Goal: Task Accomplishment & Management: Manage account settings

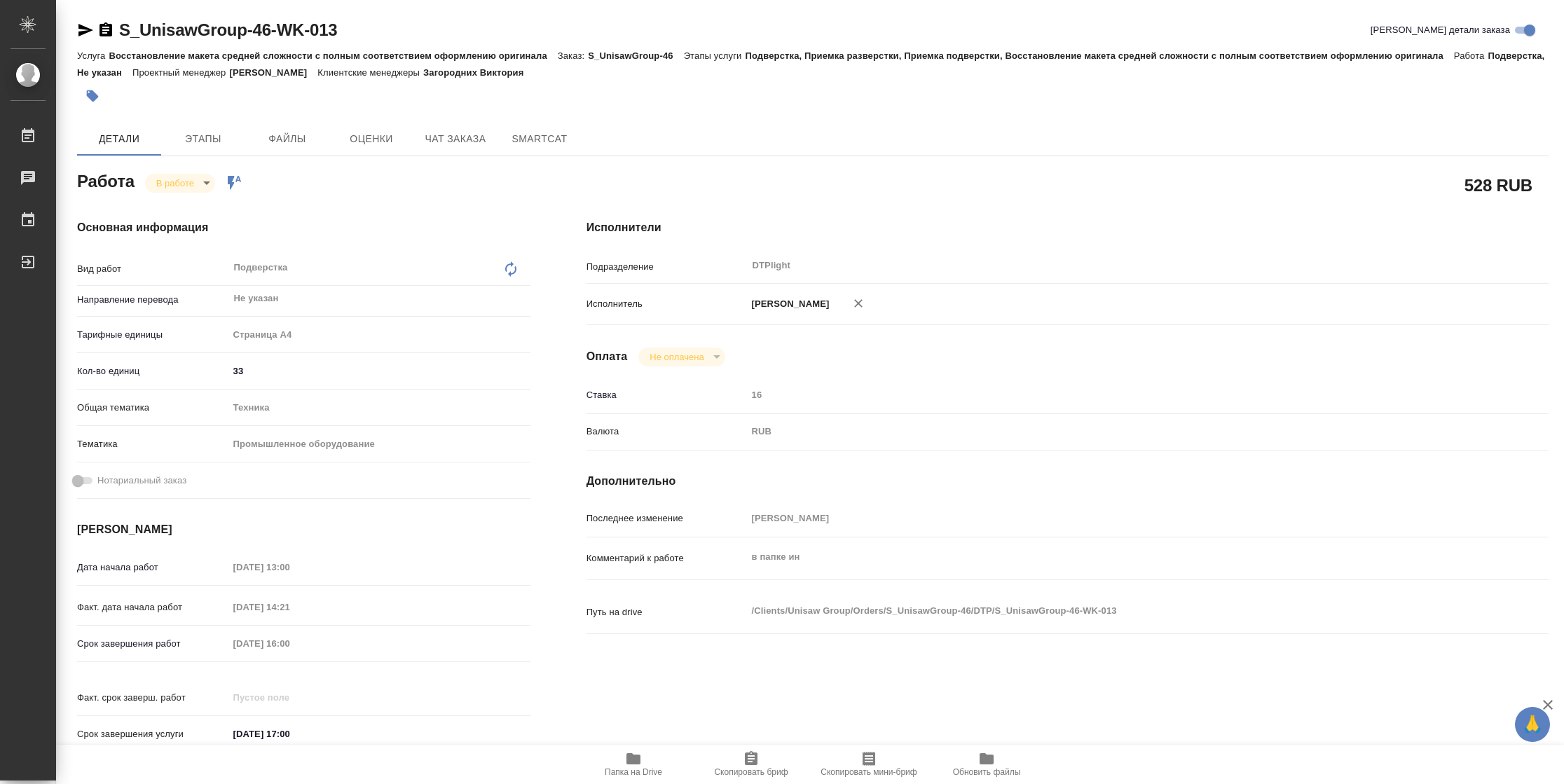
click at [623, 522] on span "Папка на Drive" at bounding box center [634, 764] width 101 height 26
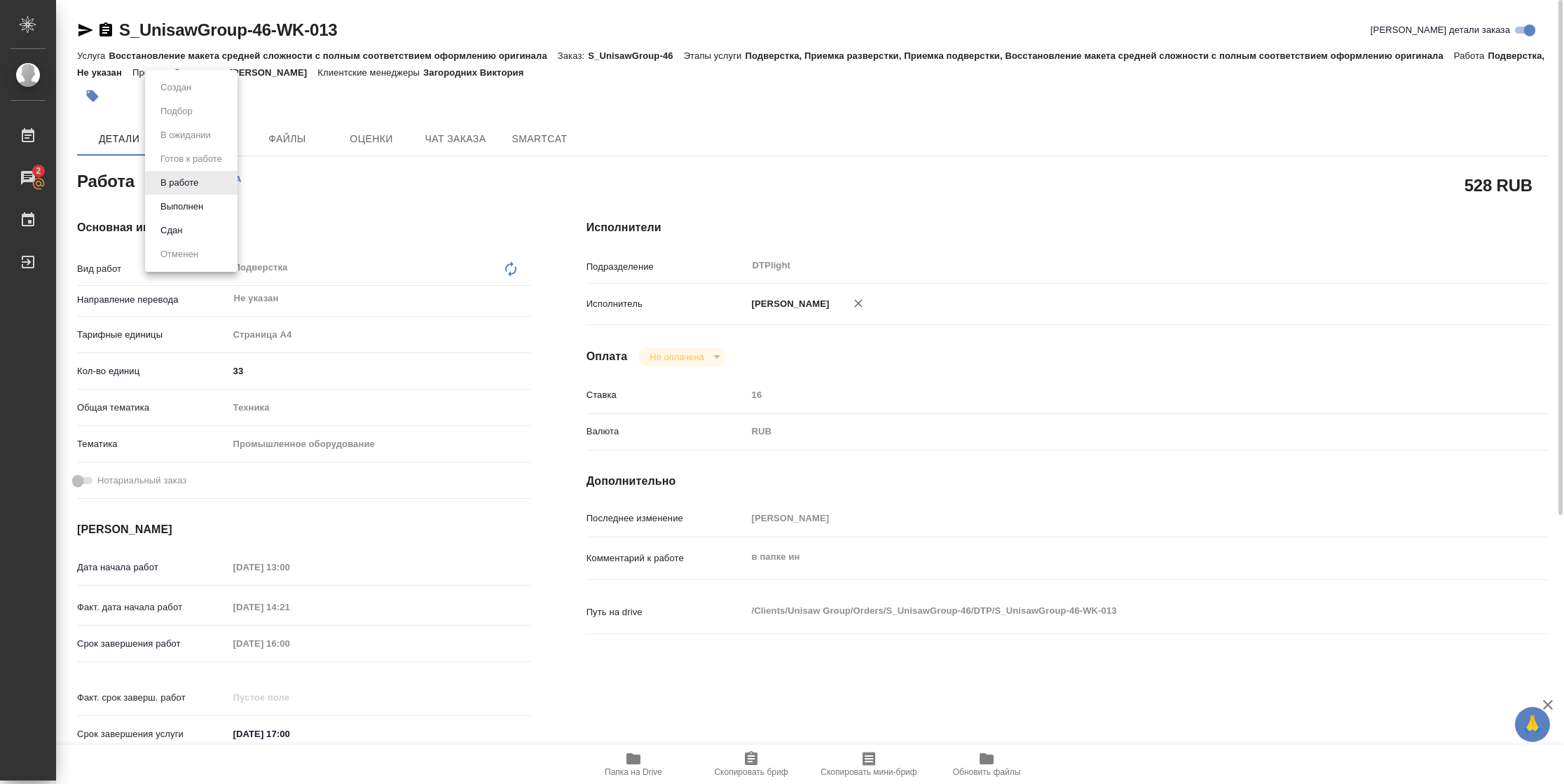
click at [209, 181] on body "🙏 .cls-1 fill:#fff; AWATERA Vasilyeva Natalia Работы 2 Чаты График Выйти S_Unis…" at bounding box center [782, 392] width 1564 height 784
click at [202, 202] on button "Выполнен" at bounding box center [182, 207] width 51 height 15
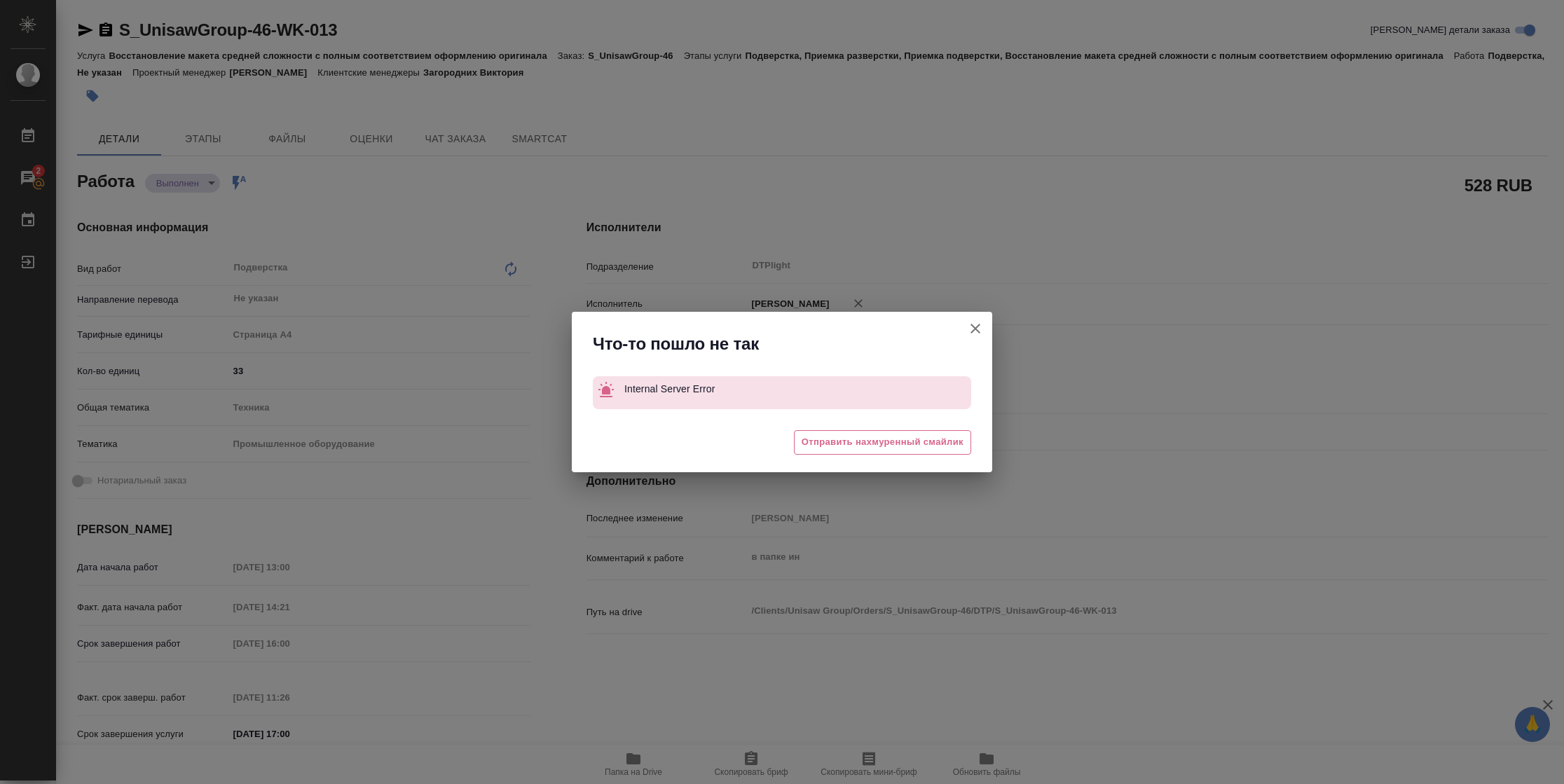
type textarea "x"
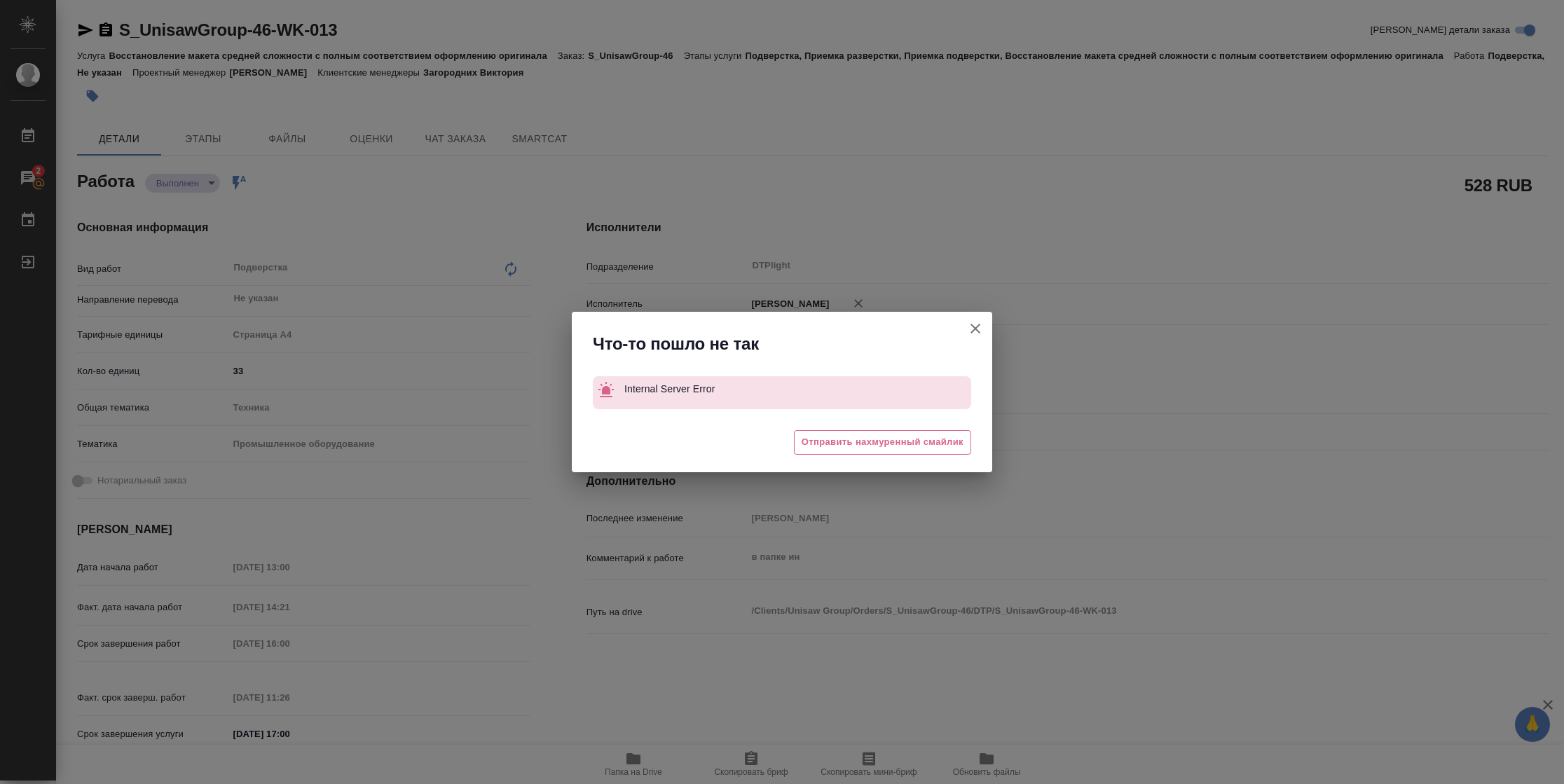
type textarea "x"
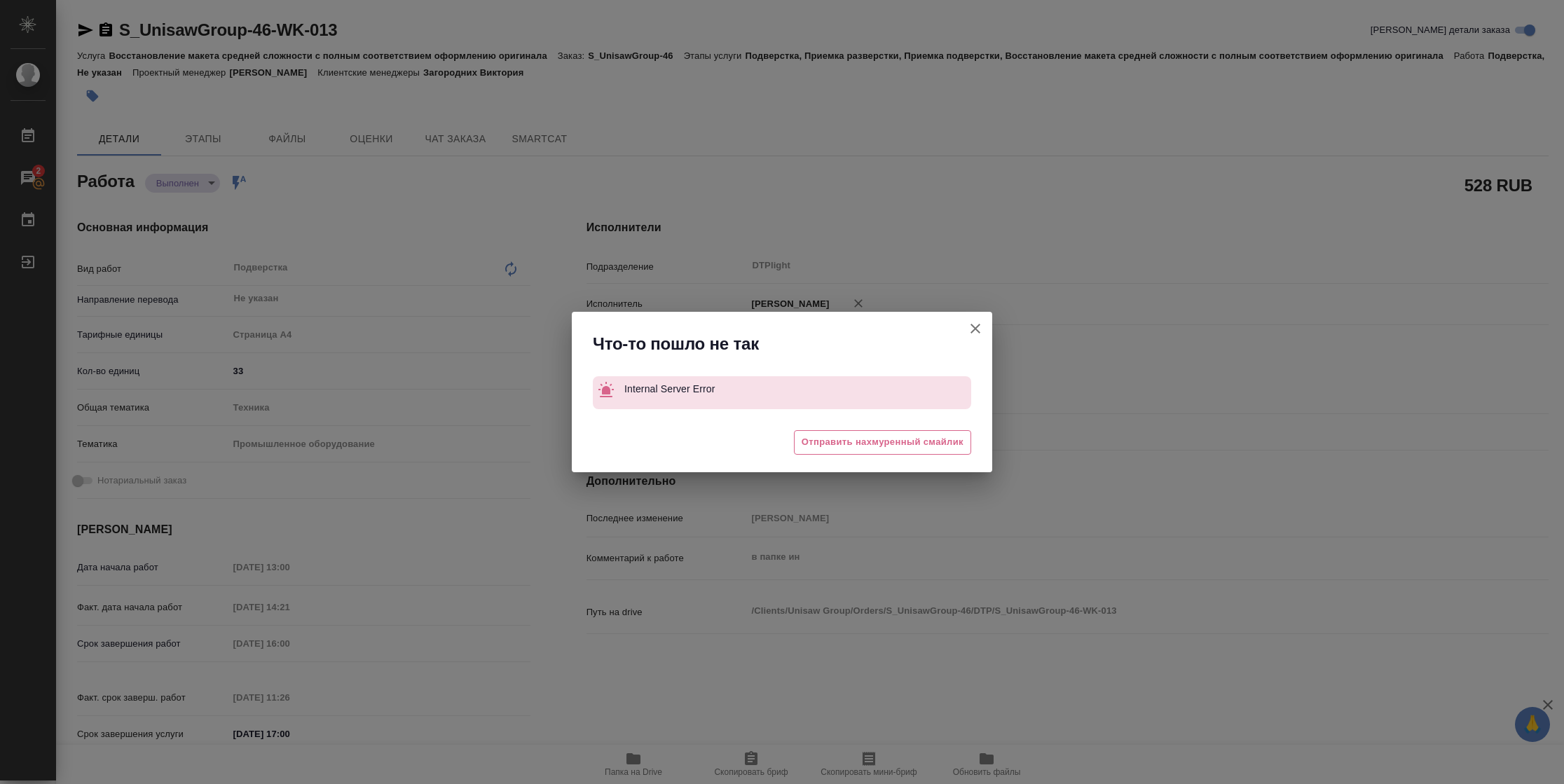
click at [979, 331] on icon "button" at bounding box center [975, 329] width 17 height 17
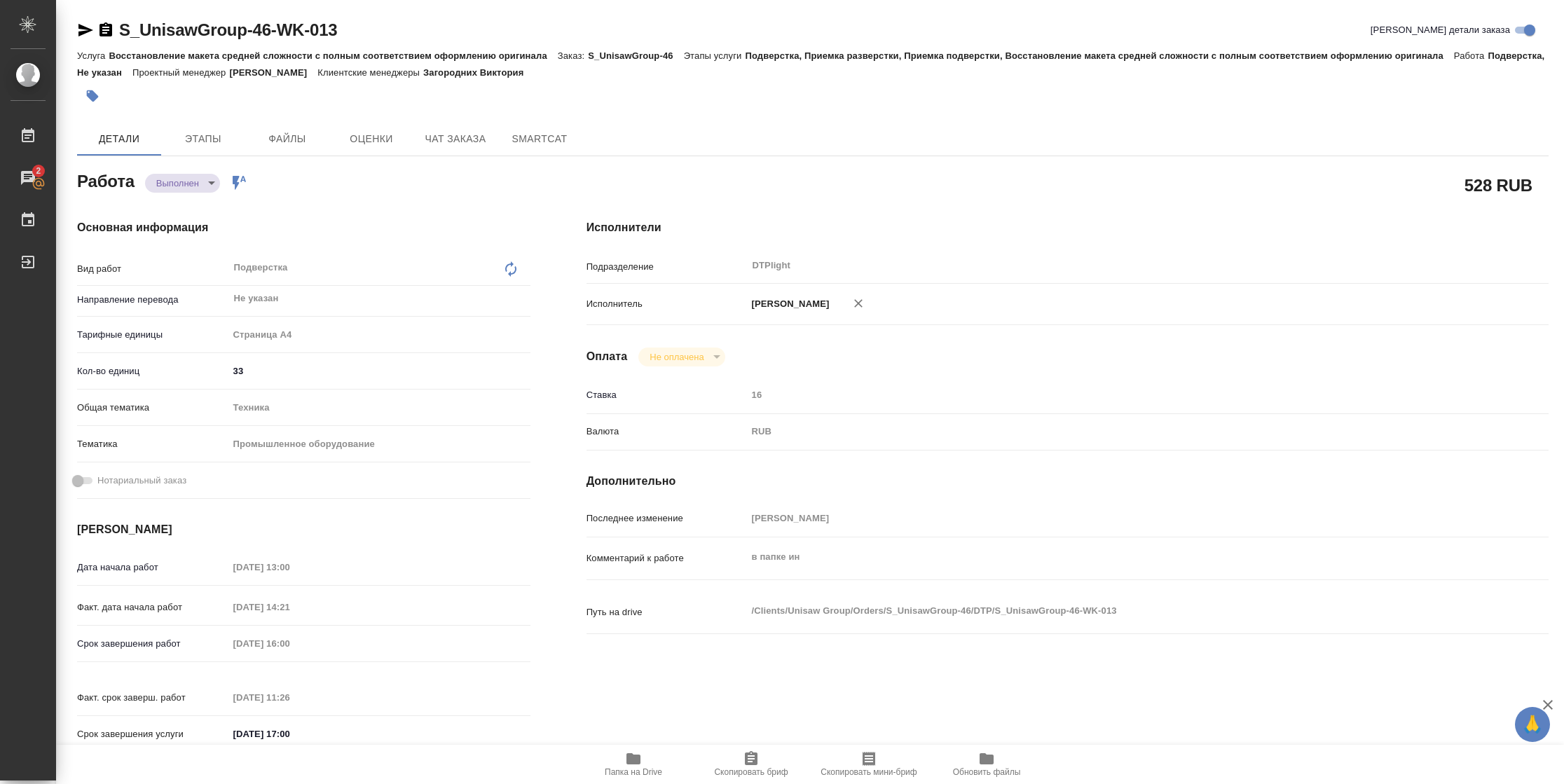
type textarea "x"
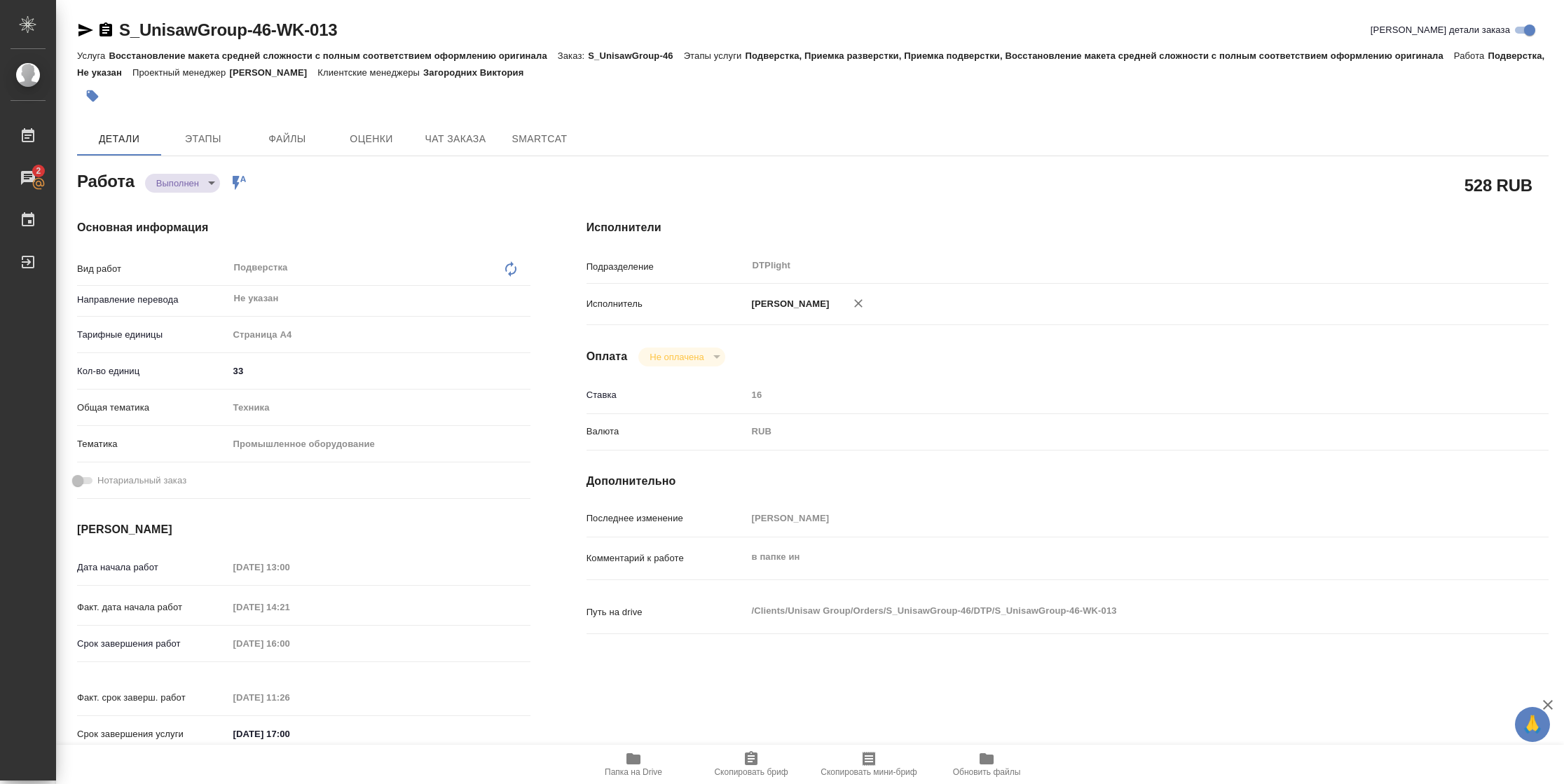
type textarea "x"
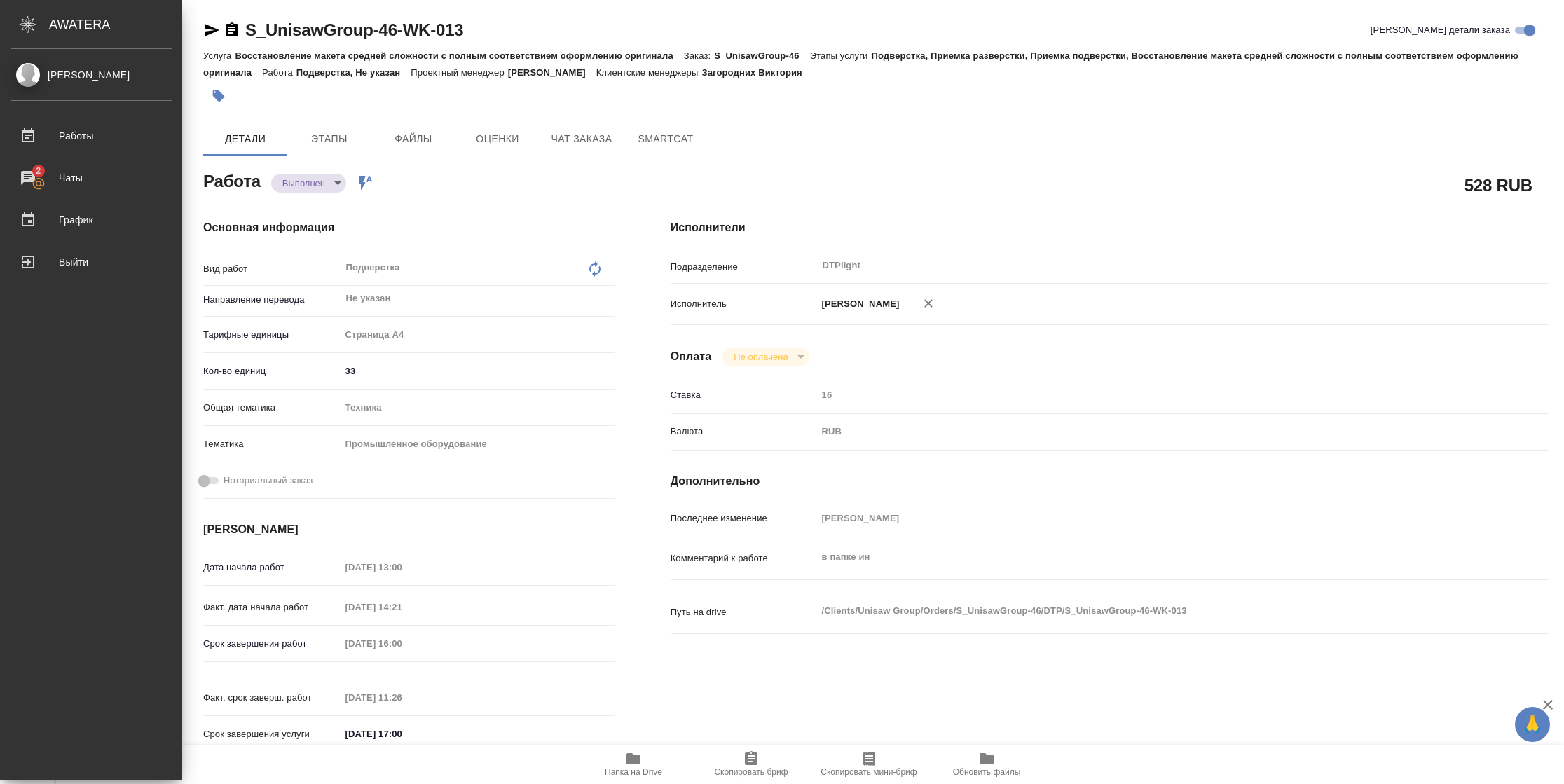
type textarea "x"
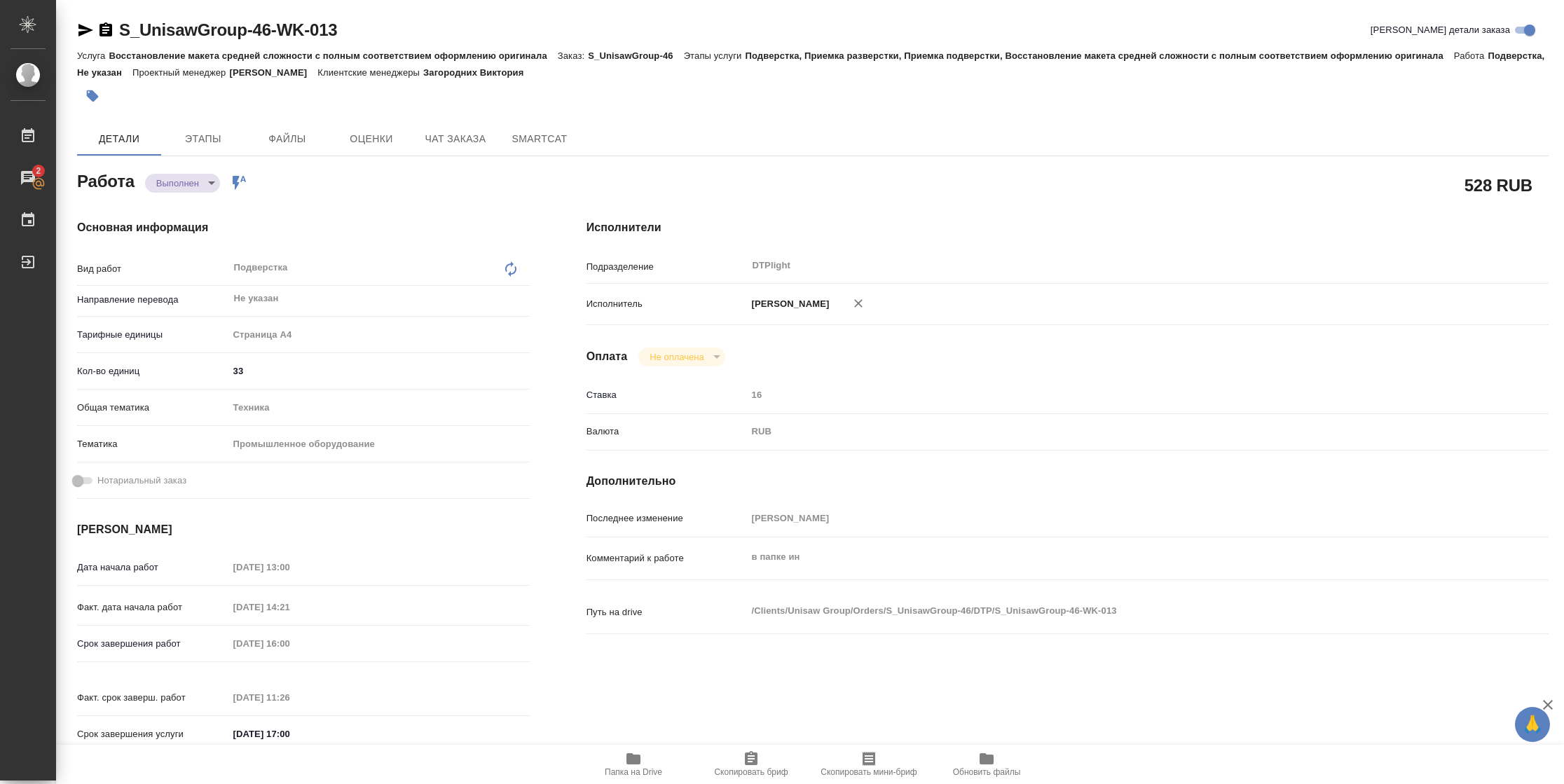
click at [87, 25] on icon "button" at bounding box center [86, 31] width 17 height 17
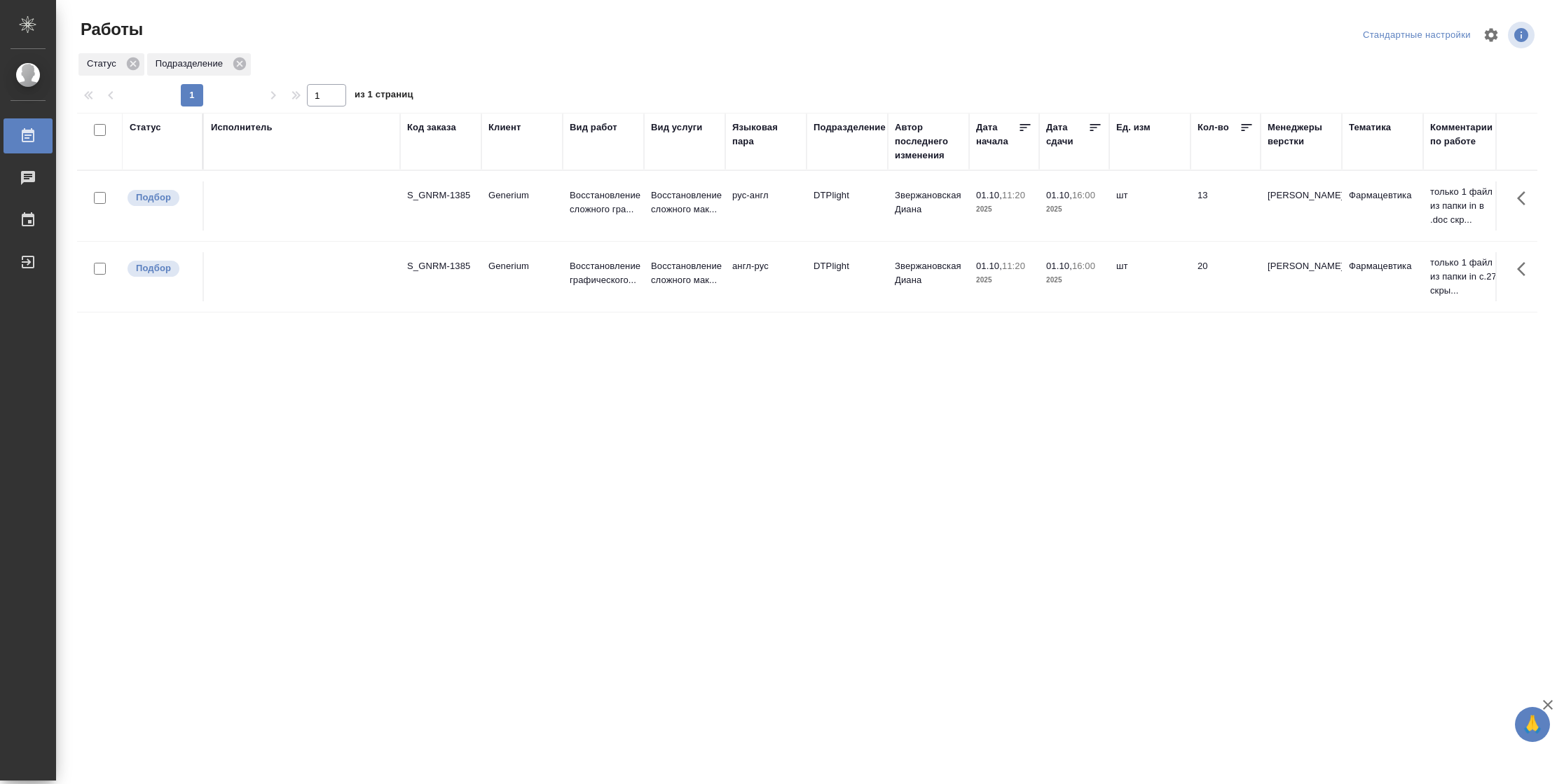
click at [1129, 293] on td "шт" at bounding box center [1150, 277] width 82 height 49
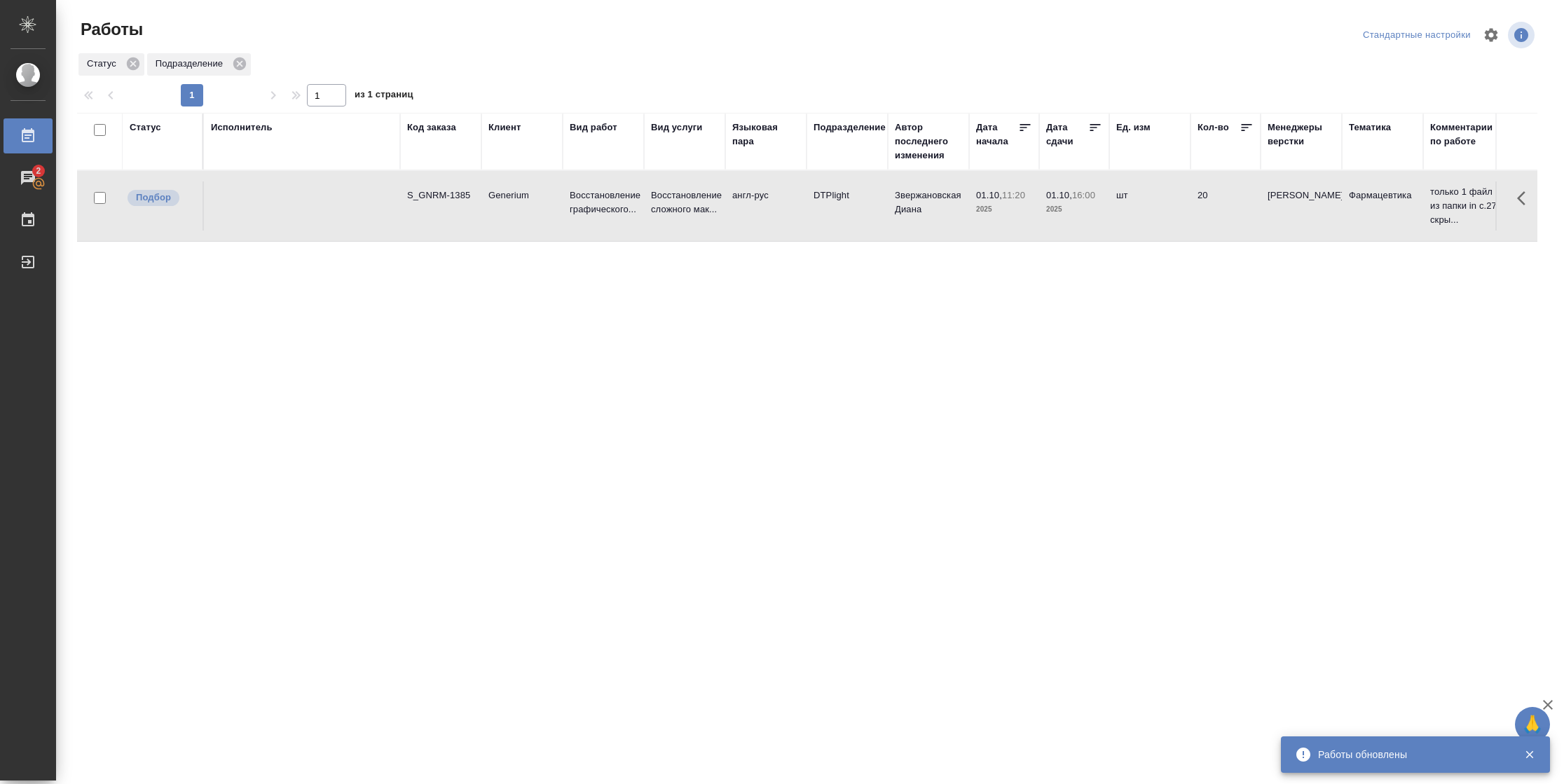
click at [1178, 199] on td "шт" at bounding box center [1150, 206] width 82 height 49
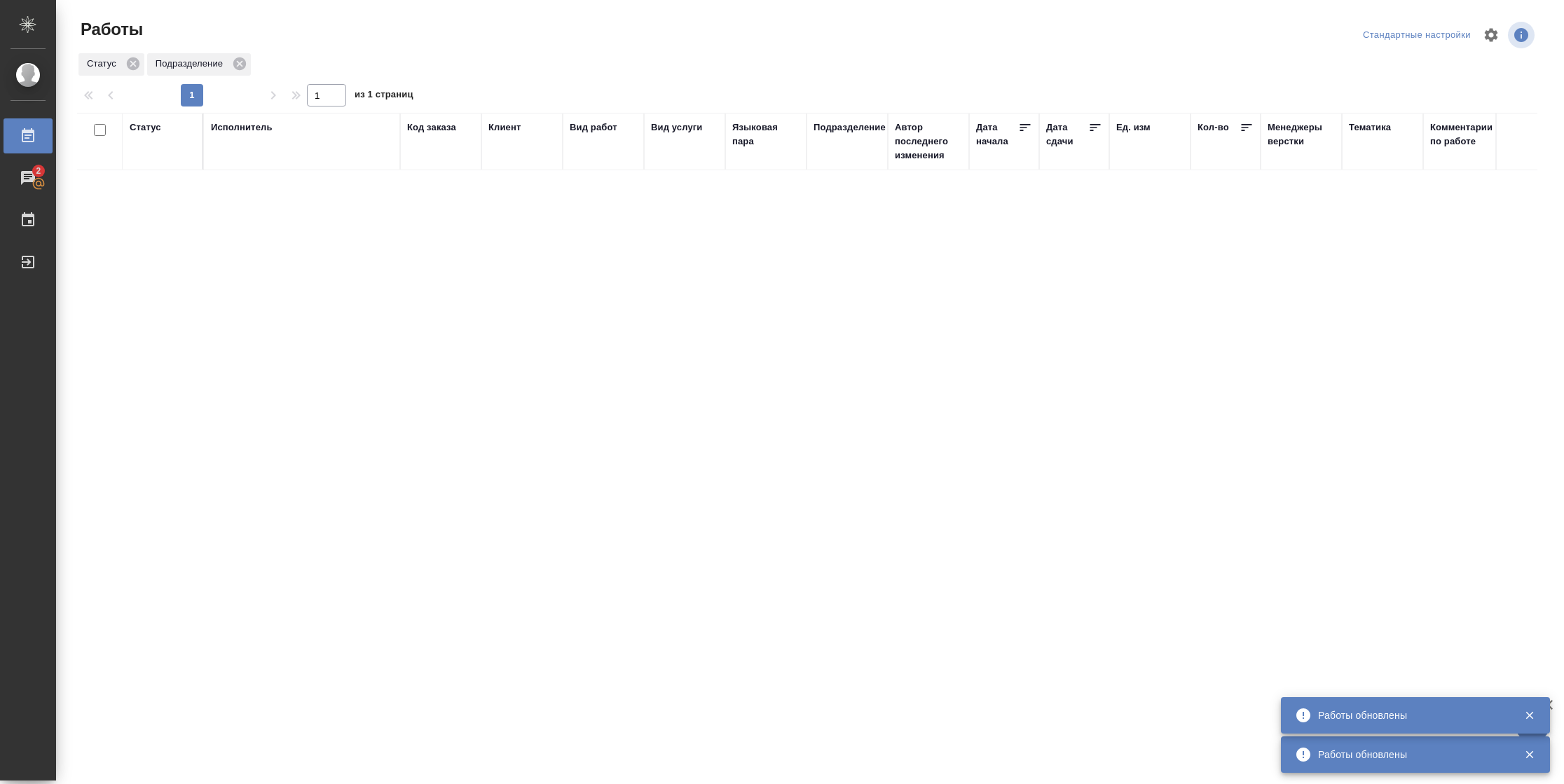
click at [138, 125] on div "Статус" at bounding box center [145, 128] width 31 height 14
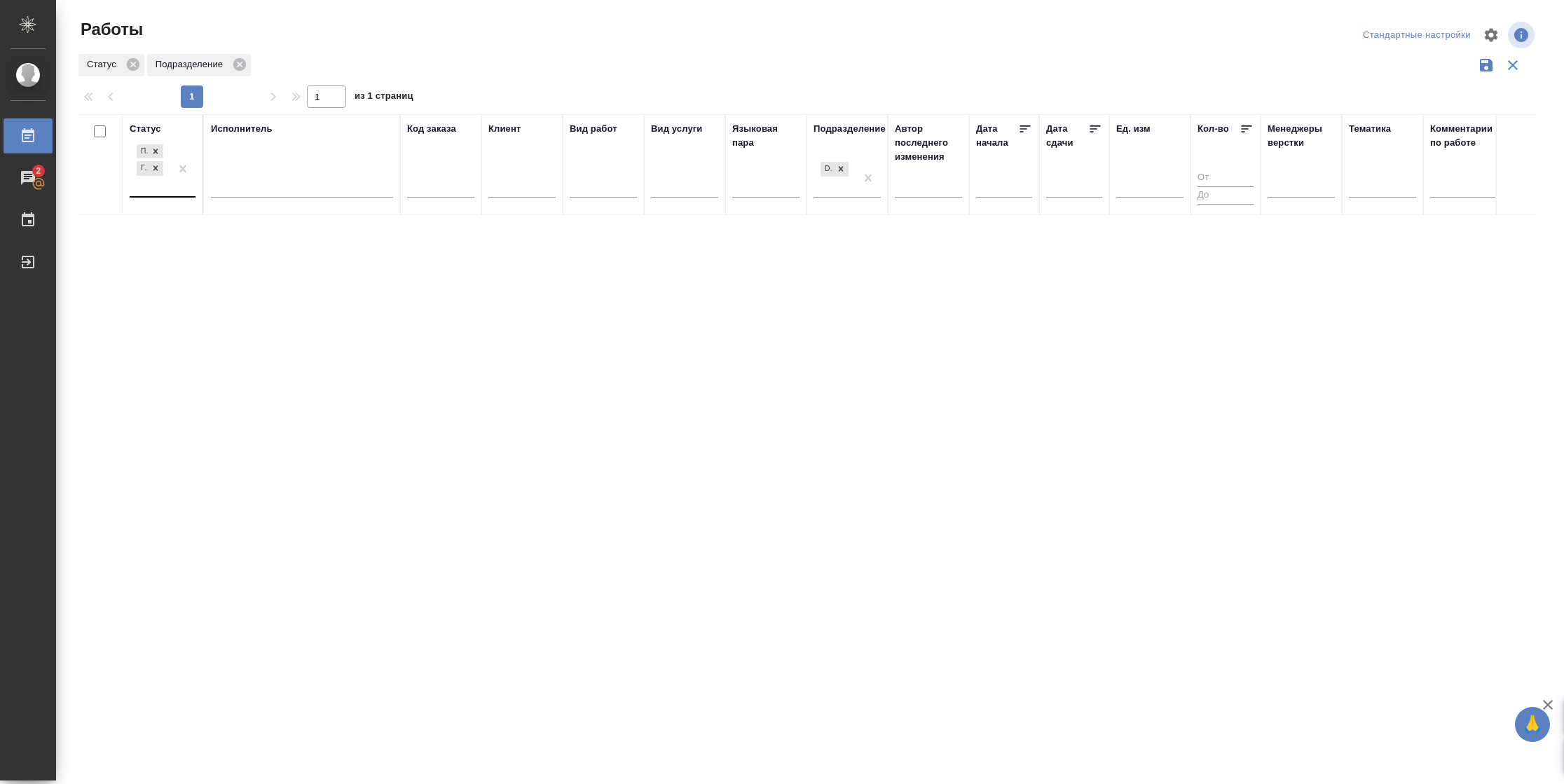
click at [174, 193] on div at bounding box center [183, 168] width 26 height 54
click at [241, 274] on div "В работе" at bounding box center [316, 279] width 210 height 26
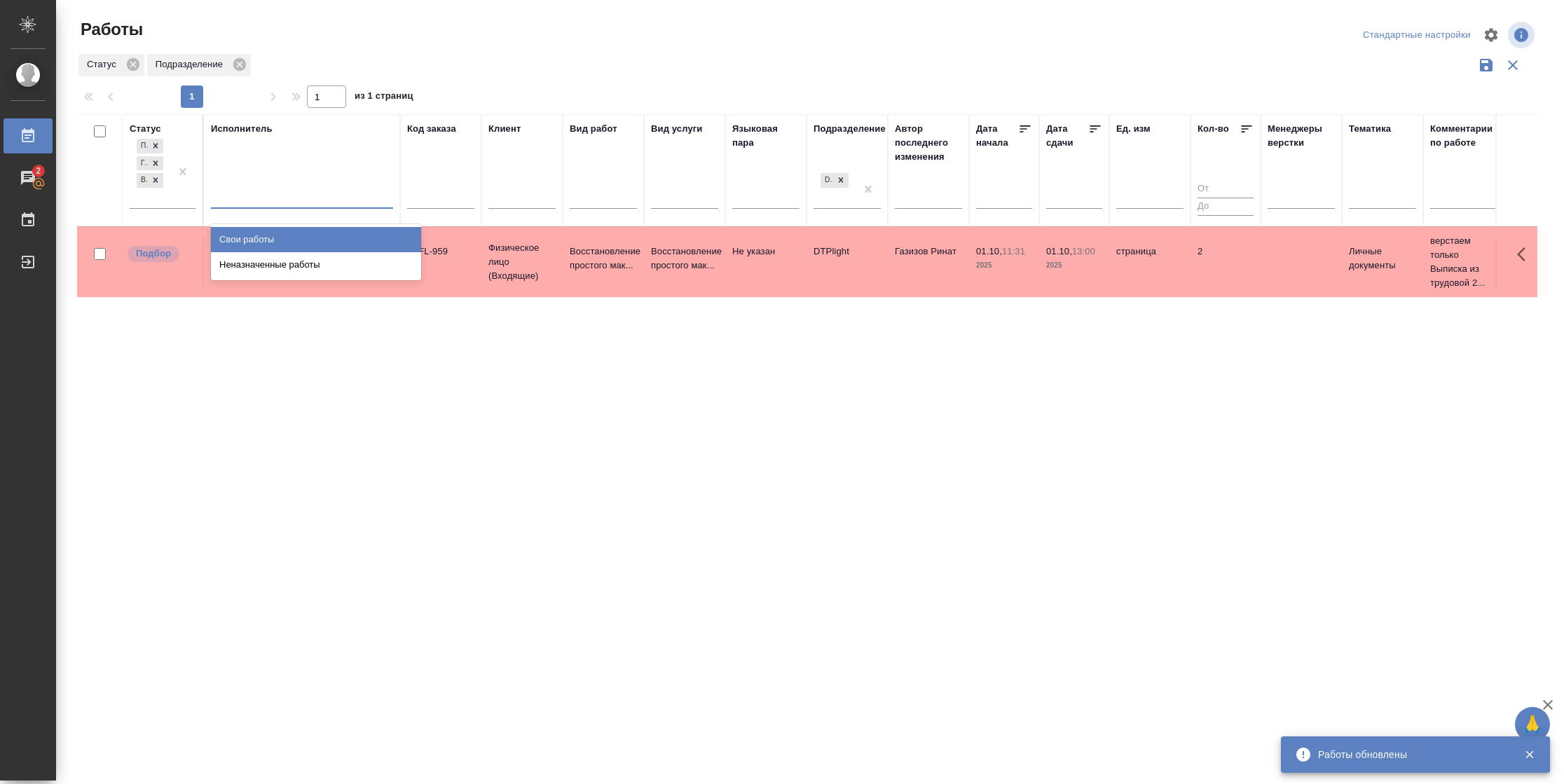
click at [276, 198] on div at bounding box center [302, 195] width 182 height 20
click at [293, 198] on div at bounding box center [302, 195] width 182 height 20
click at [301, 197] on div at bounding box center [302, 195] width 182 height 20
click at [305, 234] on div "Свои работы" at bounding box center [316, 240] width 210 height 26
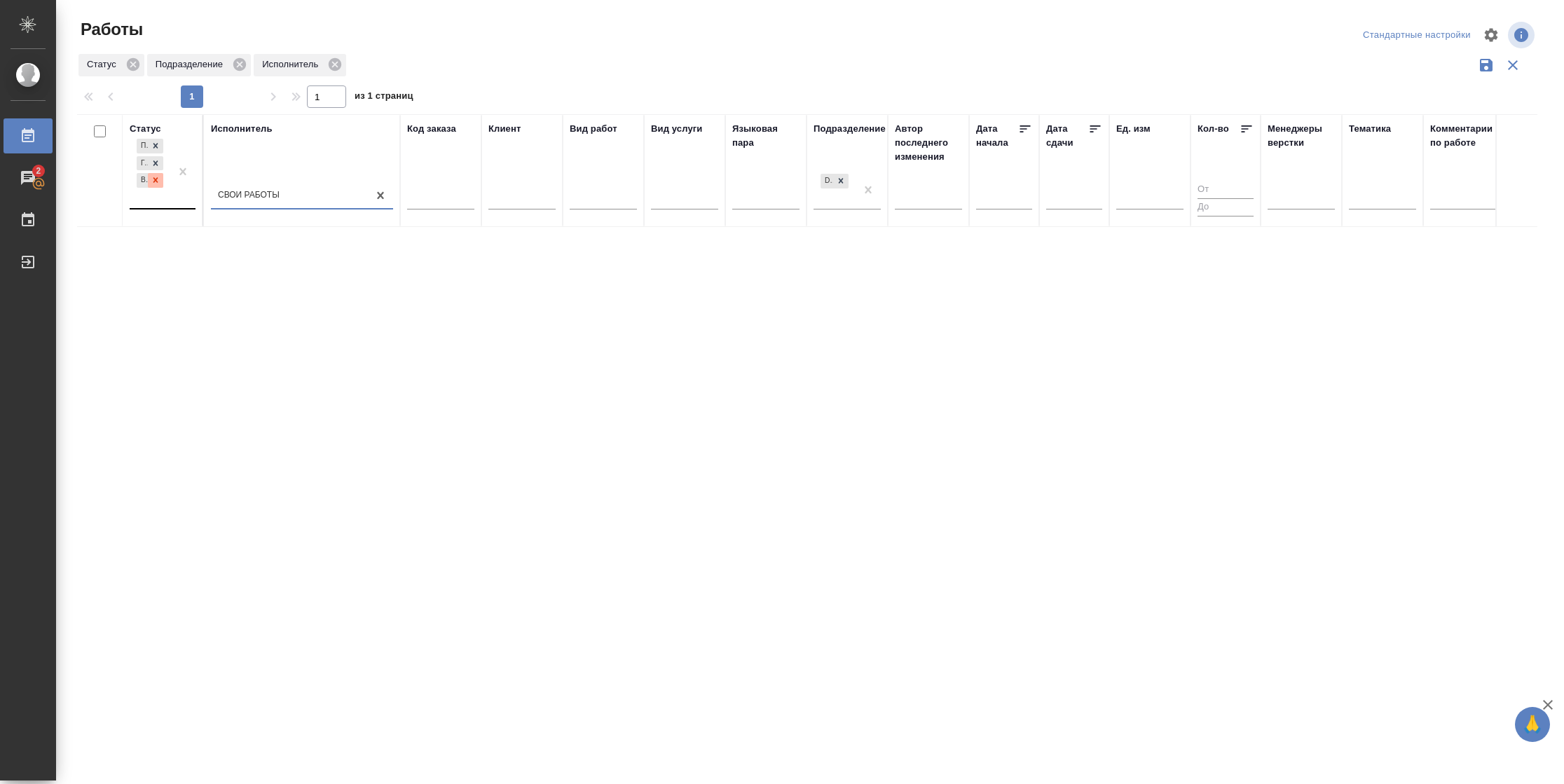
click at [153, 184] on icon at bounding box center [156, 180] width 10 height 10
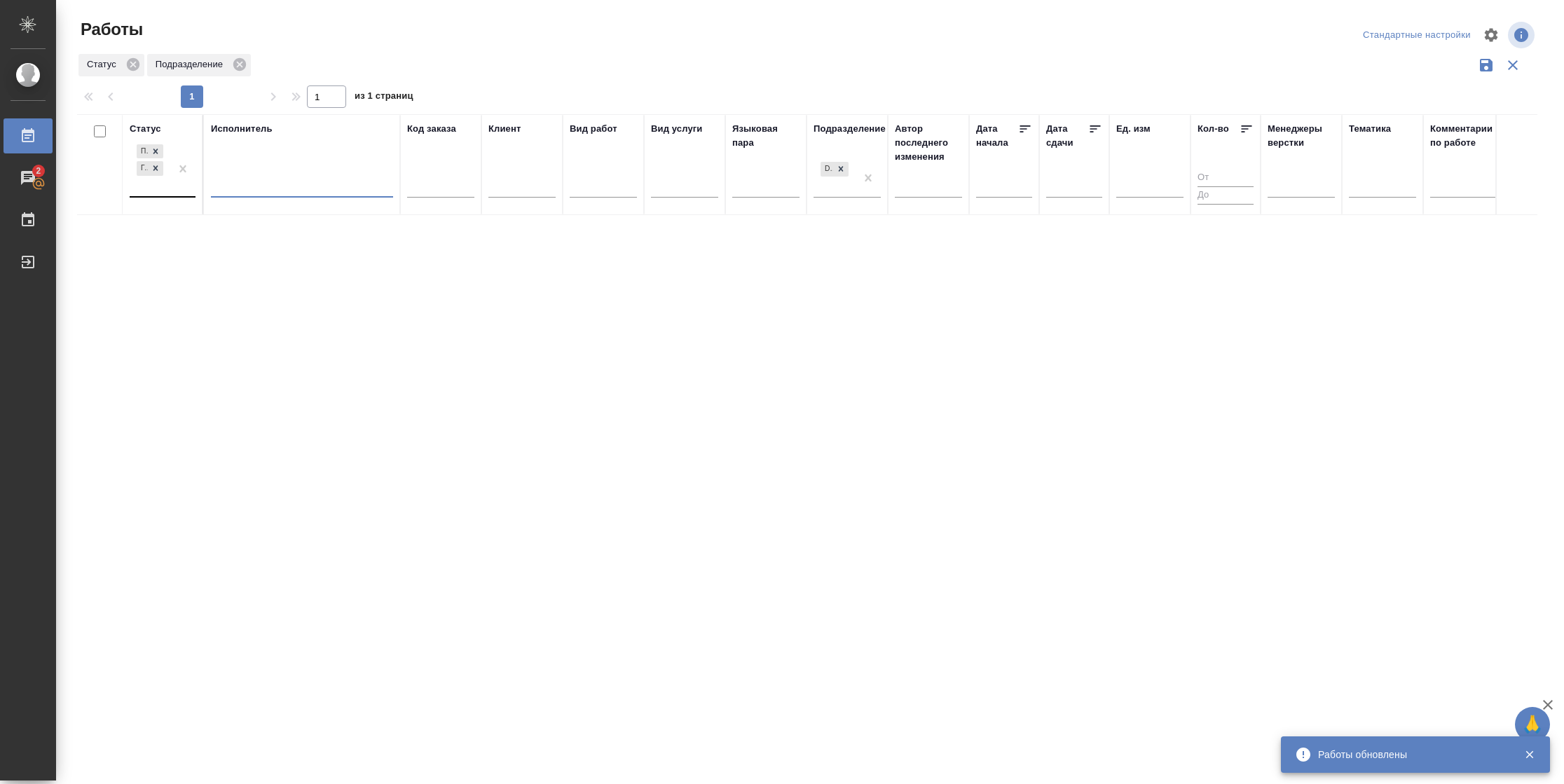
click at [165, 190] on div "Подбор Готов к работе" at bounding box center [150, 168] width 41 height 54
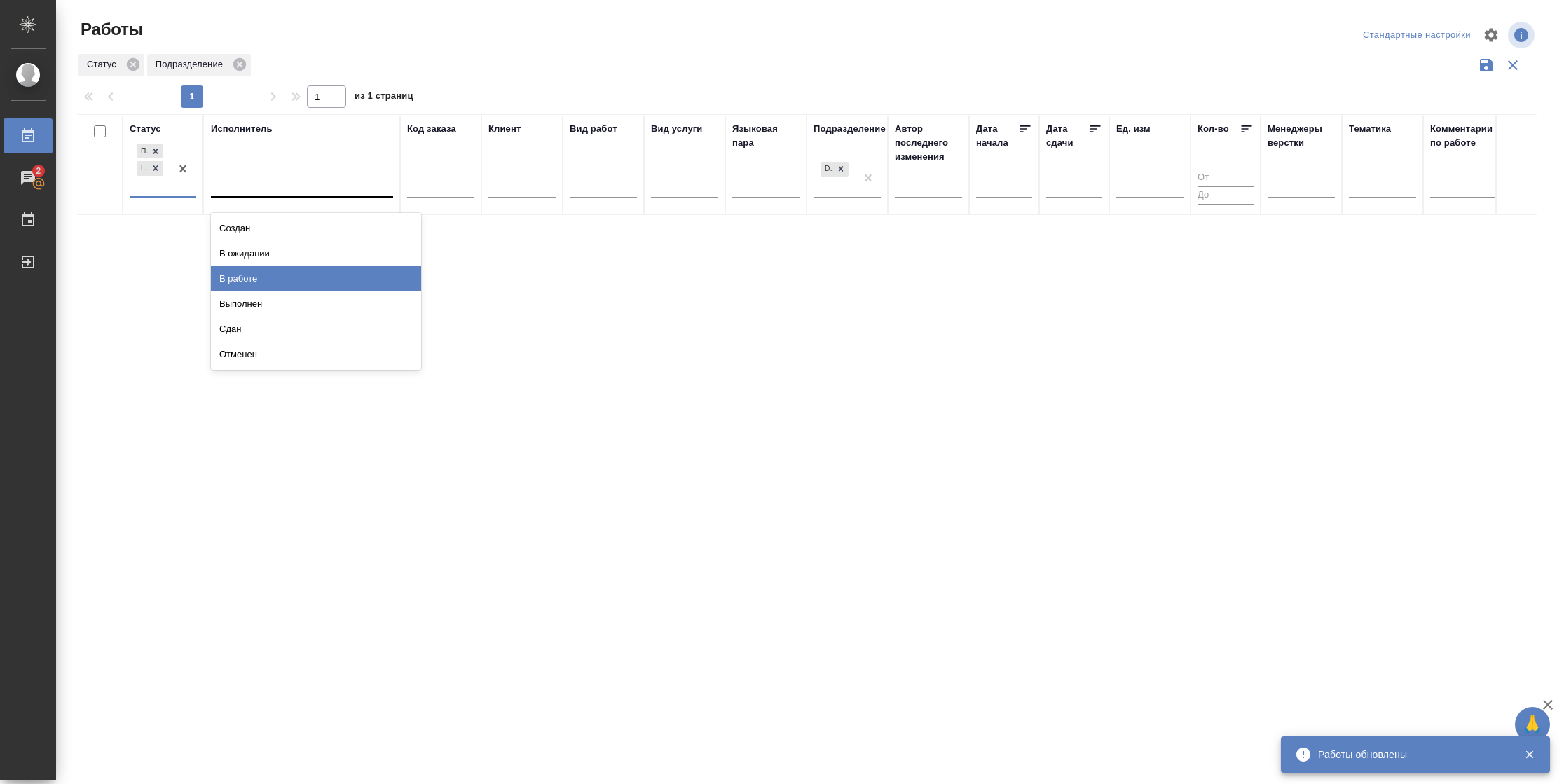
drag, startPoint x: 928, startPoint y: 380, endPoint x: 683, endPoint y: 34, distance: 424.0
click at [928, 379] on div "Статус option В работе, deselected. option В работе focused, 5 of 8. 6 results …" at bounding box center [807, 366] width 1460 height 504
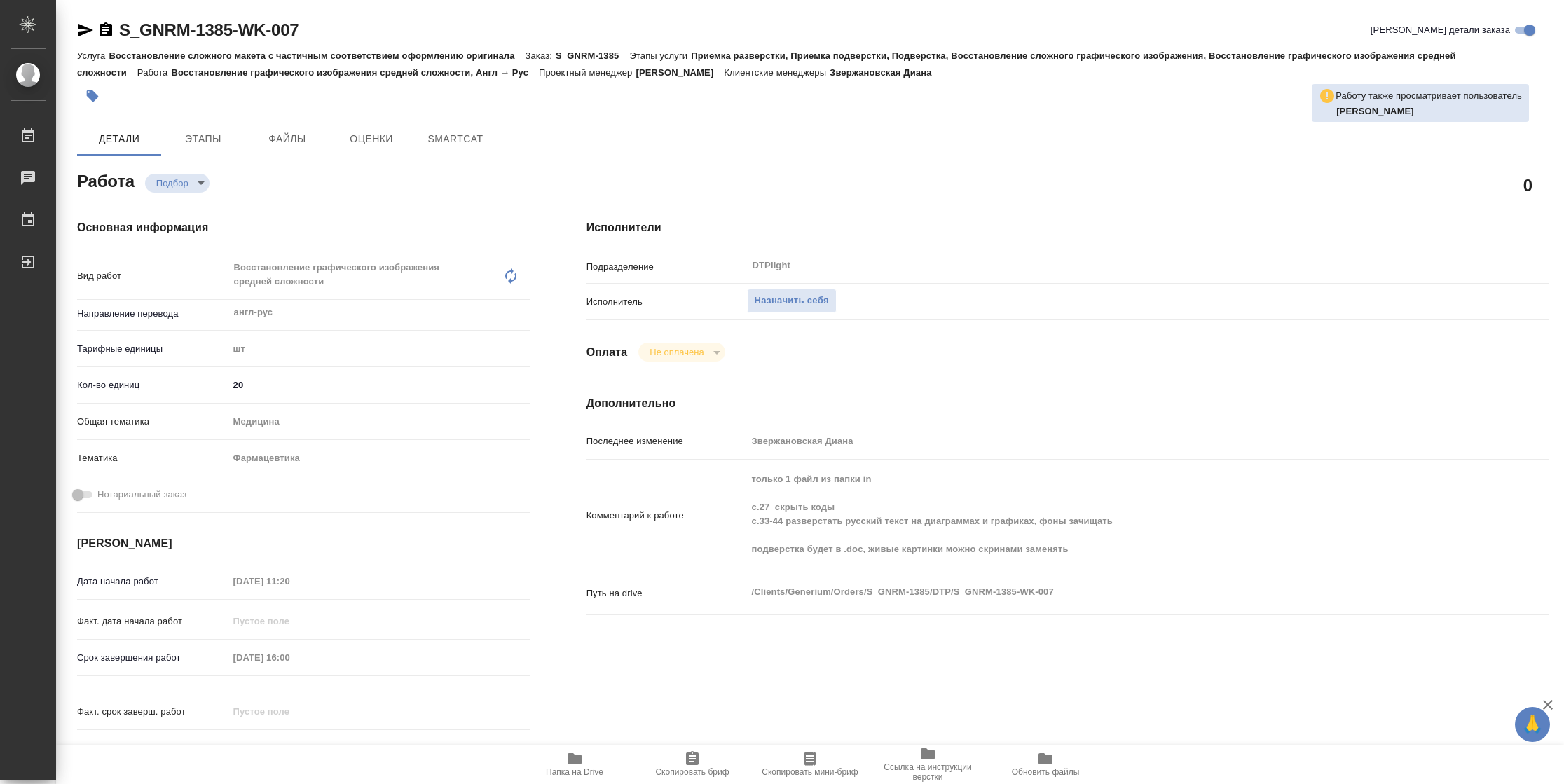
type textarea "x"
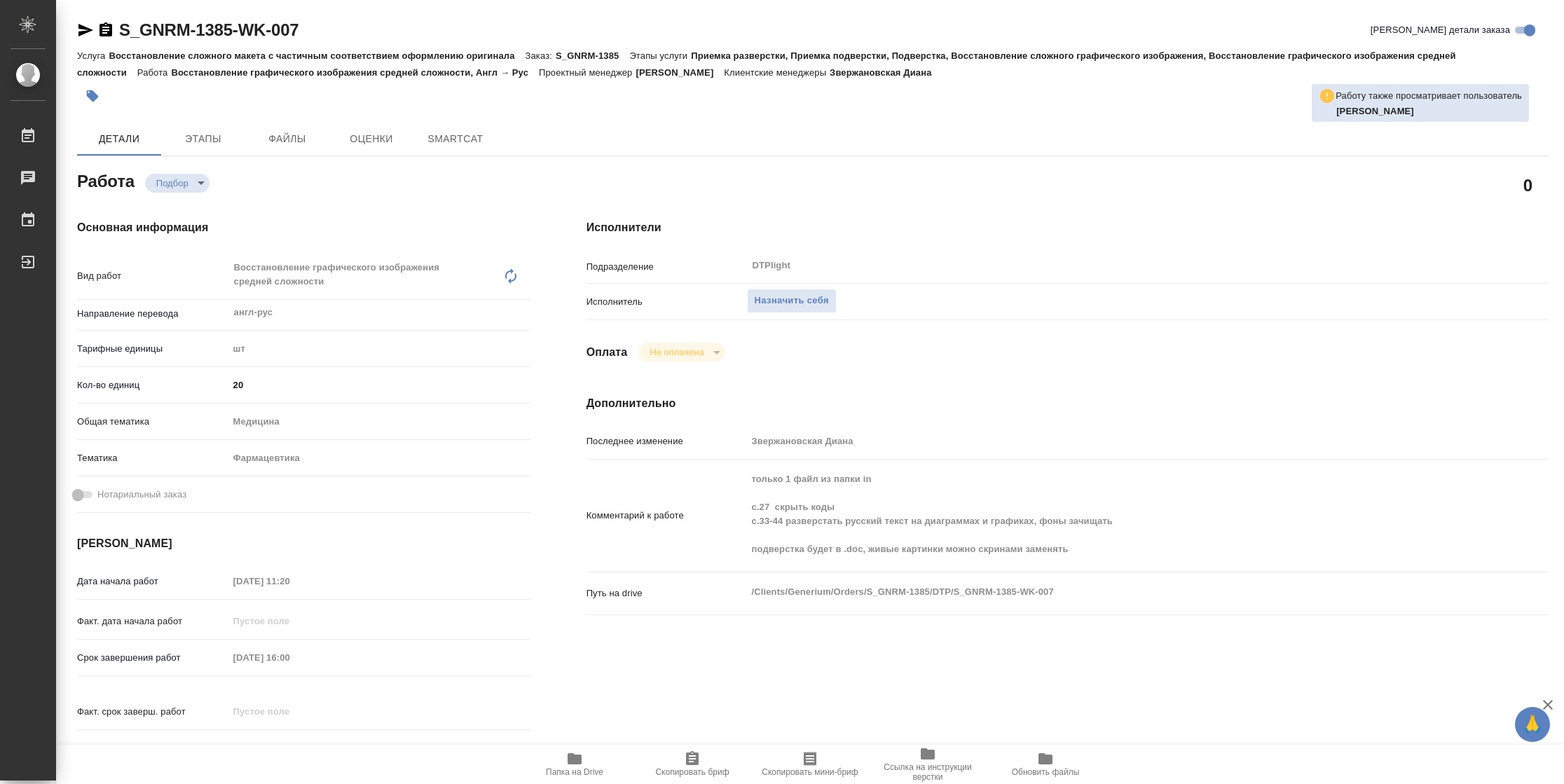
type textarea "x"
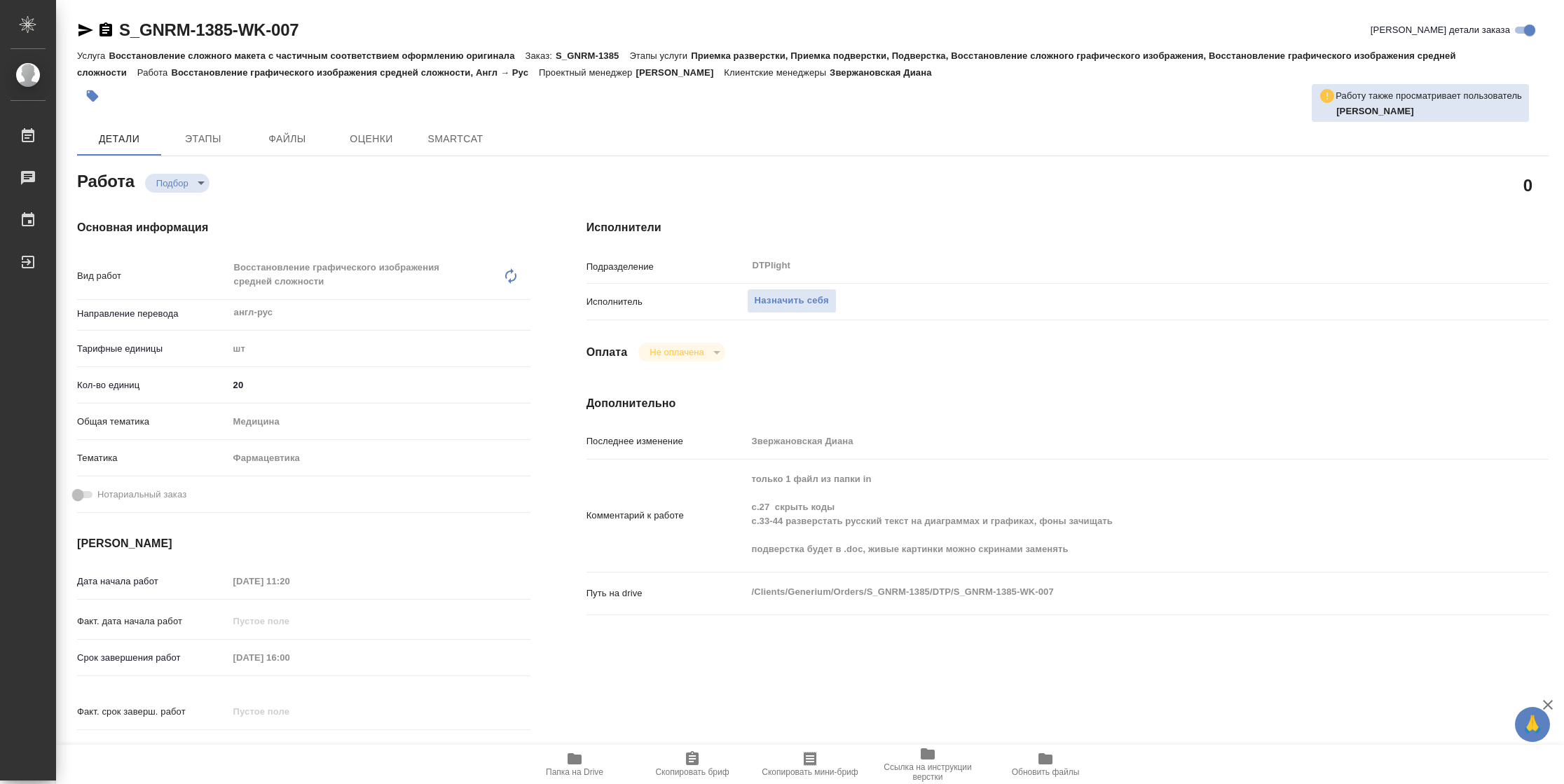
type textarea "x"
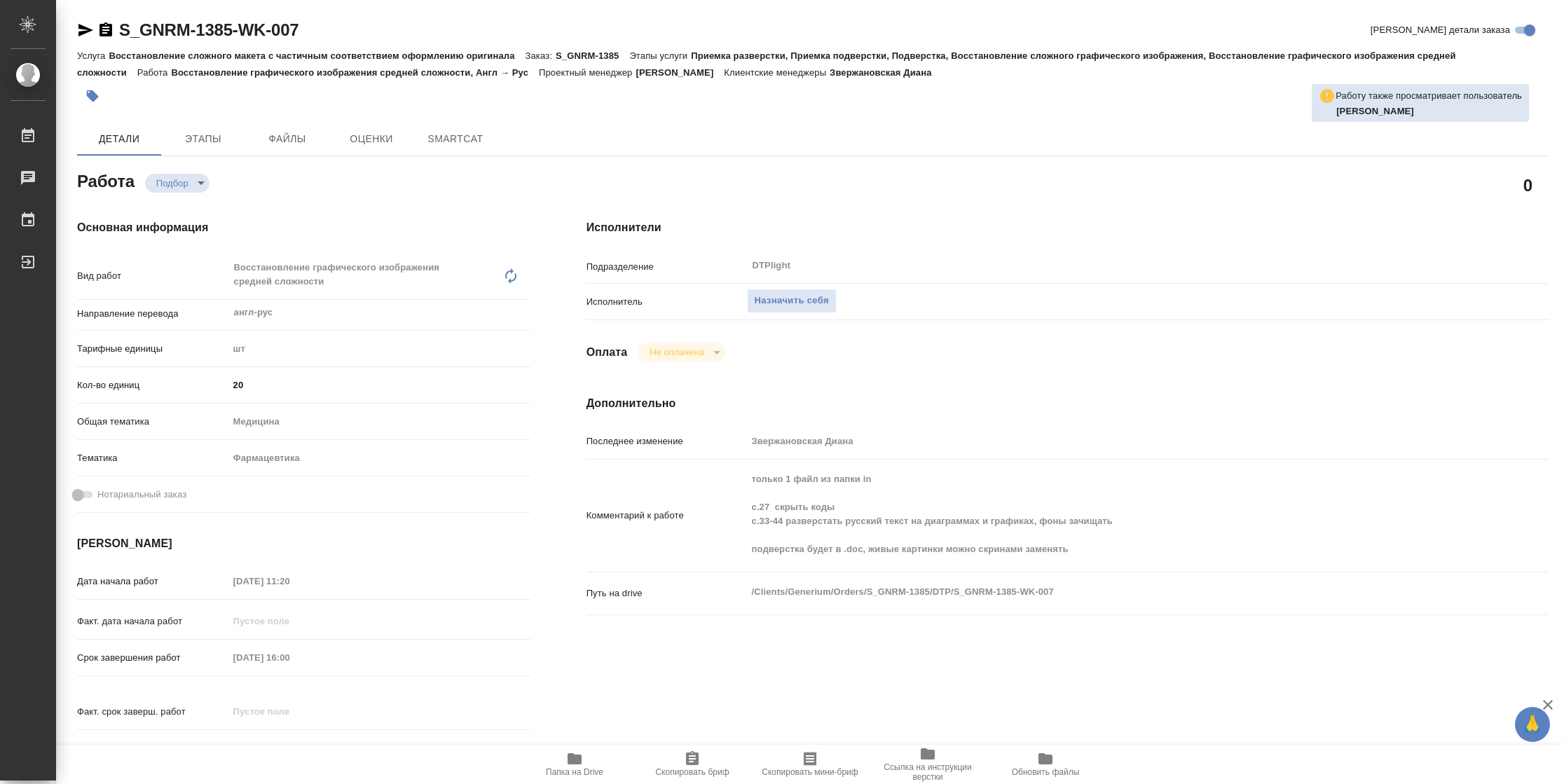
type textarea "x"
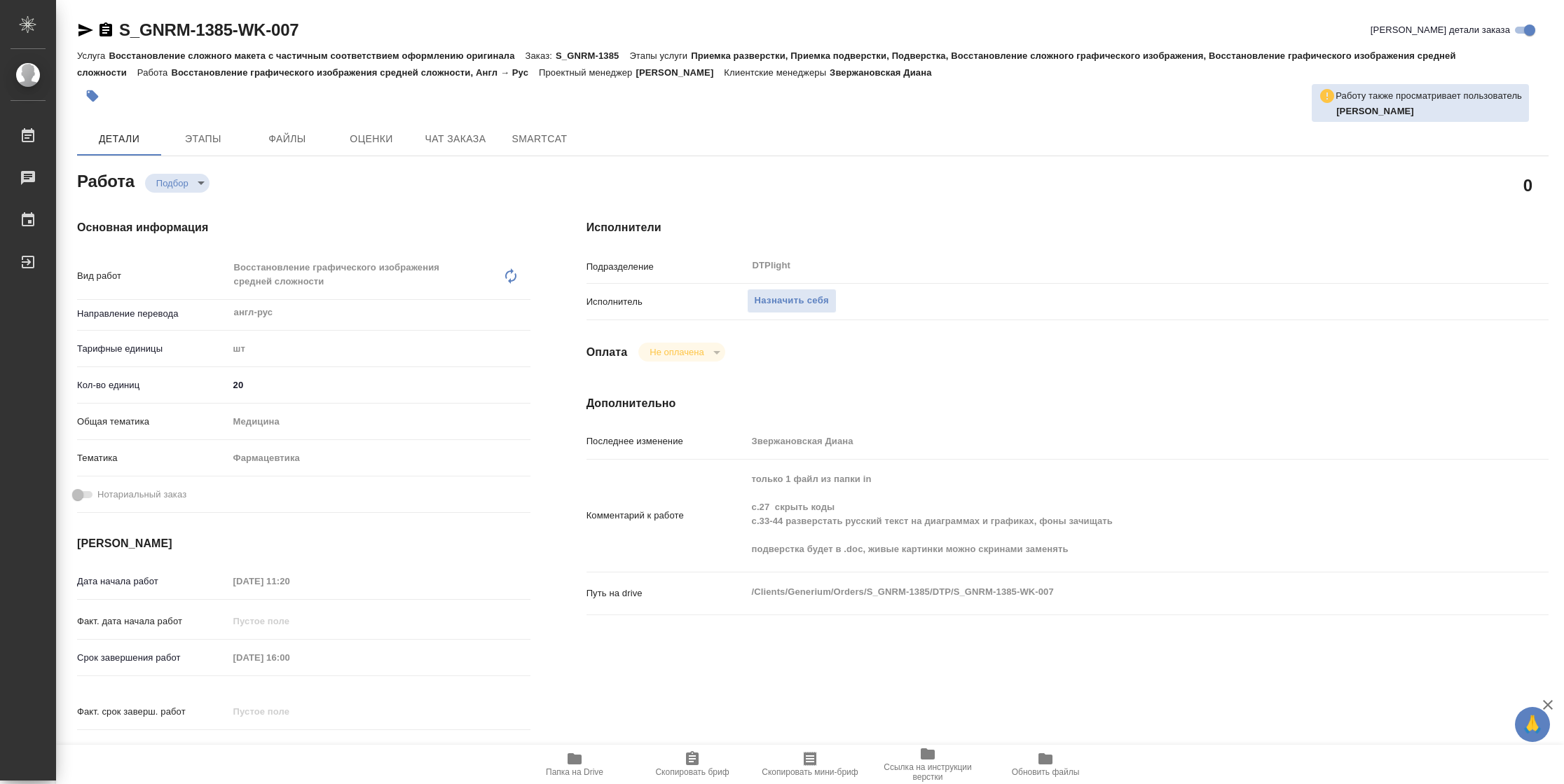
type textarea "x"
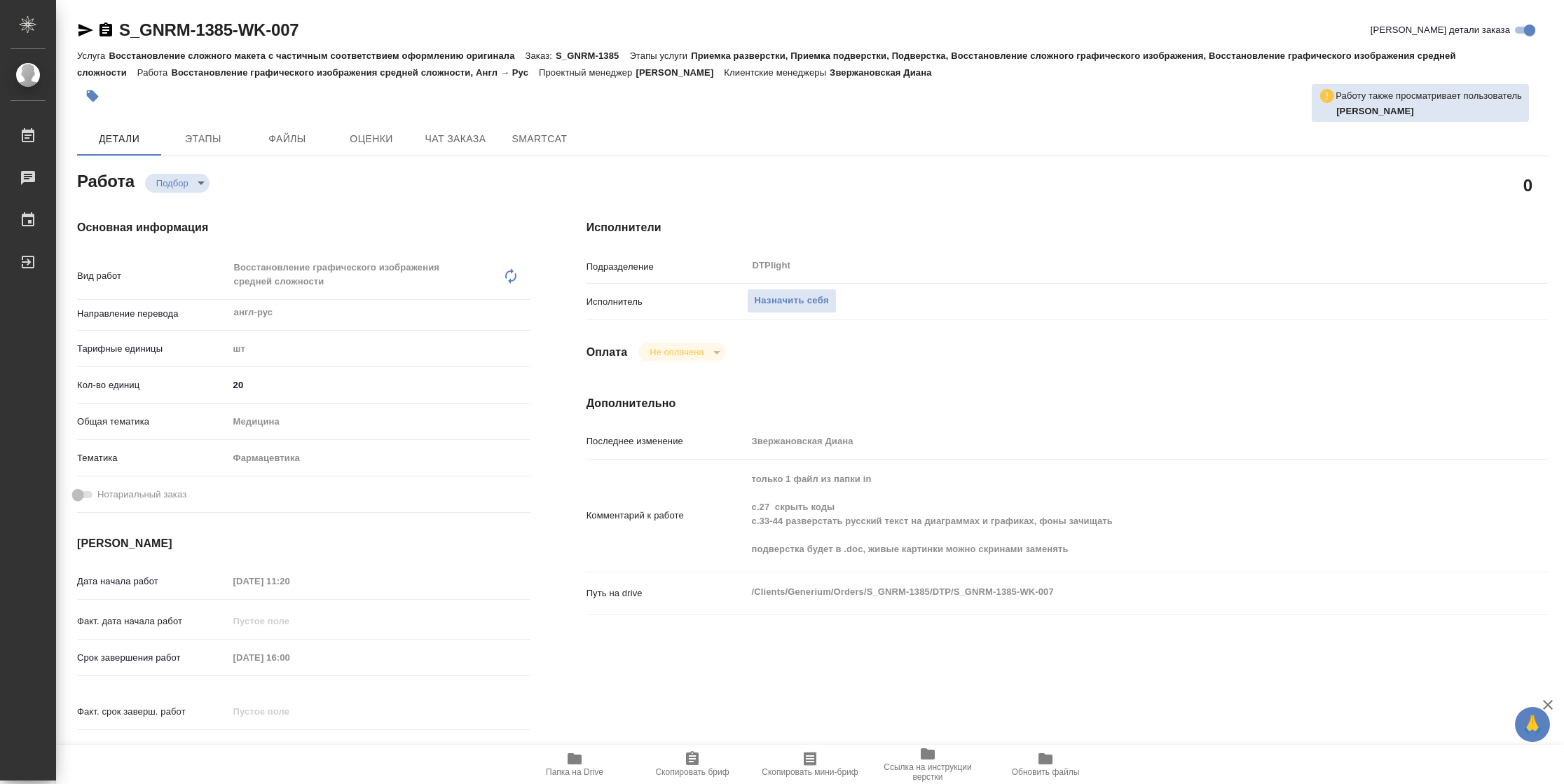
type textarea "x"
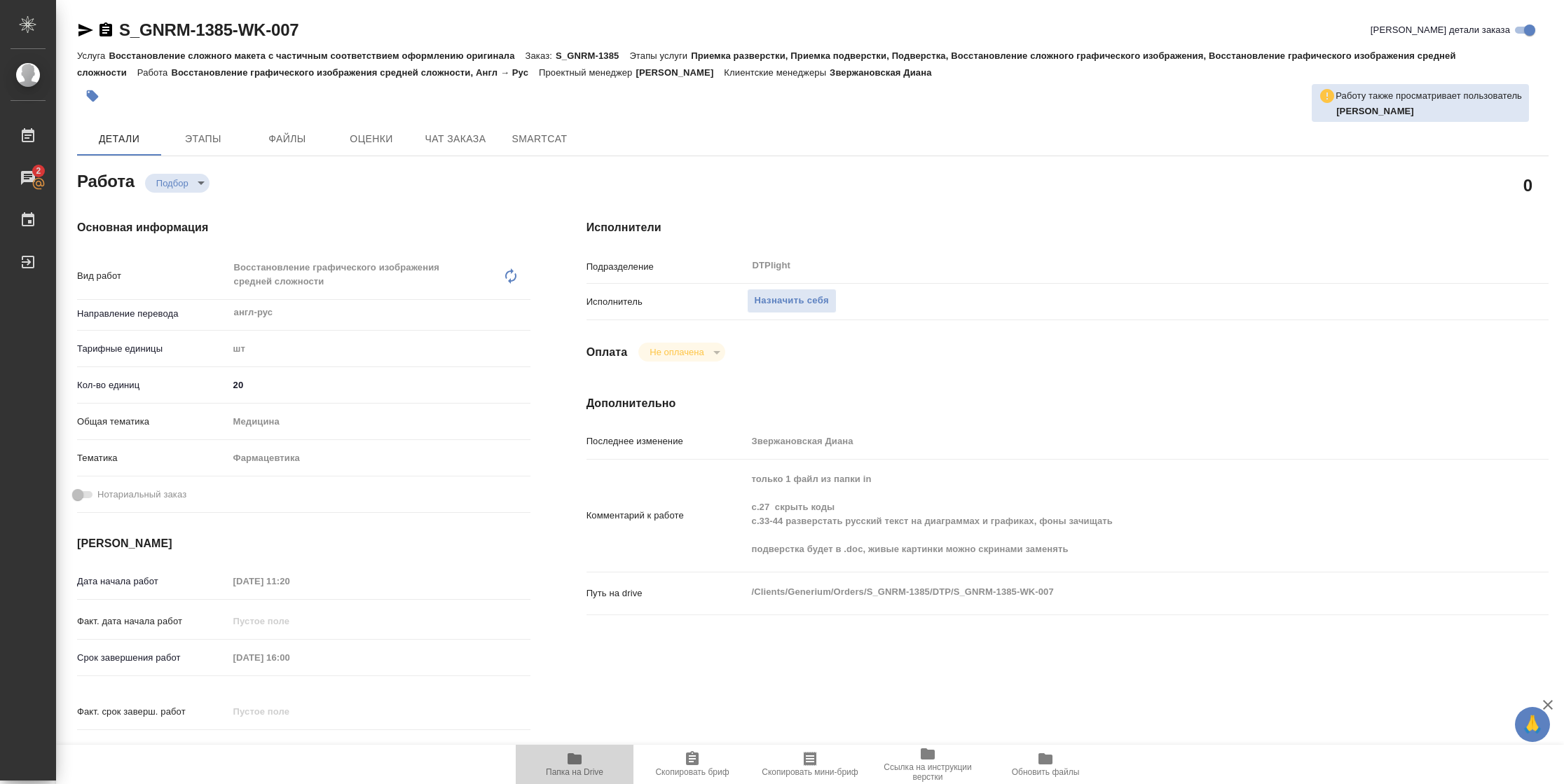
click at [561, 768] on span "Папка на Drive" at bounding box center [575, 772] width 58 height 10
type textarea "x"
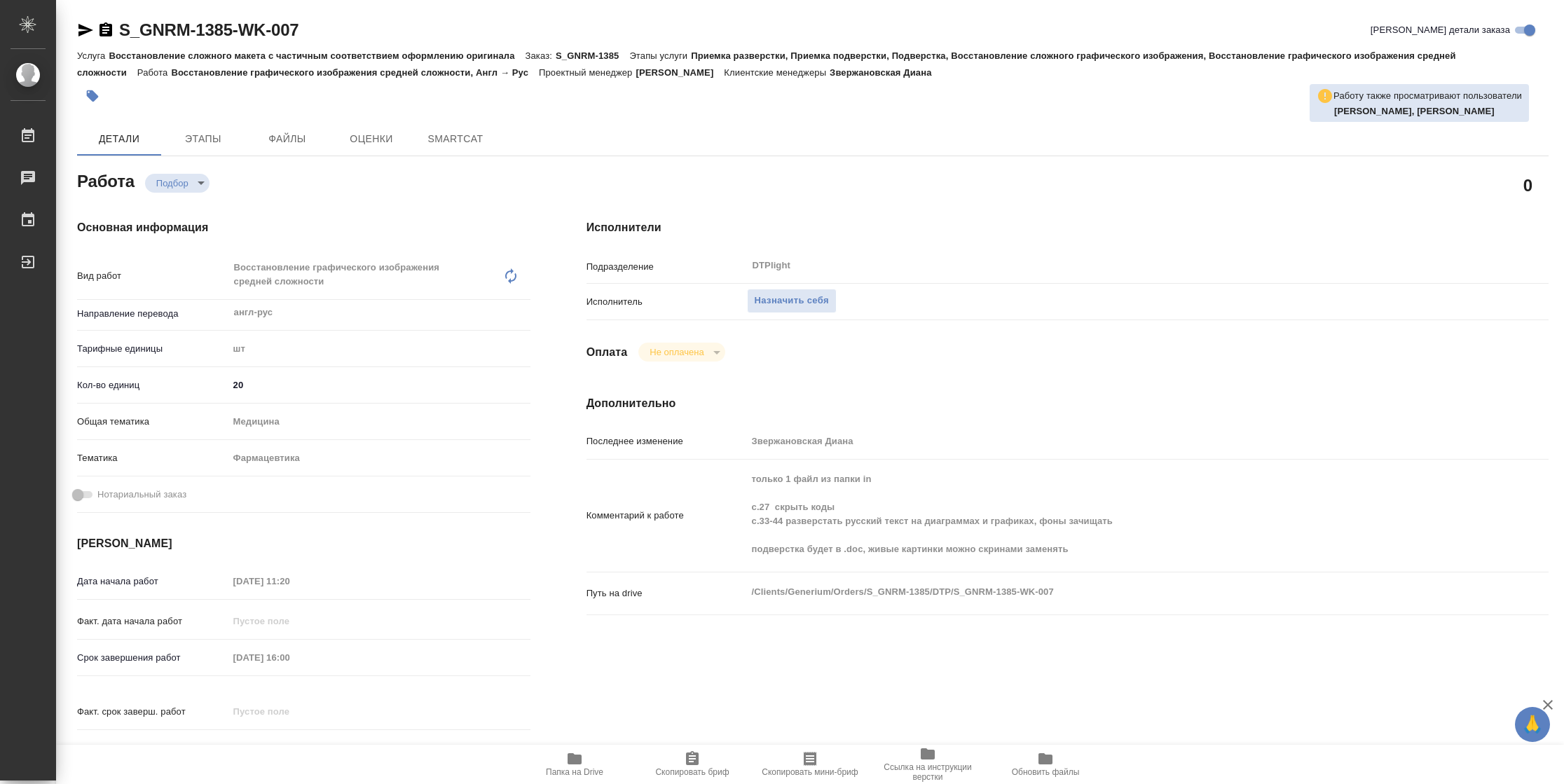
type textarea "x"
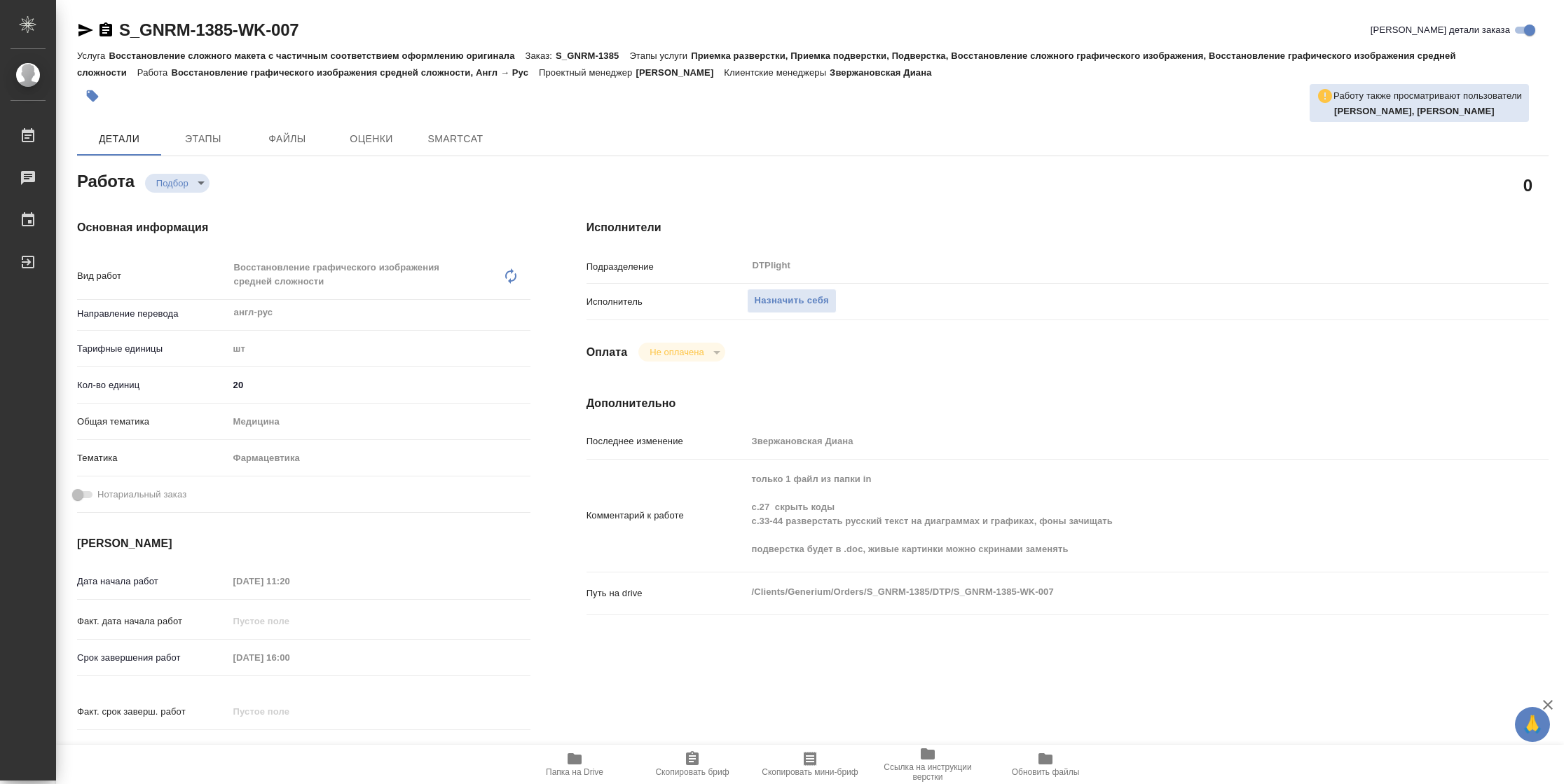
type textarea "x"
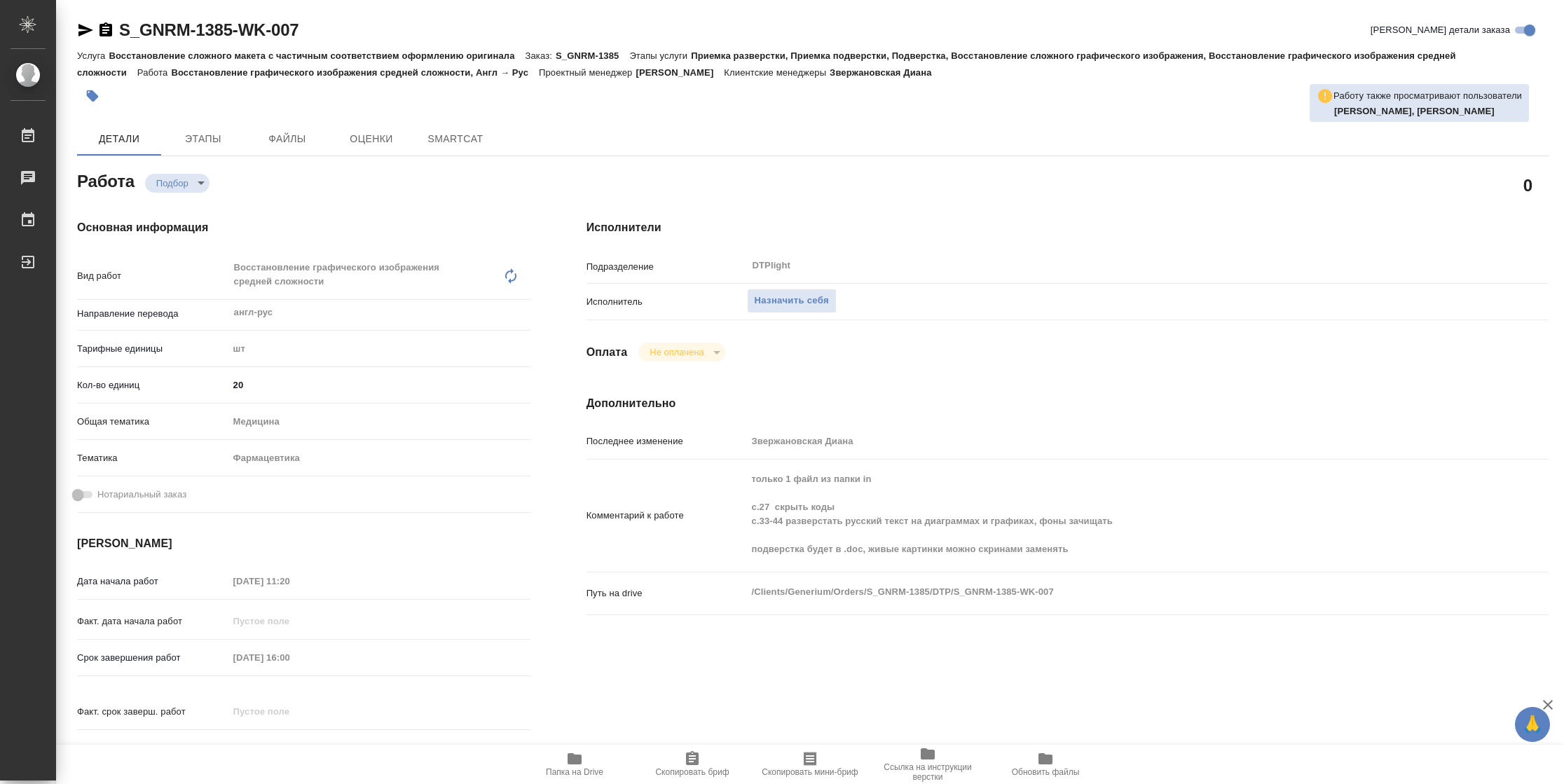
type textarea "x"
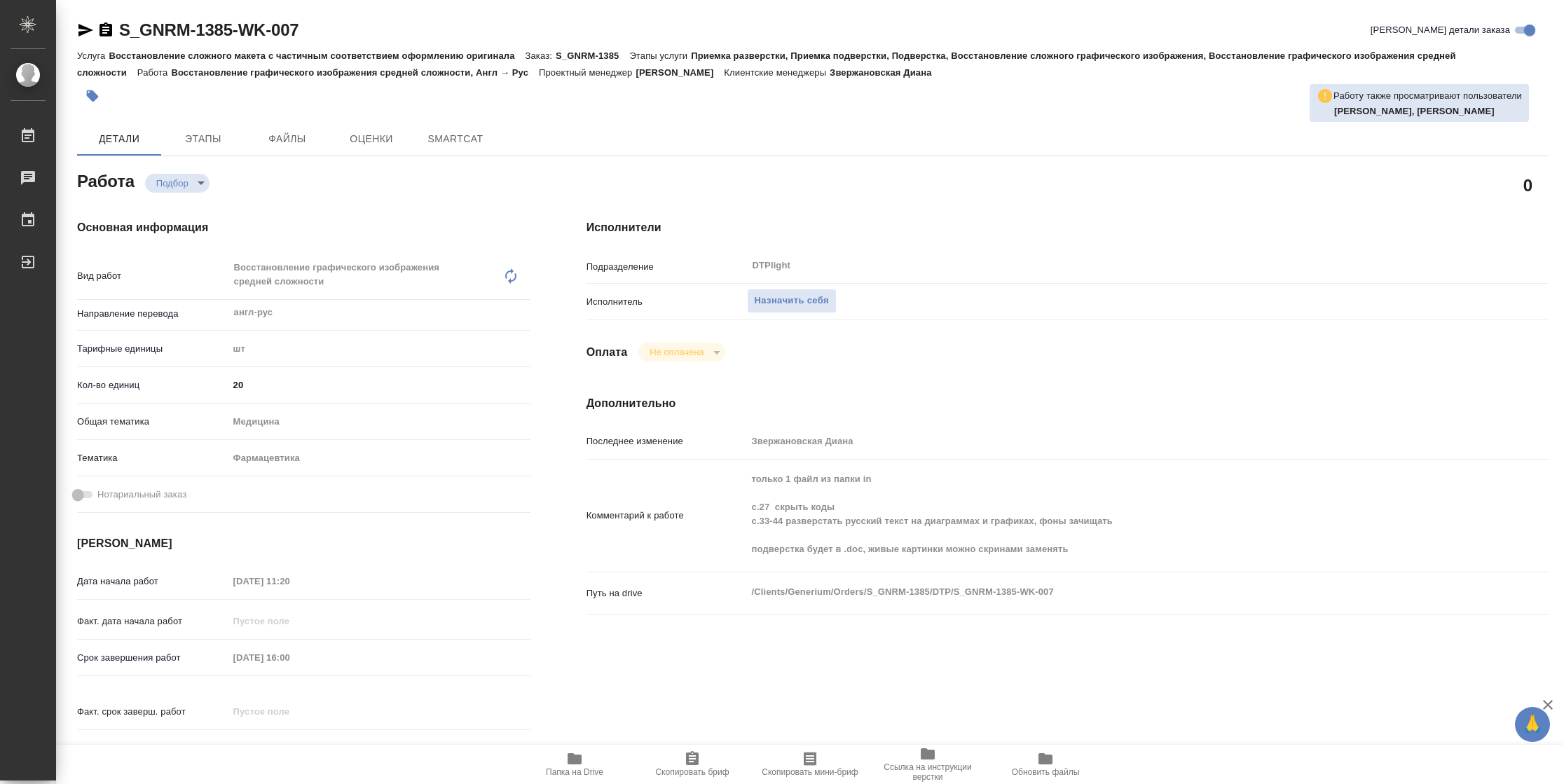
type textarea "x"
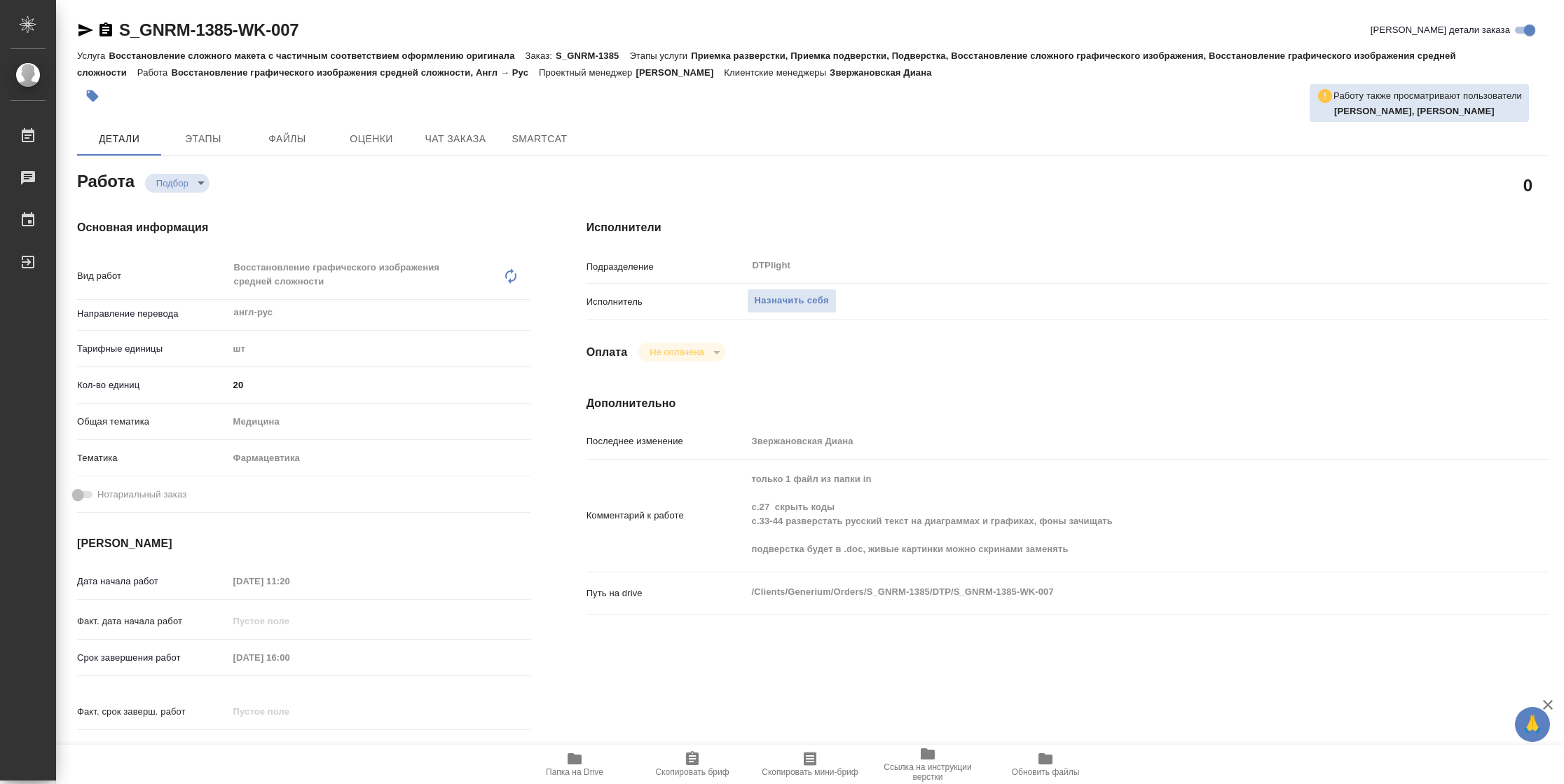
type textarea "x"
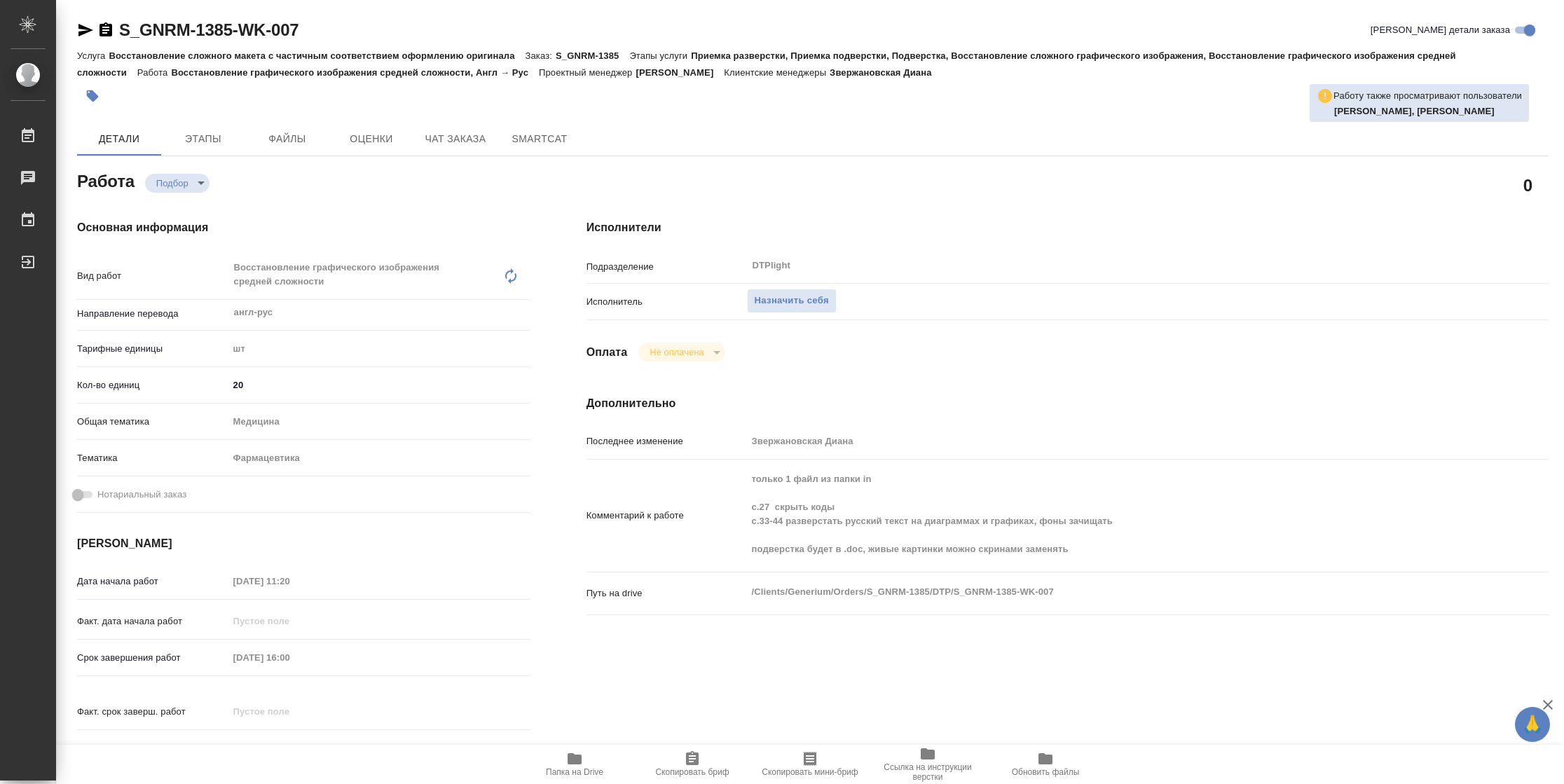
type textarea "x"
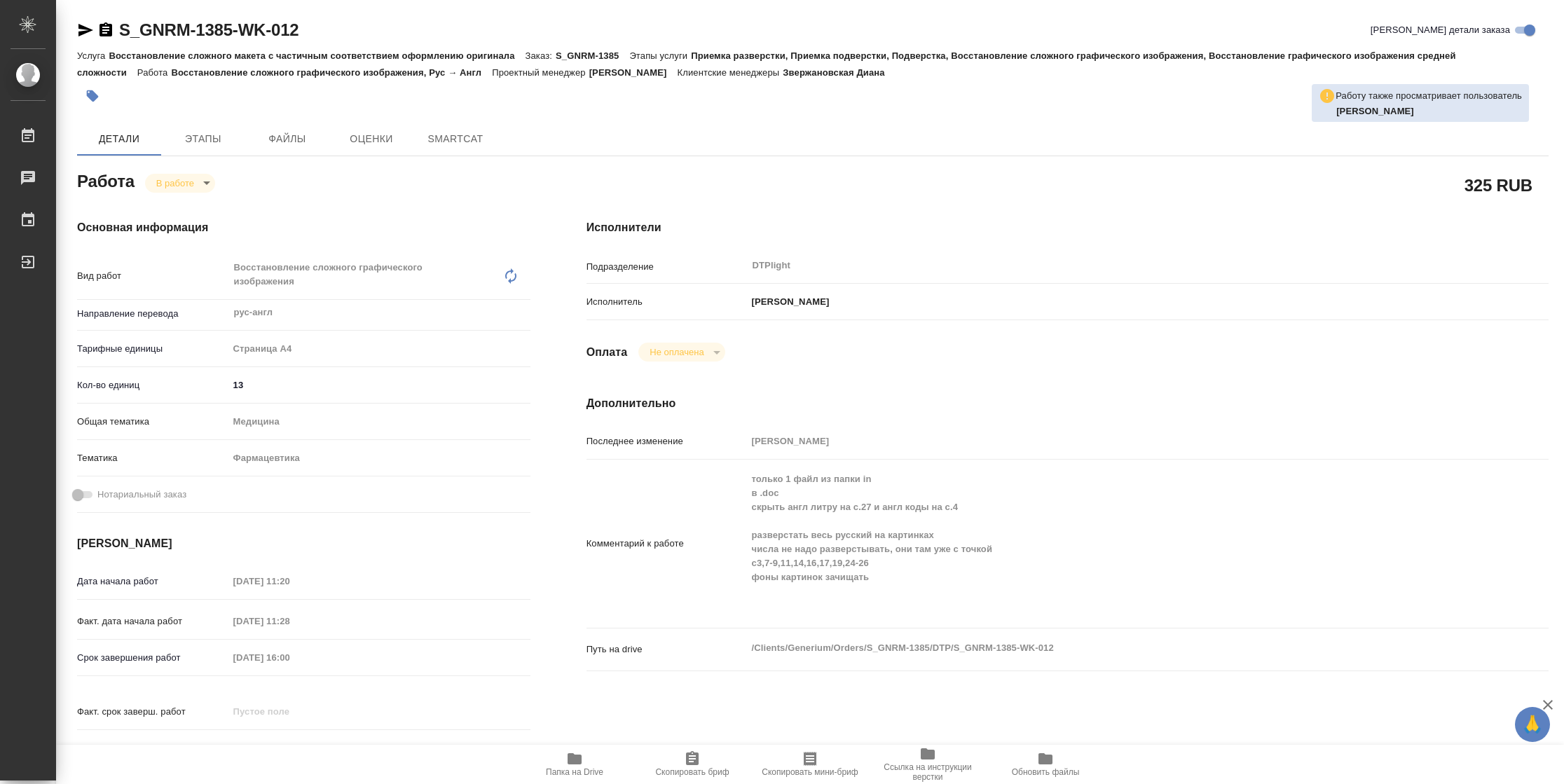
type textarea "x"
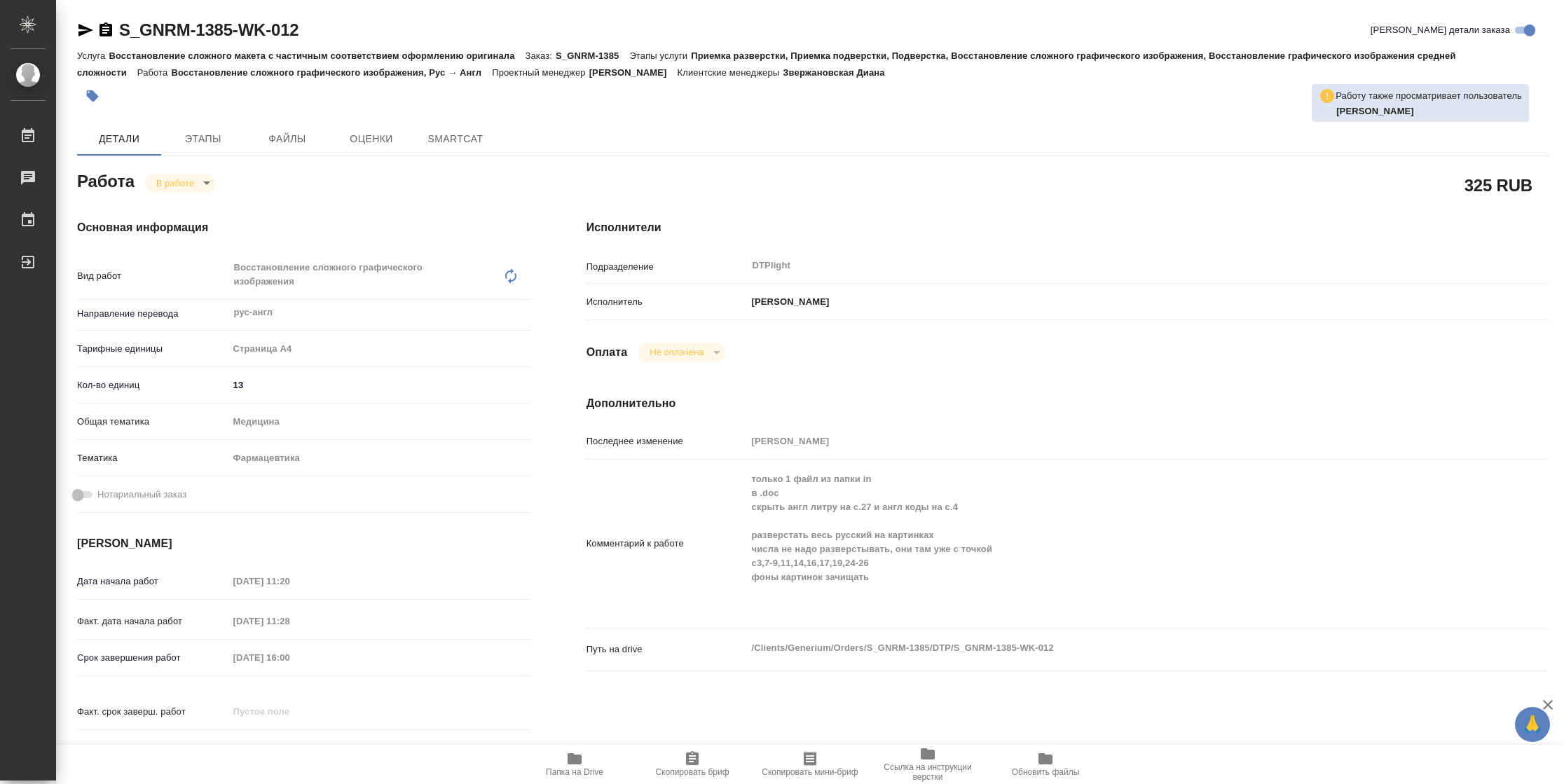
type textarea "x"
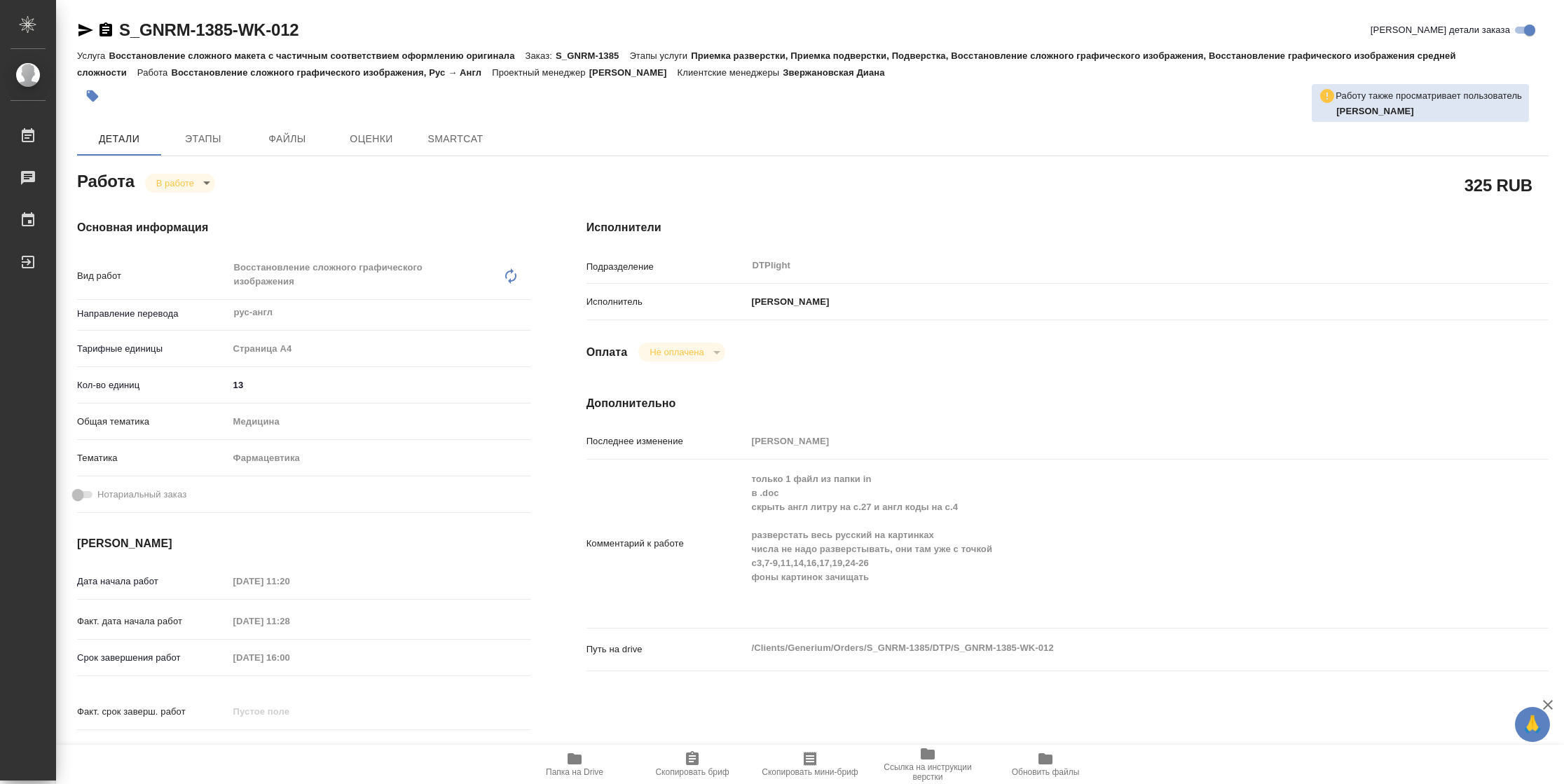
type textarea "x"
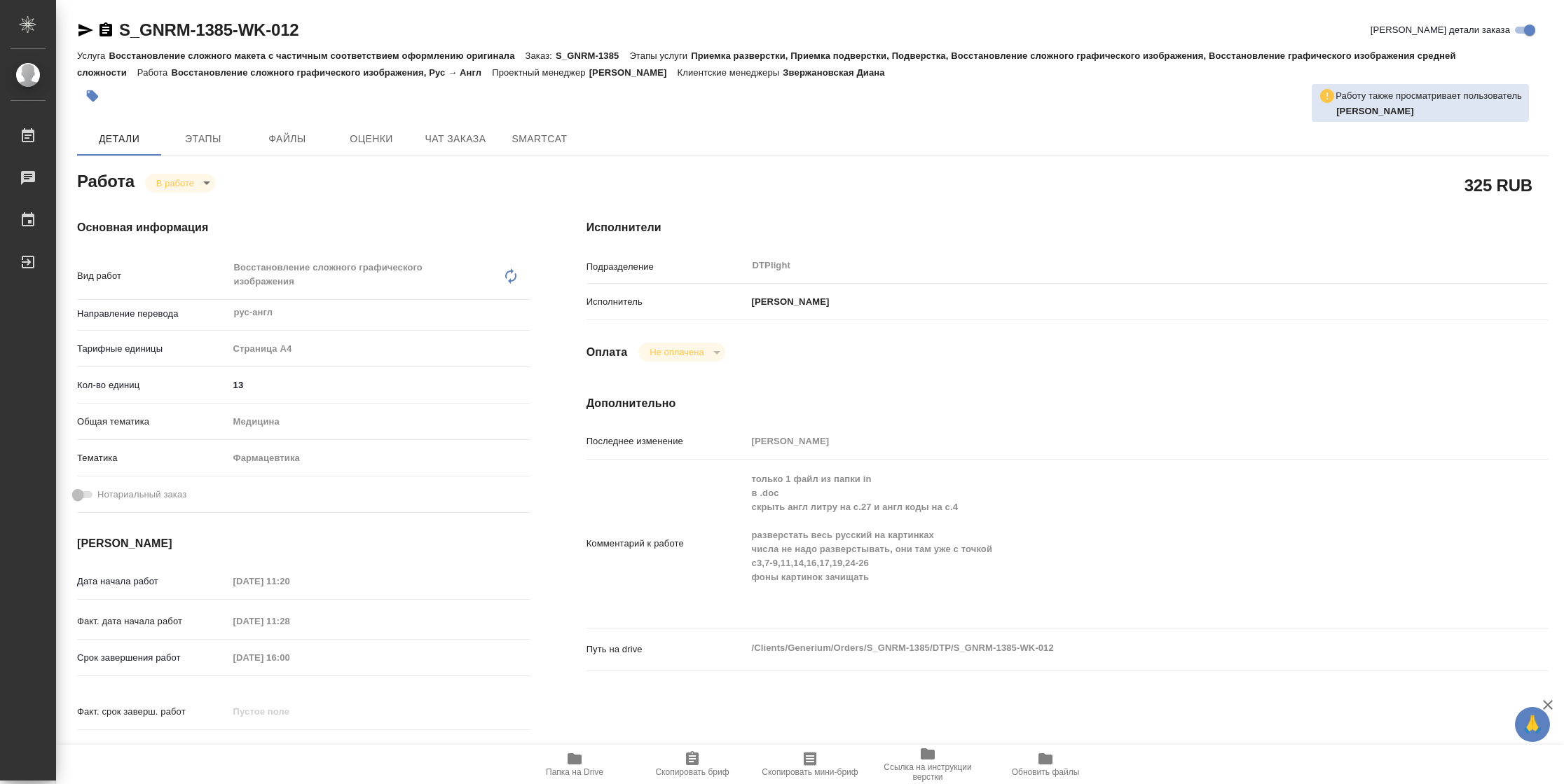
click at [589, 776] on span "Папка на Drive" at bounding box center [575, 772] width 58 height 10
type textarea "x"
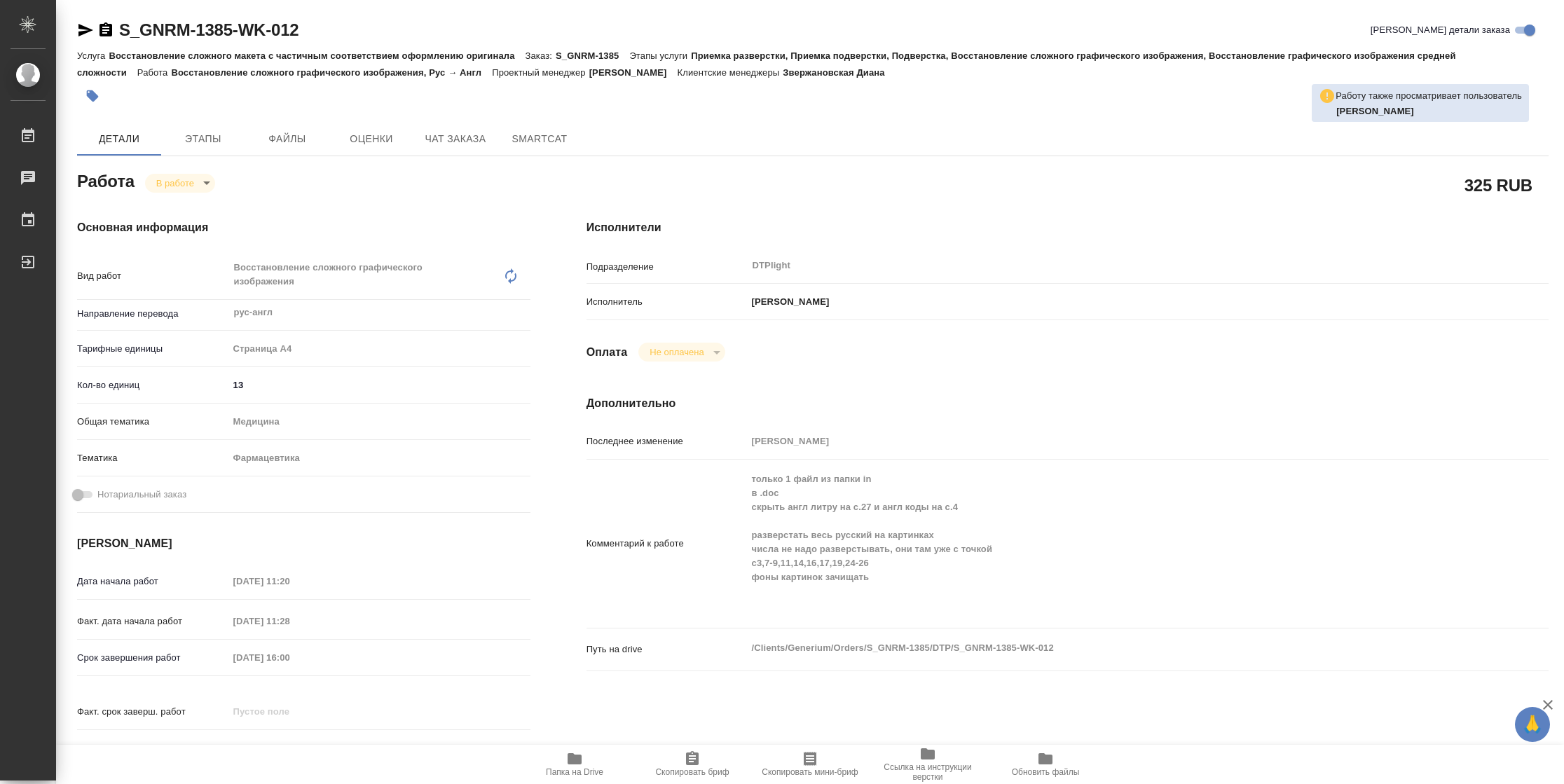
type textarea "x"
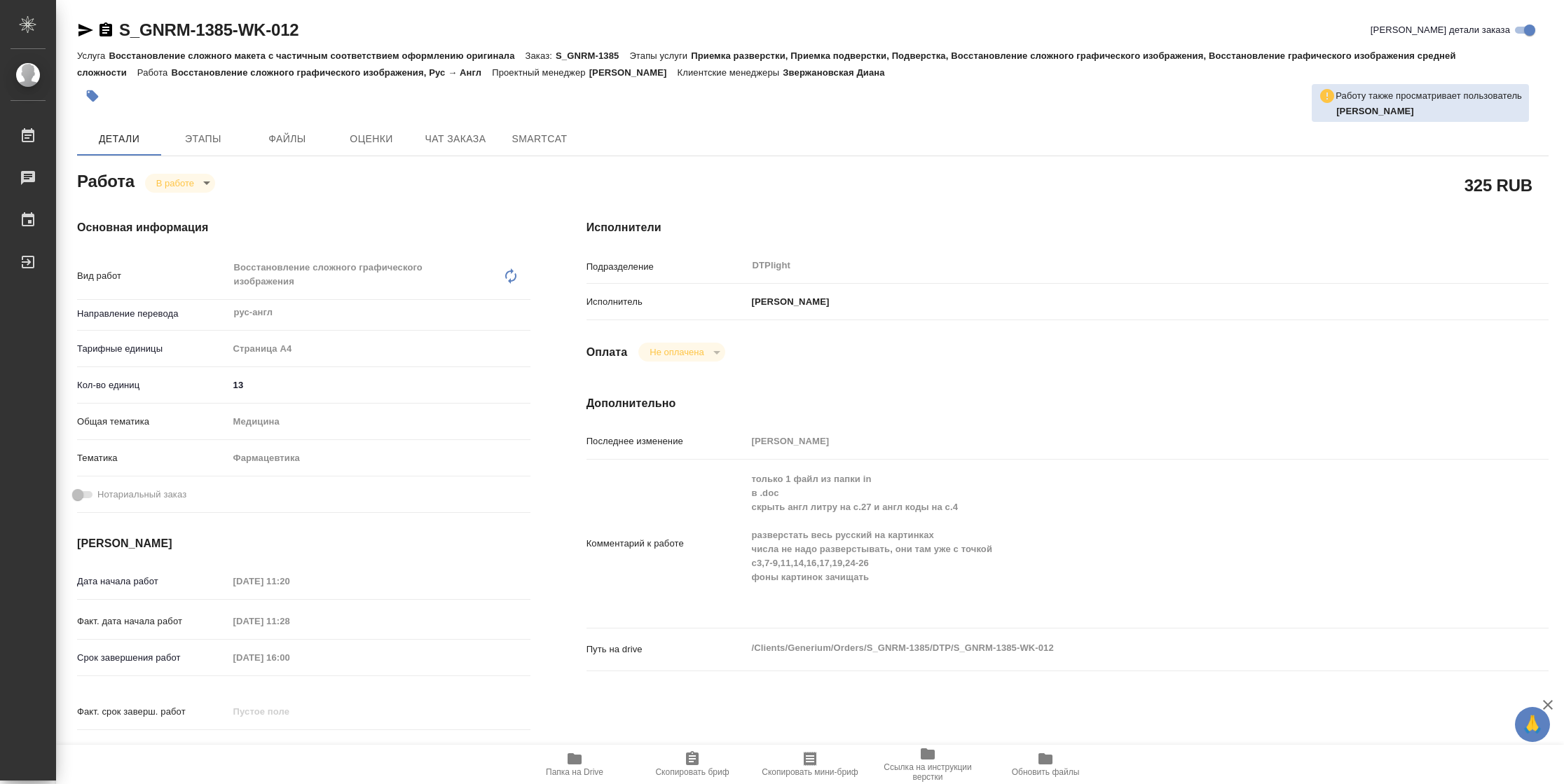
type textarea "x"
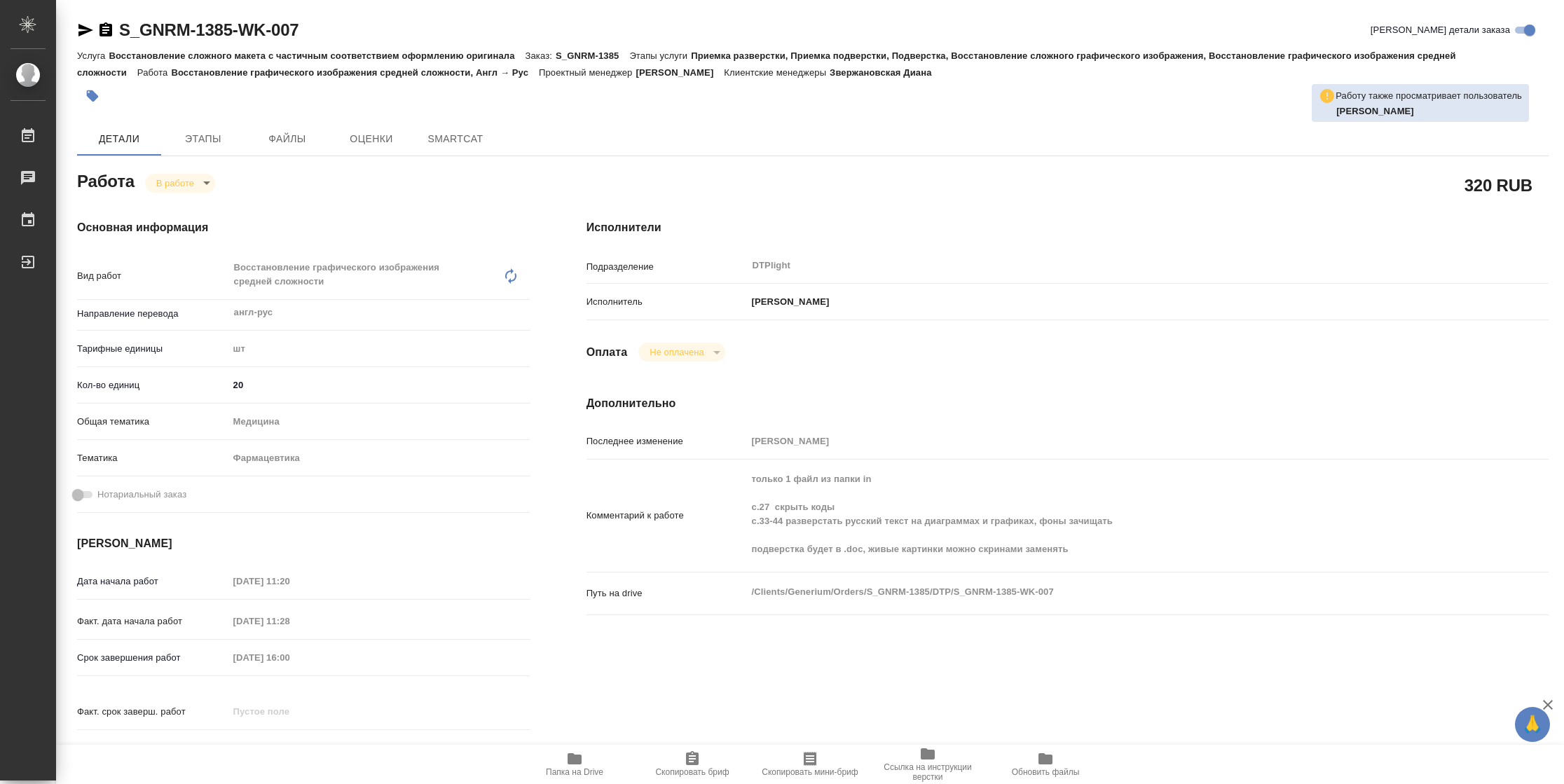
type textarea "x"
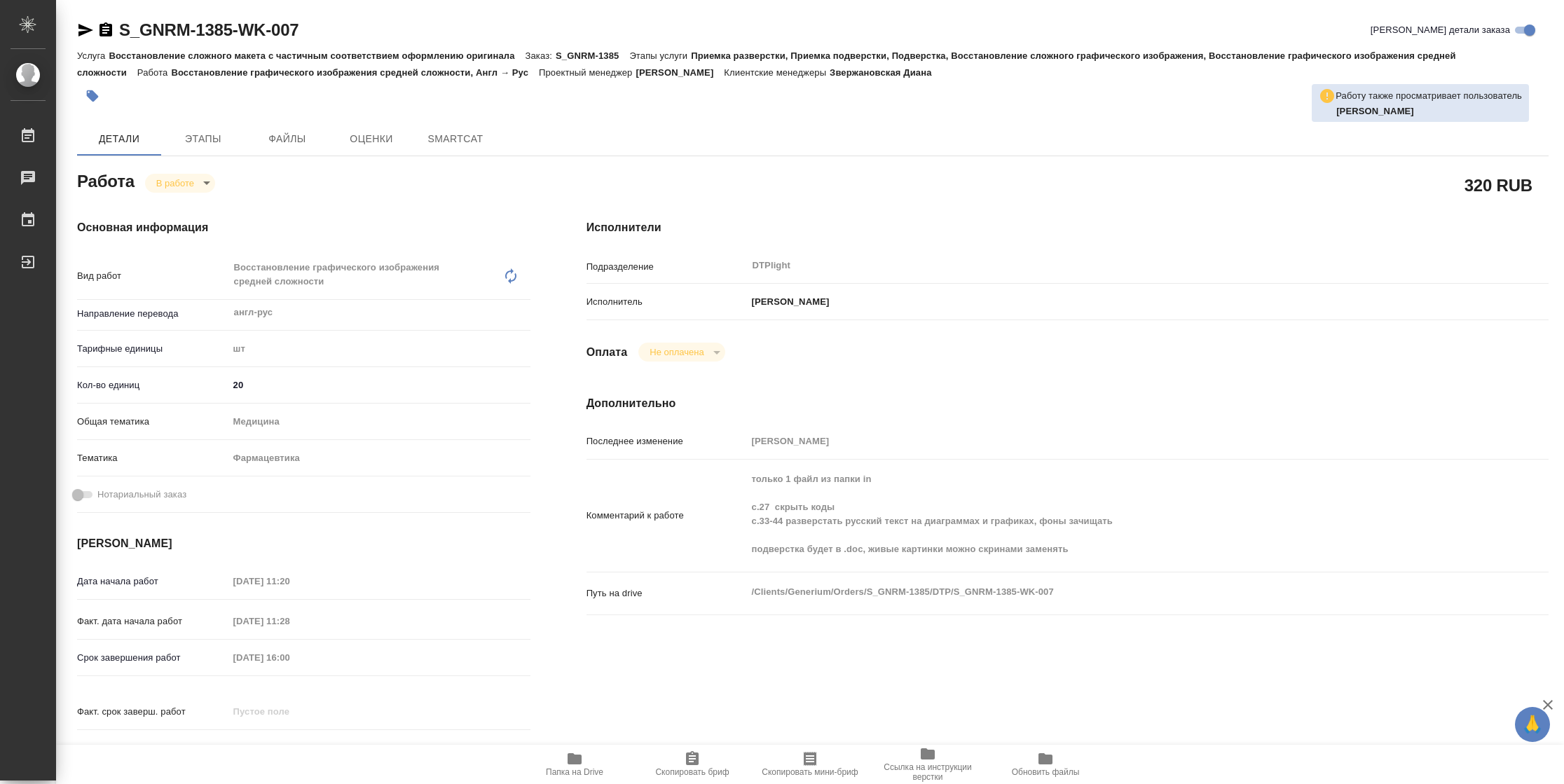
type textarea "x"
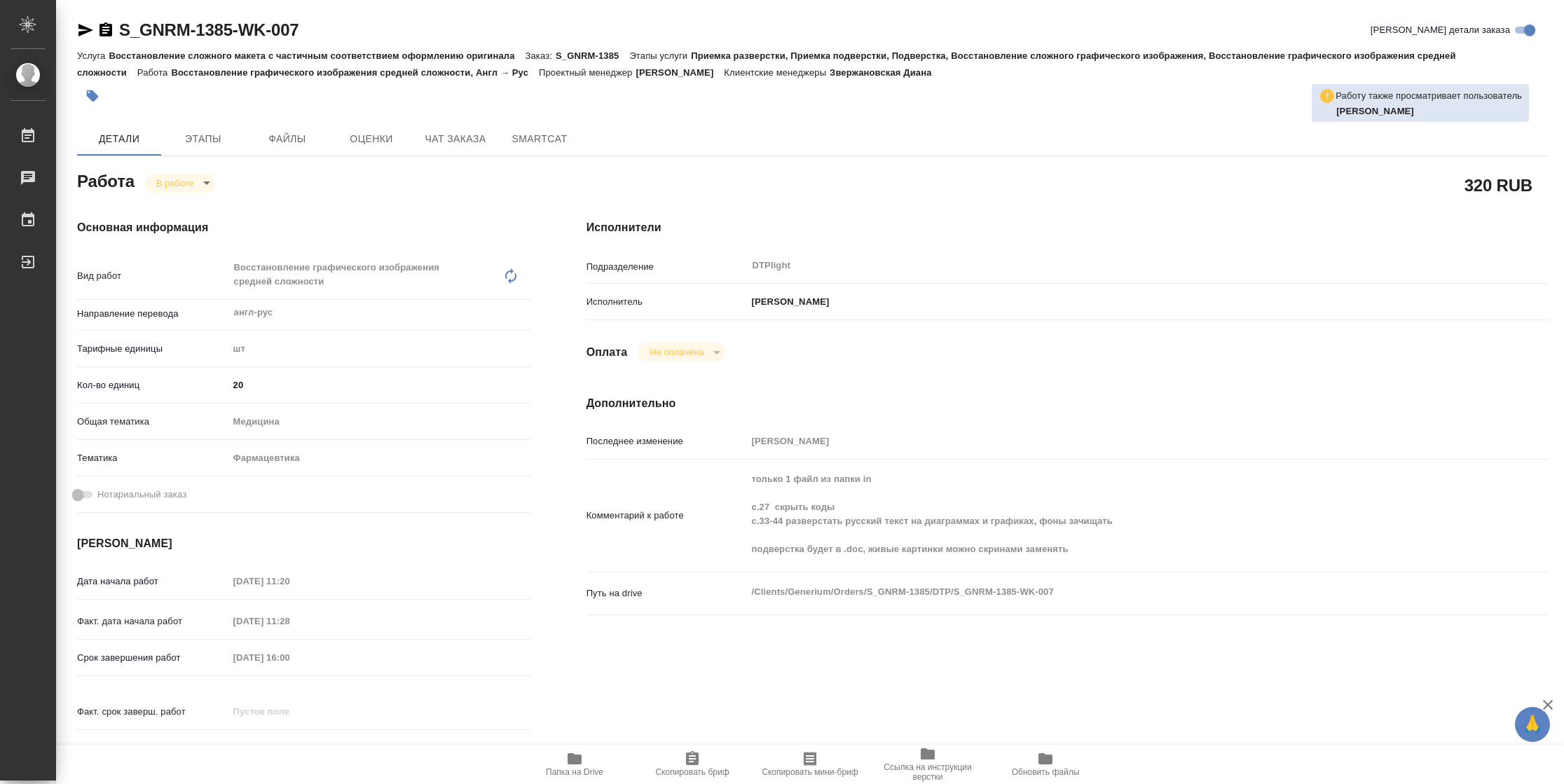
type textarea "x"
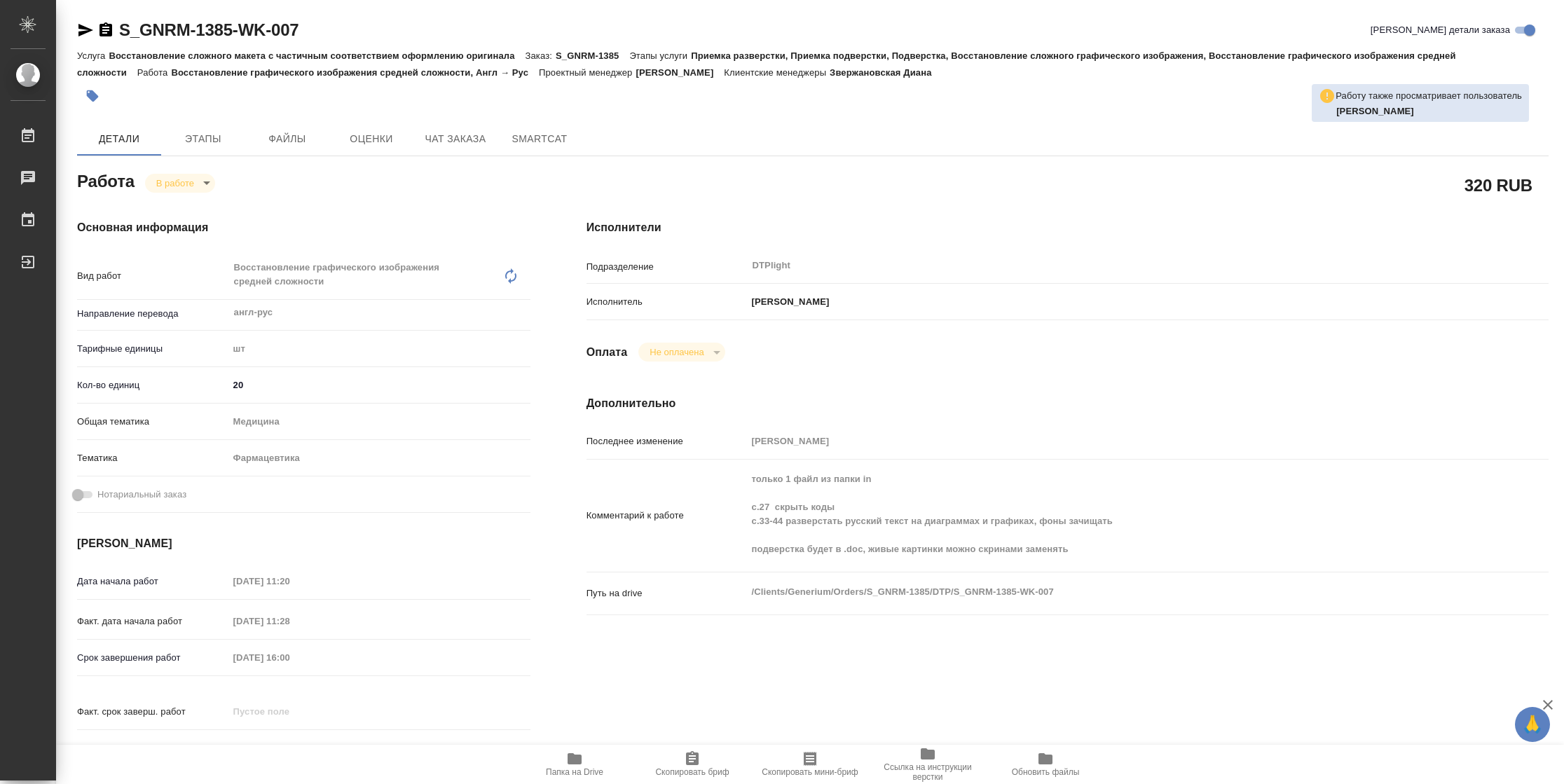
type textarea "x"
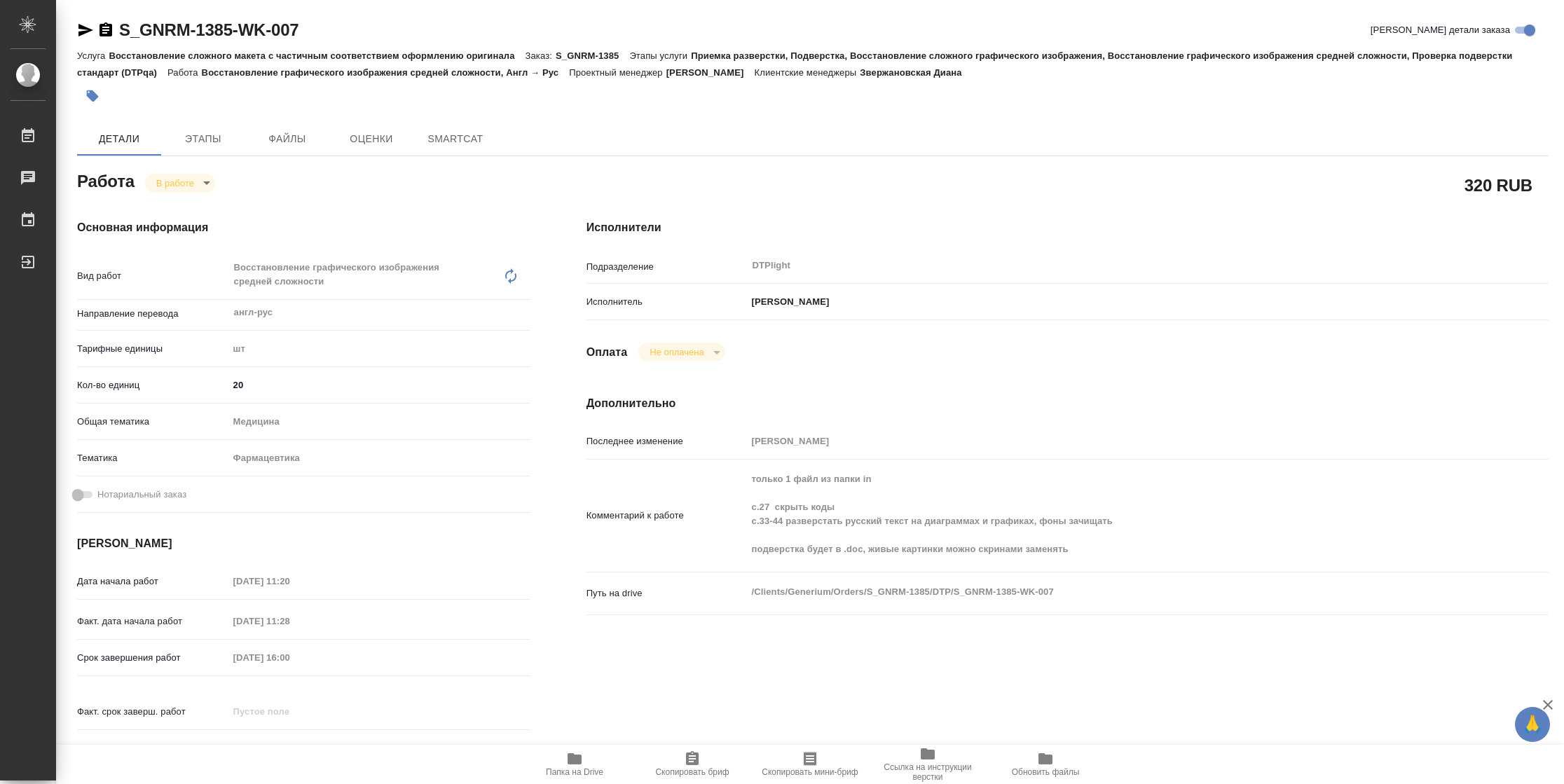
type textarea "x"
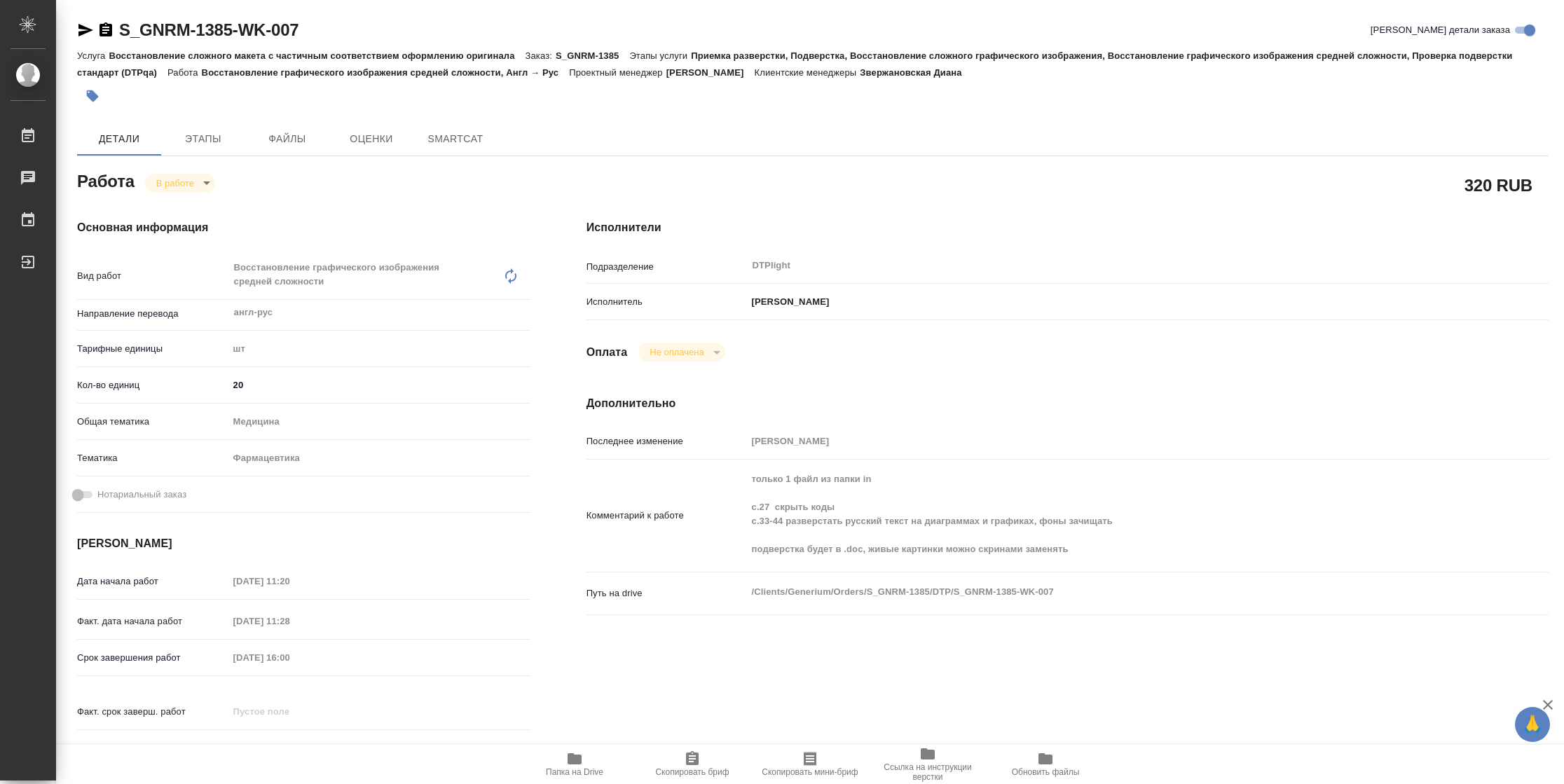
type textarea "x"
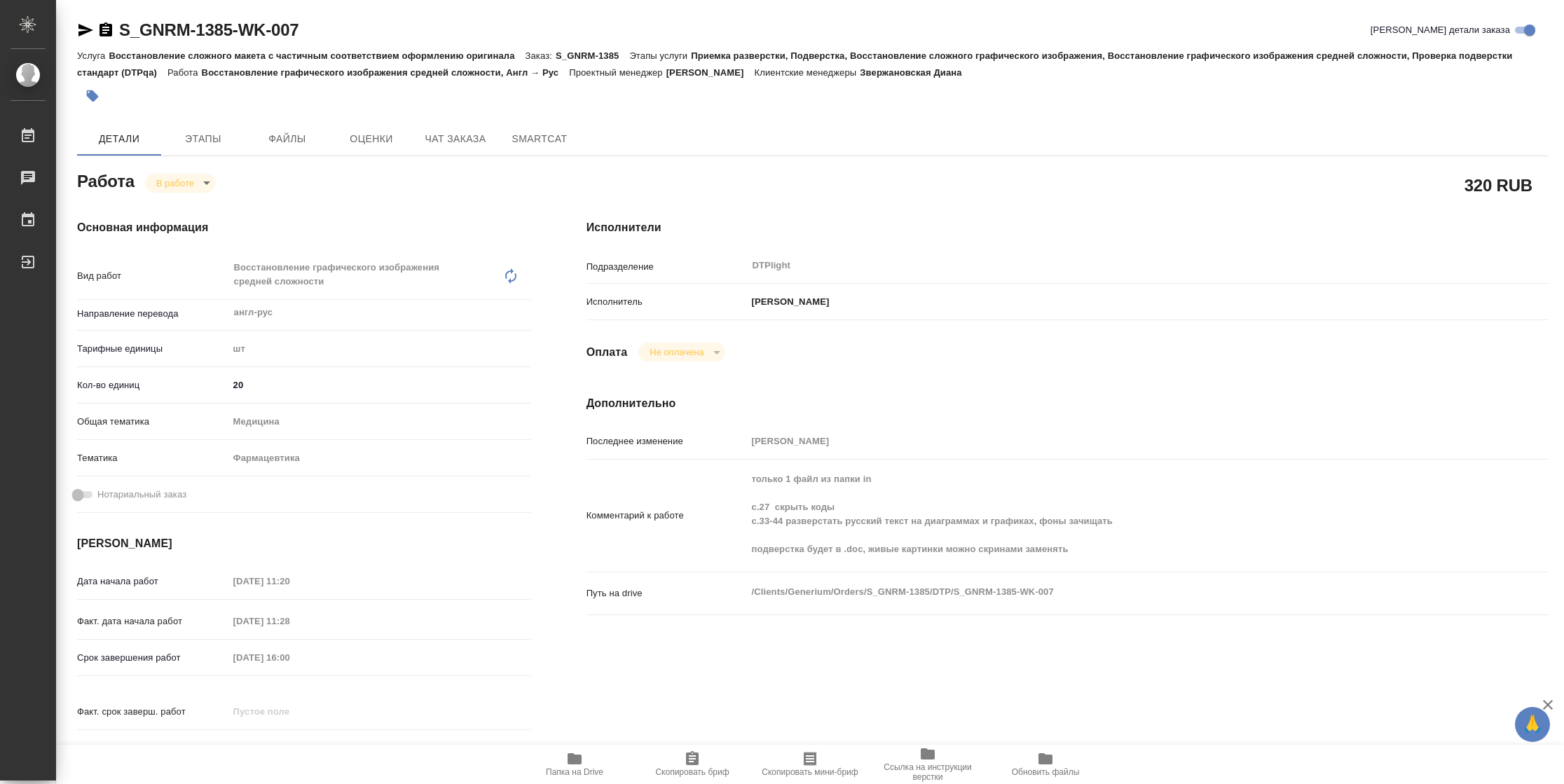
type textarea "x"
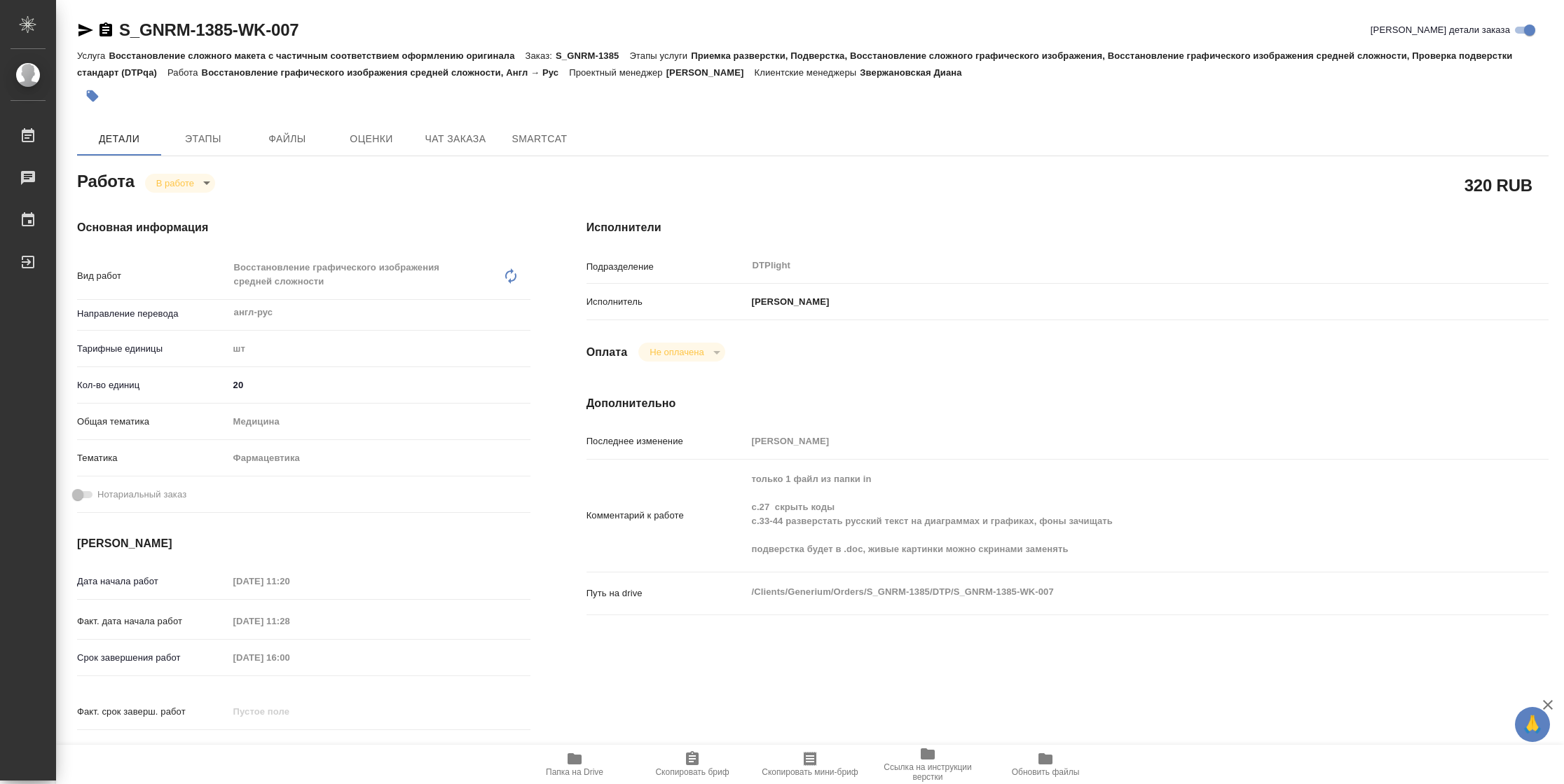
type textarea "x"
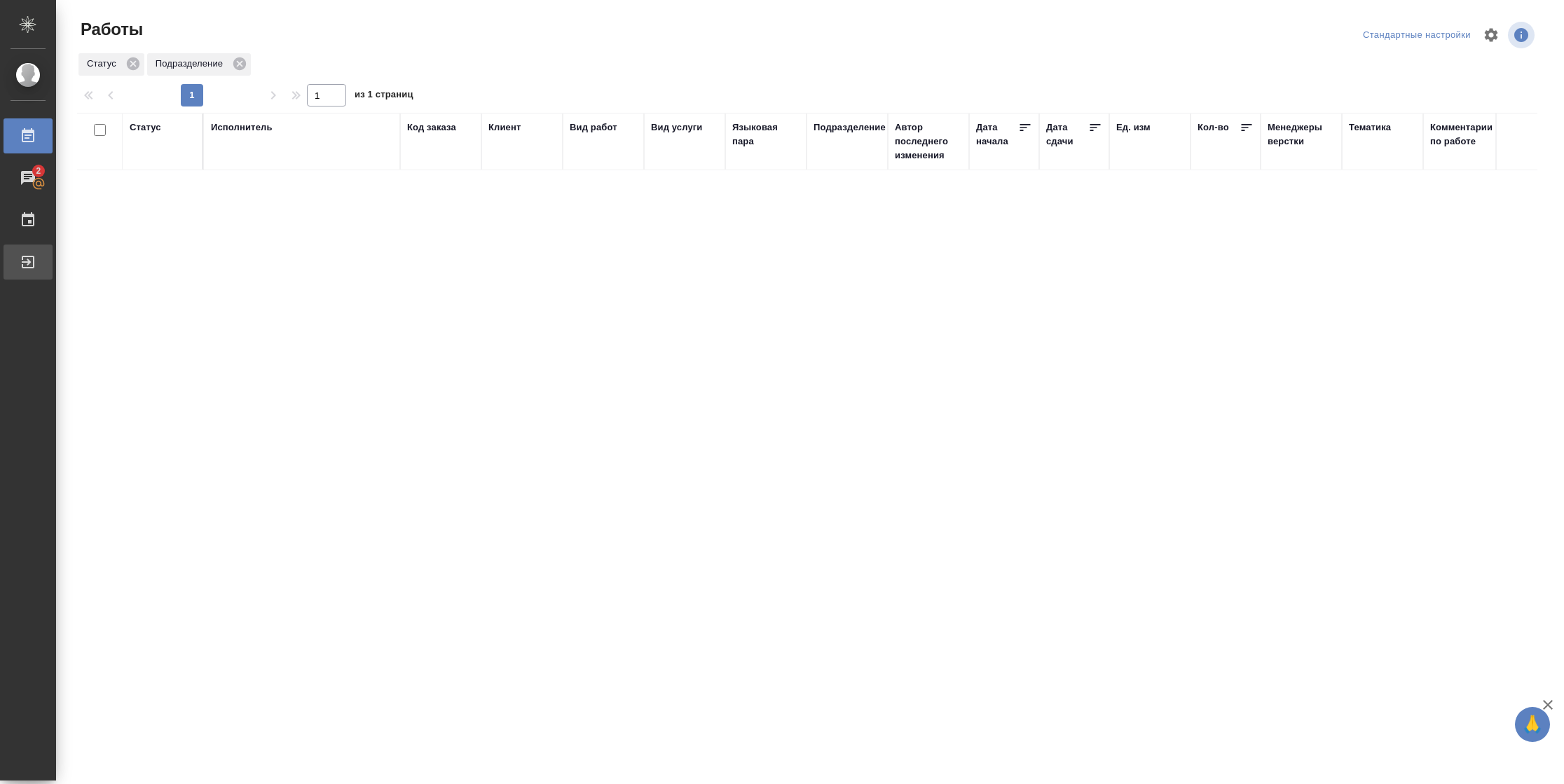
click at [28, 262] on div "Выйти" at bounding box center [10, 262] width 35 height 21
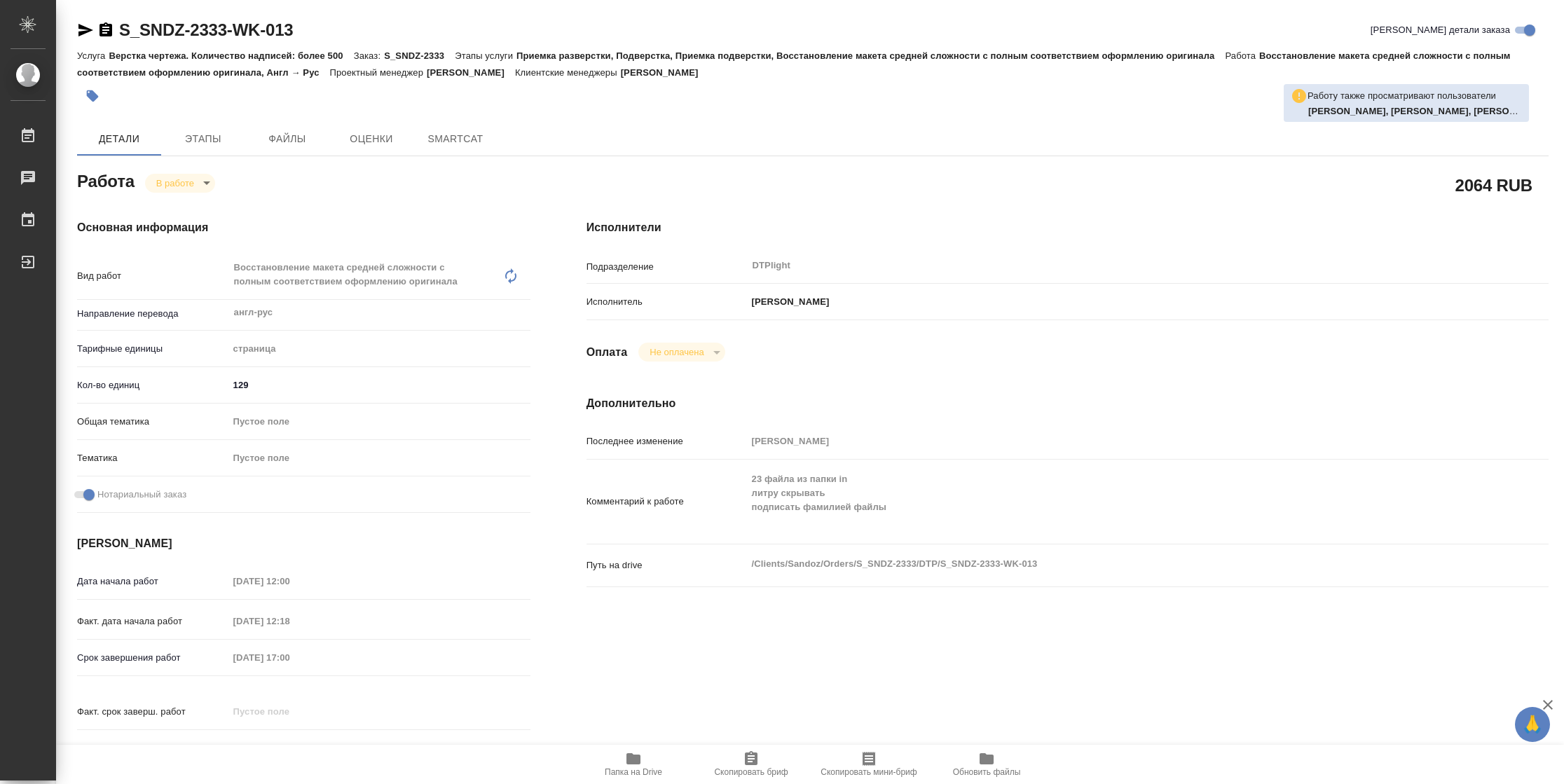
type textarea "x"
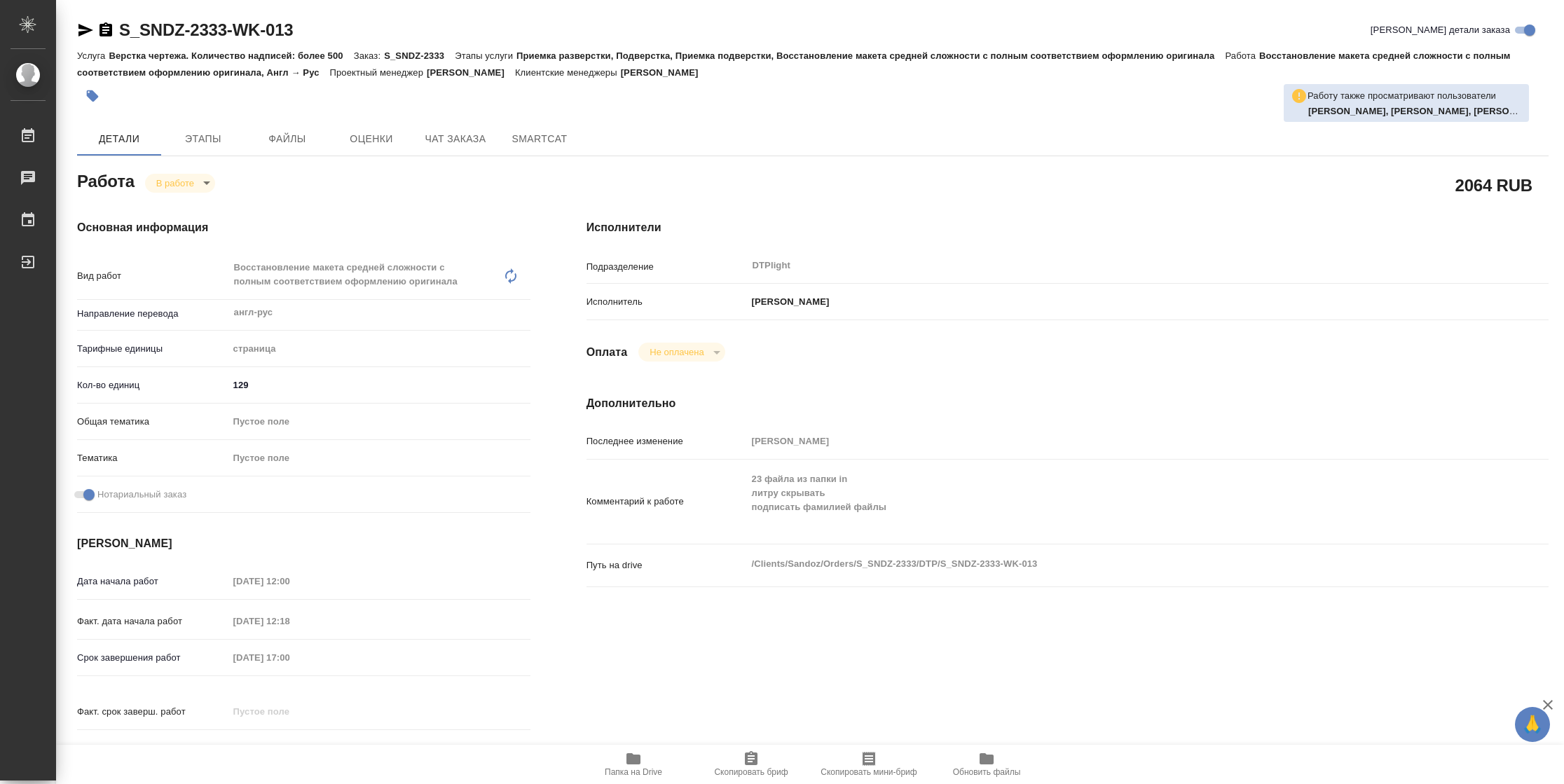
type textarea "x"
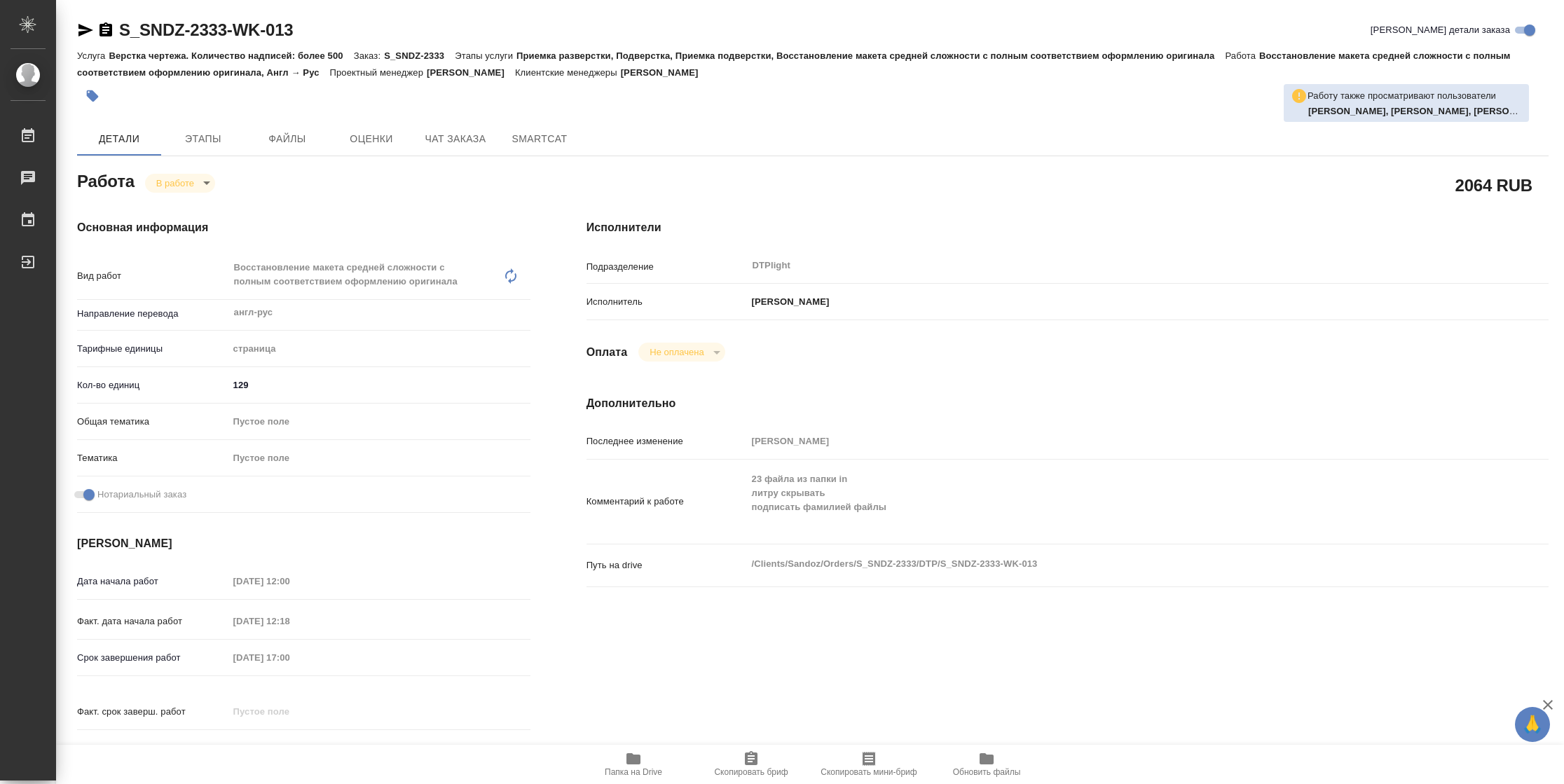
type textarea "x"
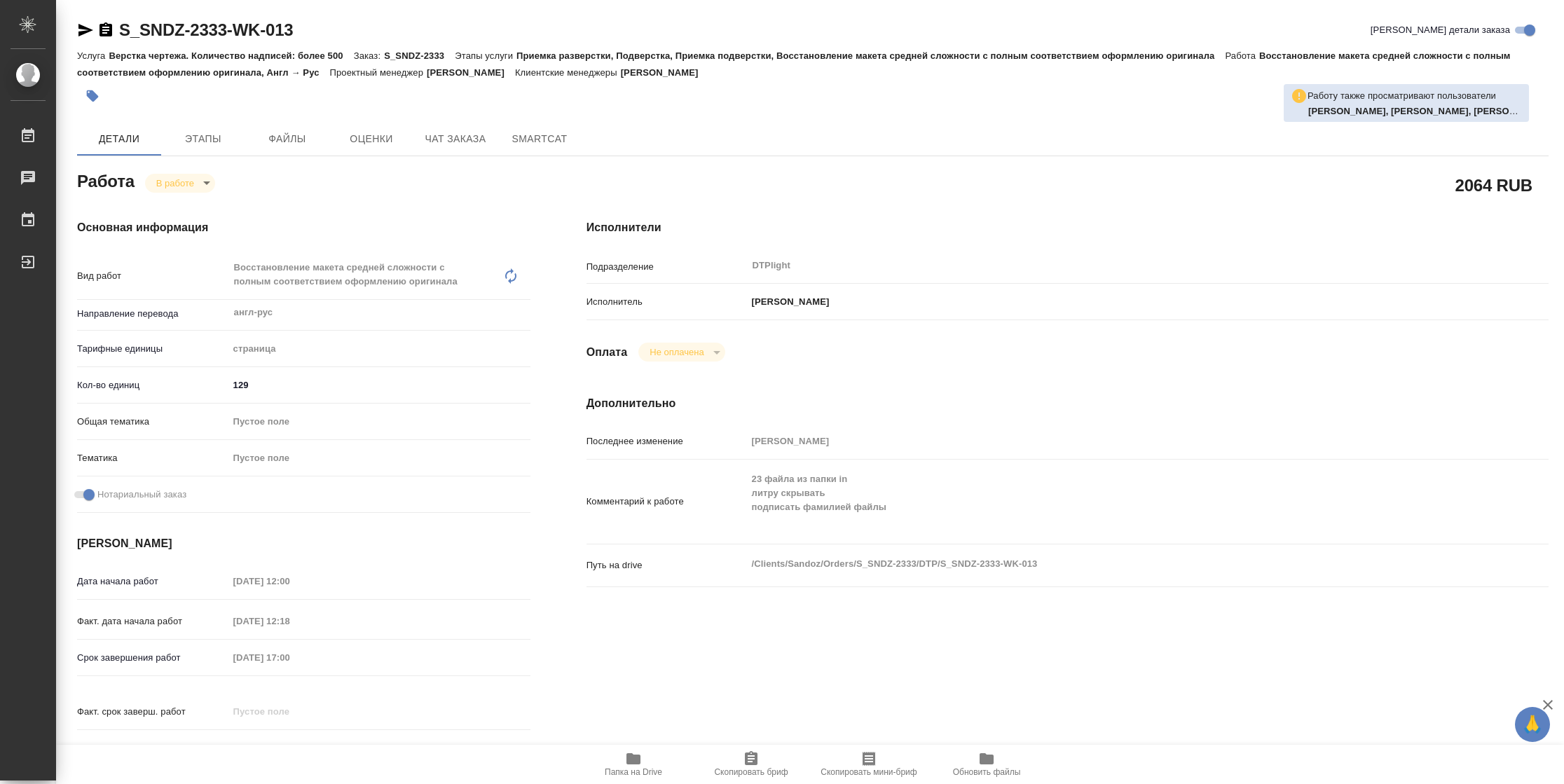
click at [642, 764] on span "Папка на Drive" at bounding box center [634, 764] width 101 height 26
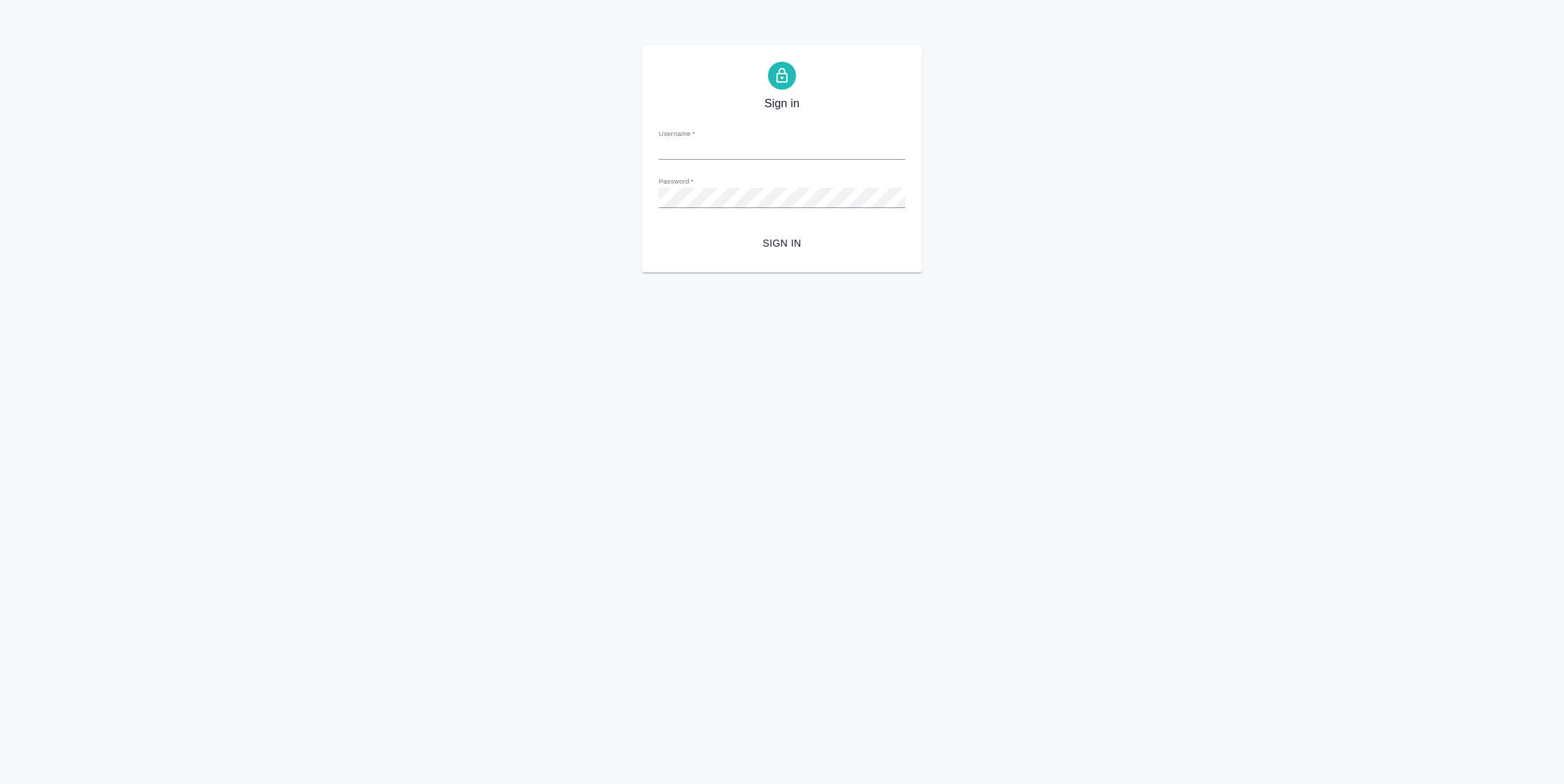
type input "[PERSON_NAME][EMAIL_ADDRESS][DOMAIN_NAME]"
click at [793, 238] on span "Sign in" at bounding box center [782, 243] width 225 height 18
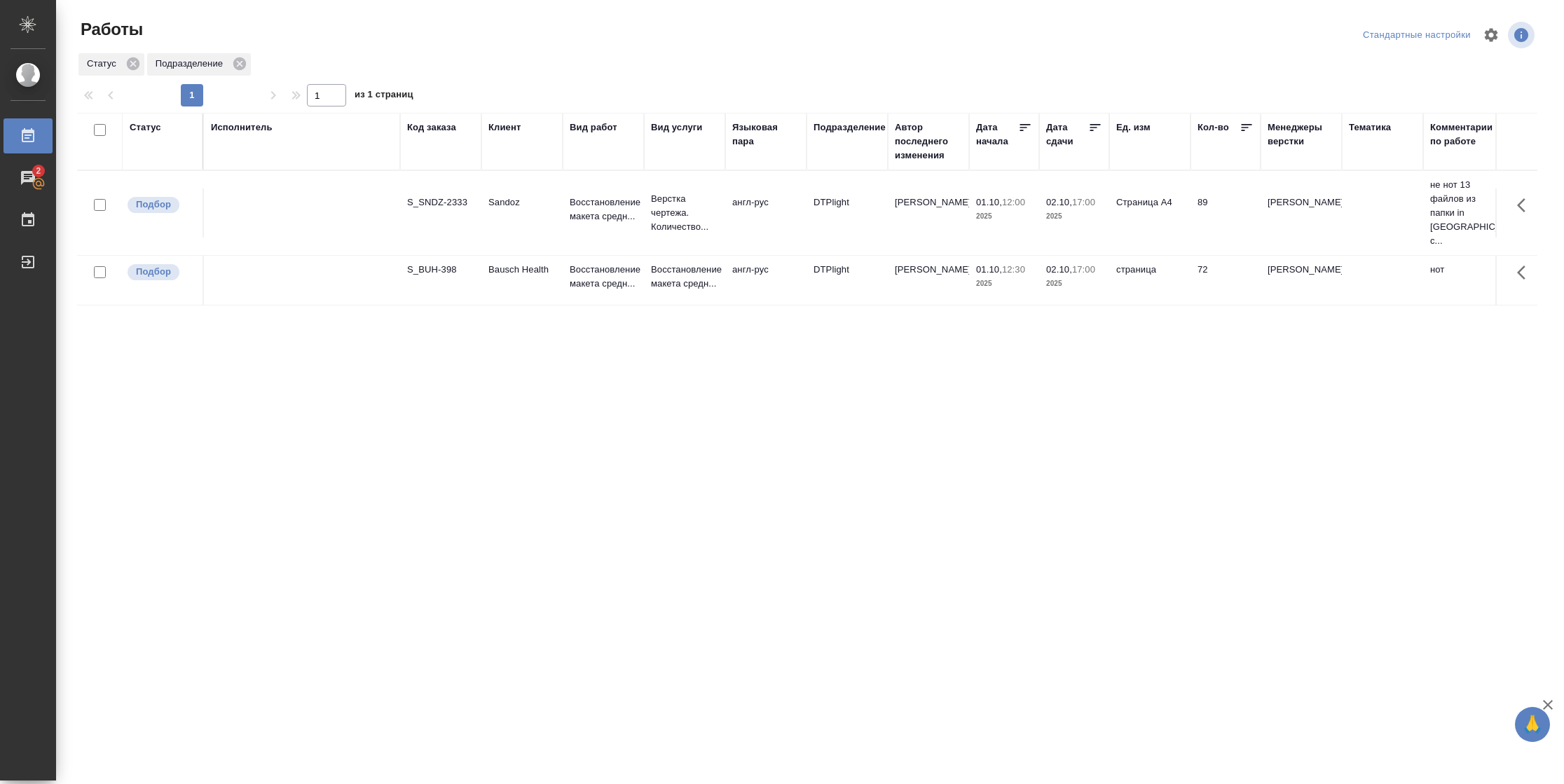
click at [156, 126] on div "Статус" at bounding box center [145, 128] width 31 height 14
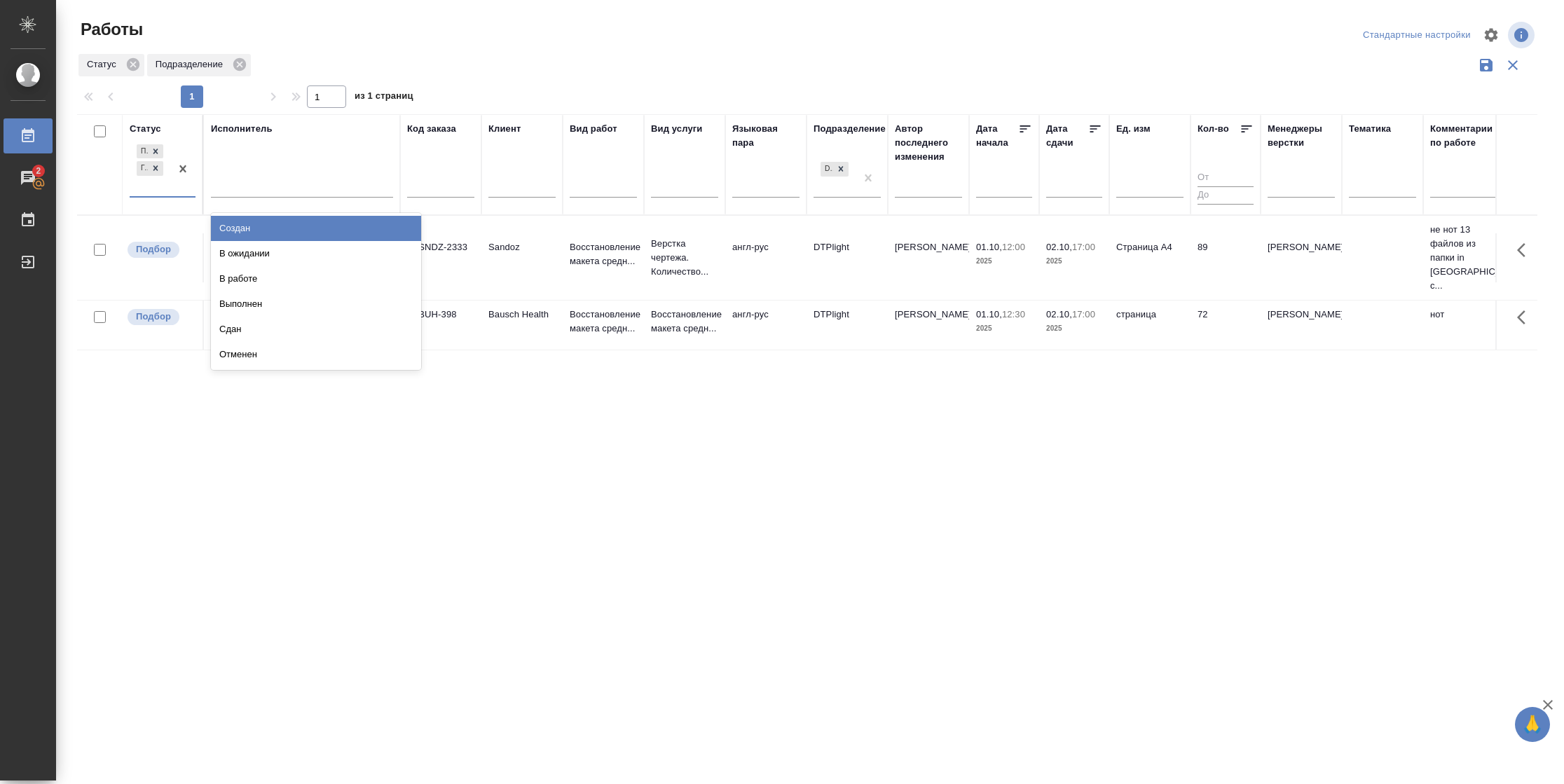
click at [159, 193] on div "Подбор Готов к работе" at bounding box center [150, 168] width 41 height 54
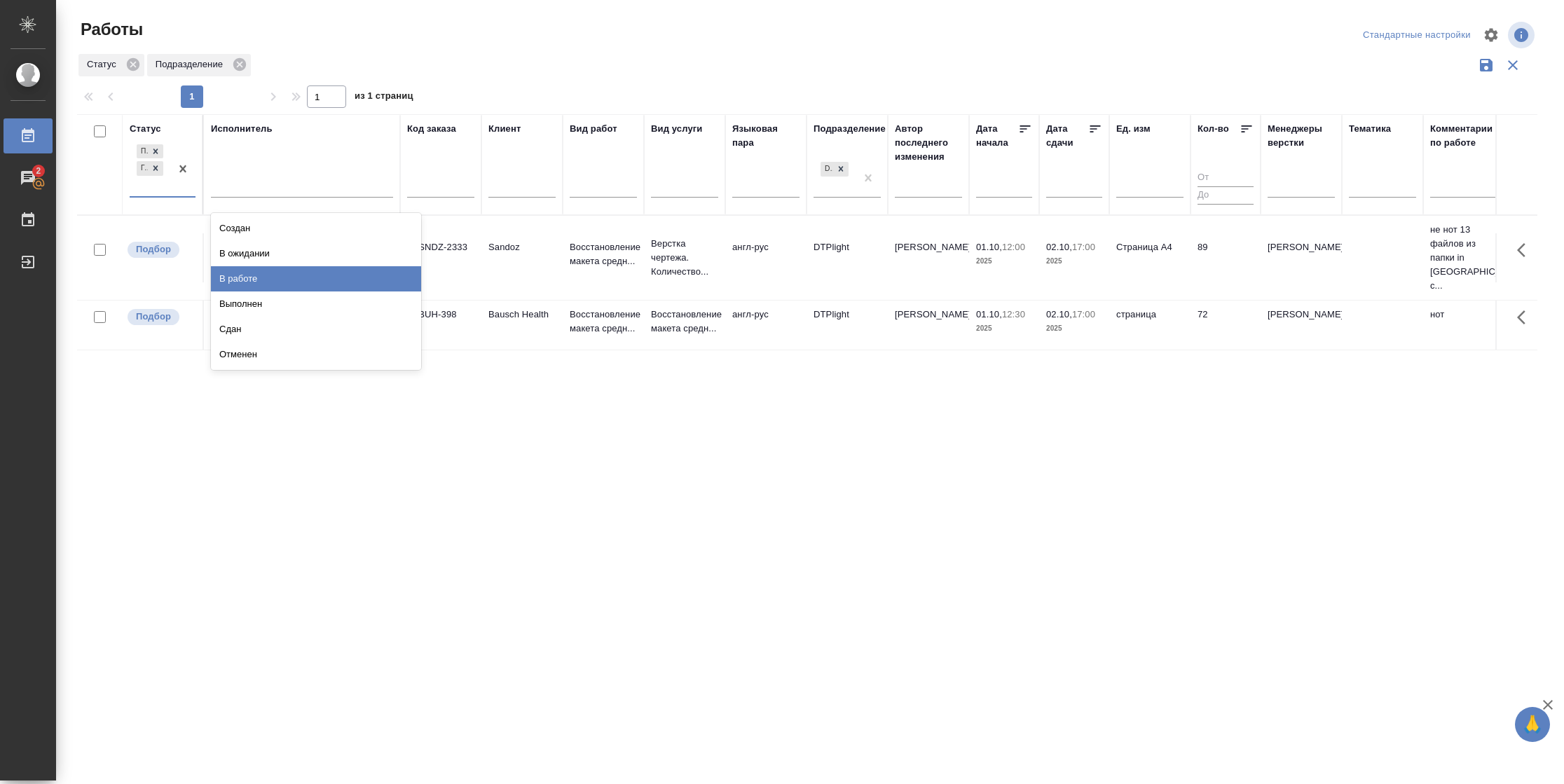
click at [233, 276] on div "В работе" at bounding box center [316, 279] width 210 height 26
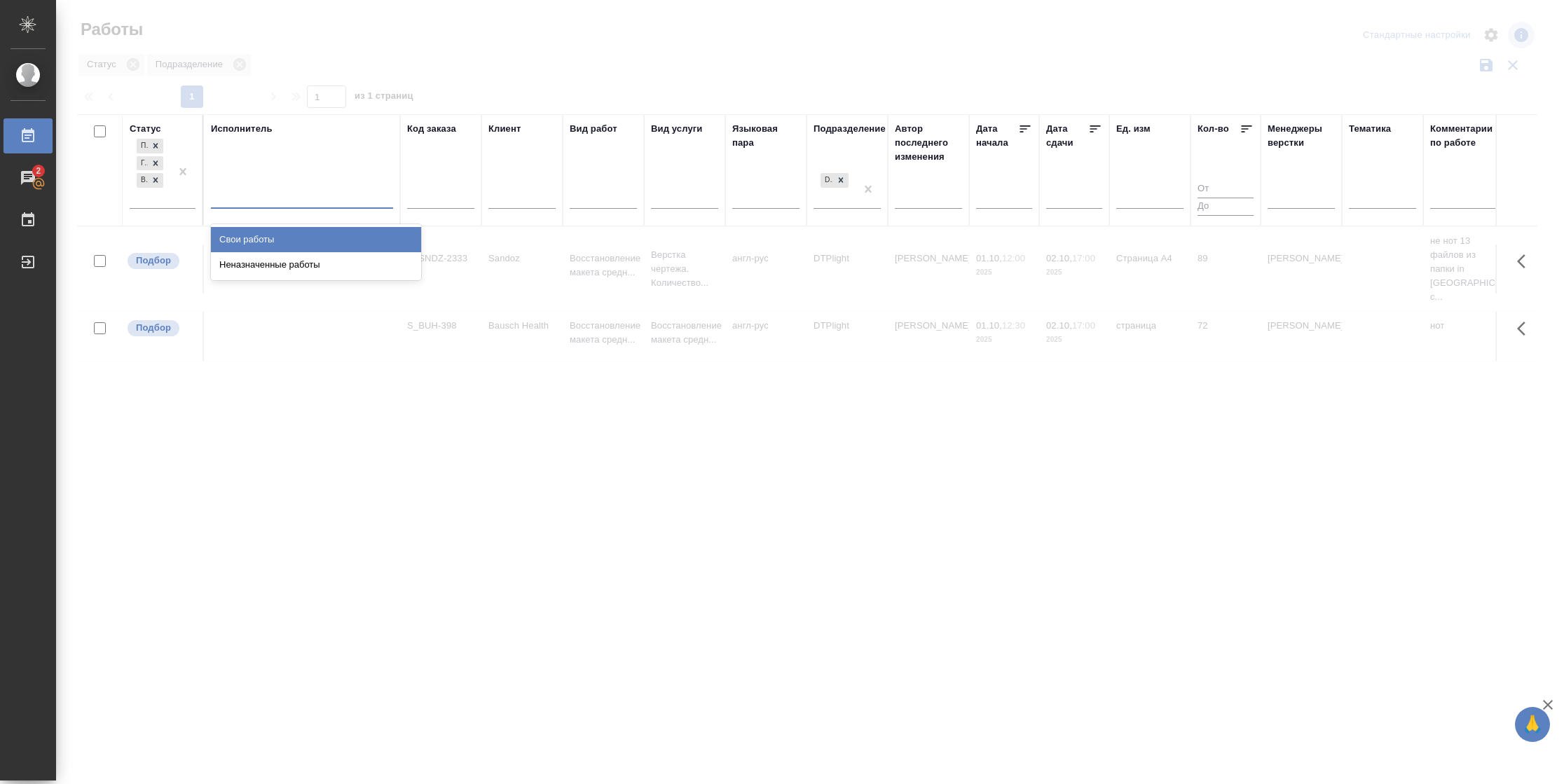
click at [266, 195] on div at bounding box center [302, 195] width 182 height 20
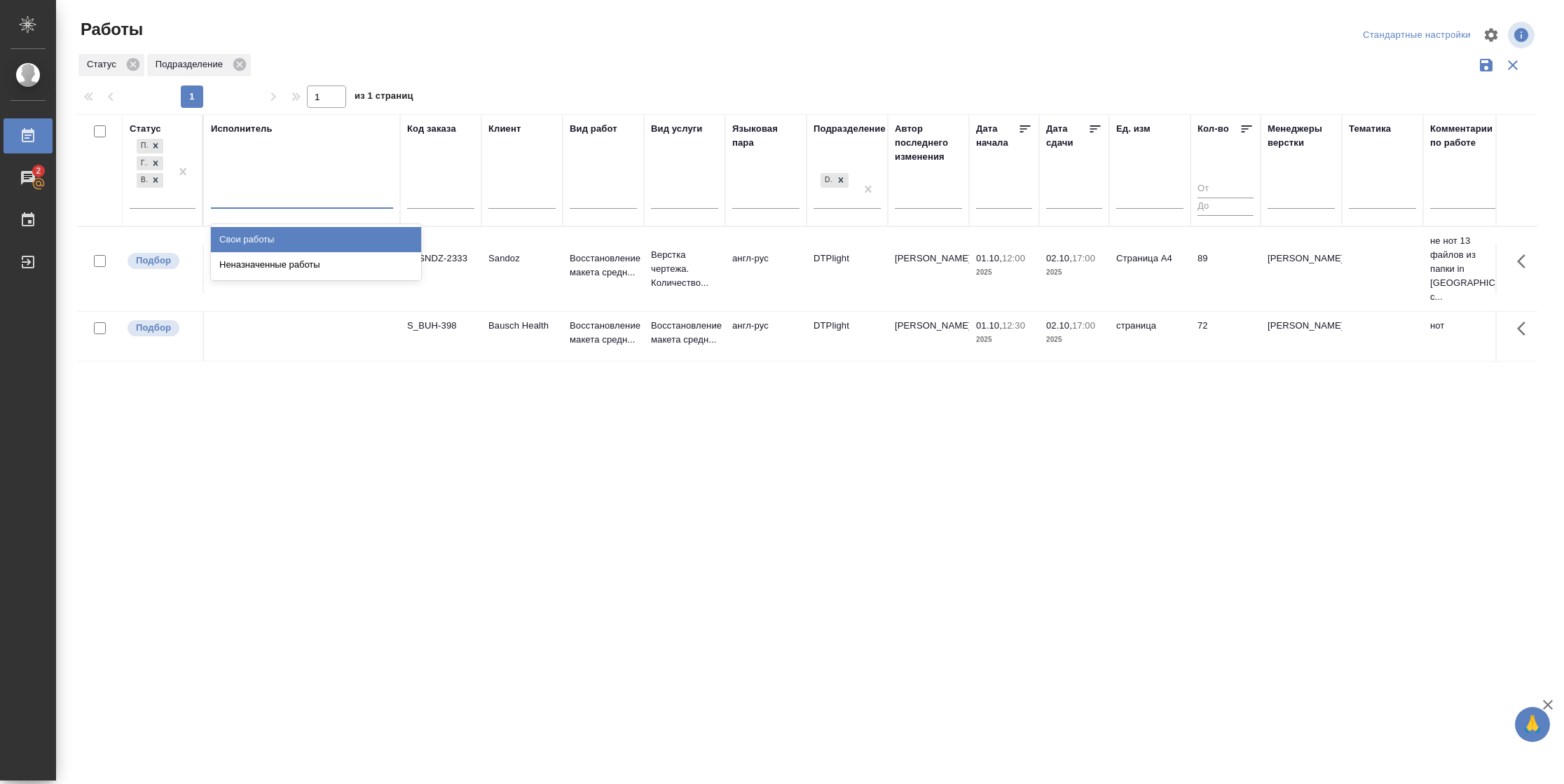
click at [273, 236] on div "Свои работы" at bounding box center [316, 240] width 210 height 26
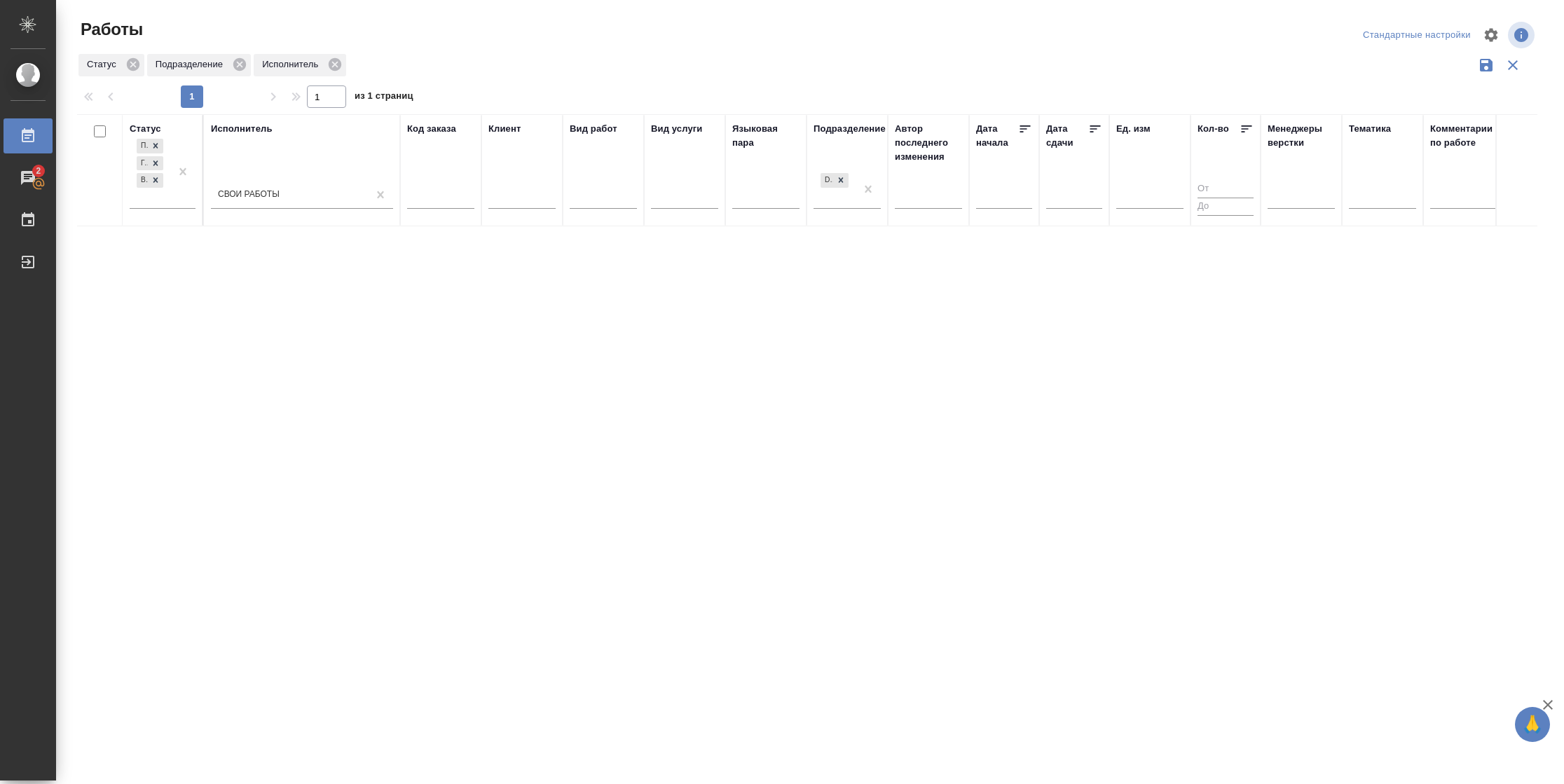
click at [1091, 132] on icon at bounding box center [1095, 129] width 10 height 7
click at [145, 203] on div "Подбор Готов к работе В работе" at bounding box center [150, 172] width 41 height 72
click at [229, 264] on div "В ожидании" at bounding box center [316, 265] width 210 height 26
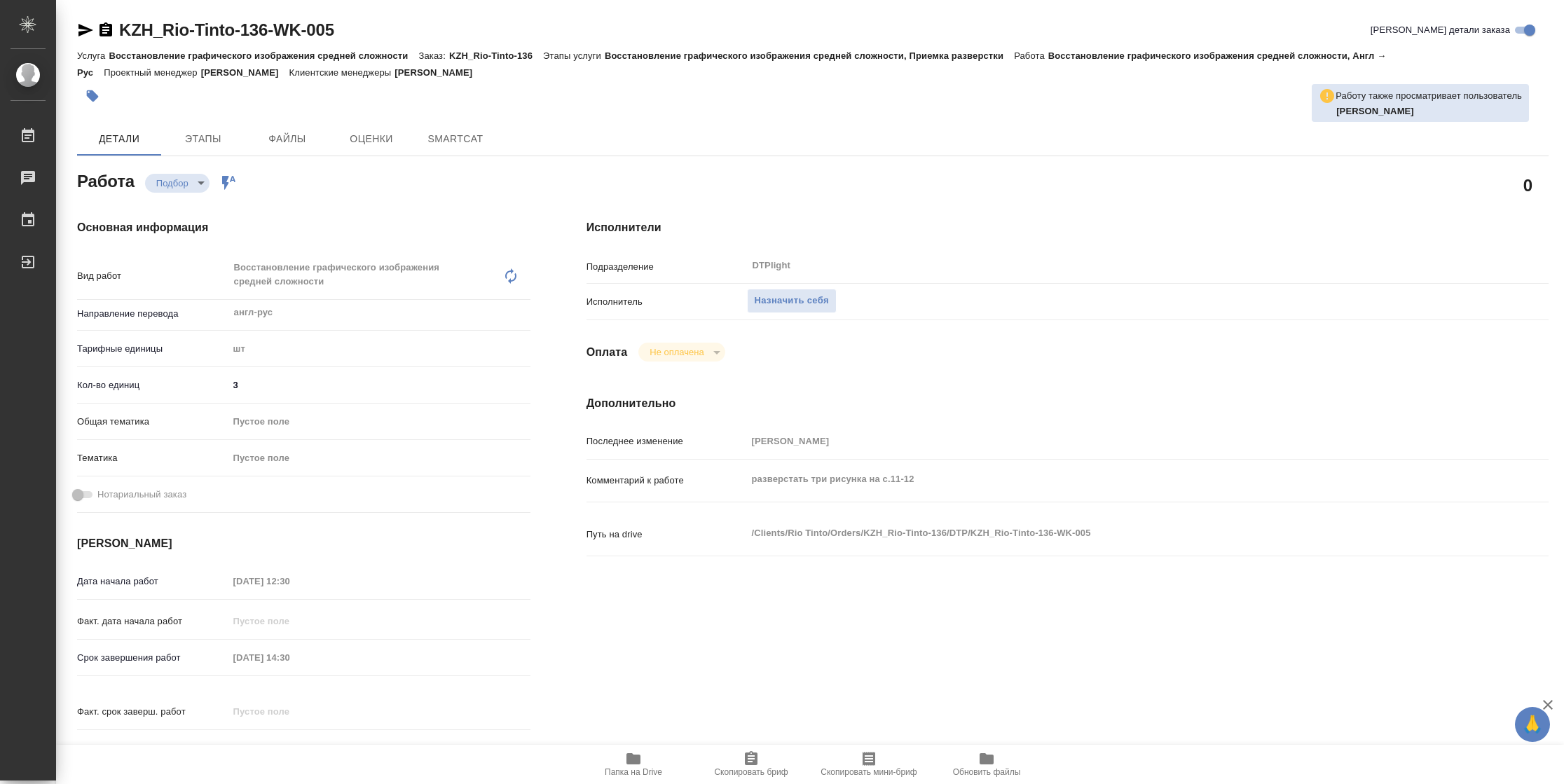
type textarea "x"
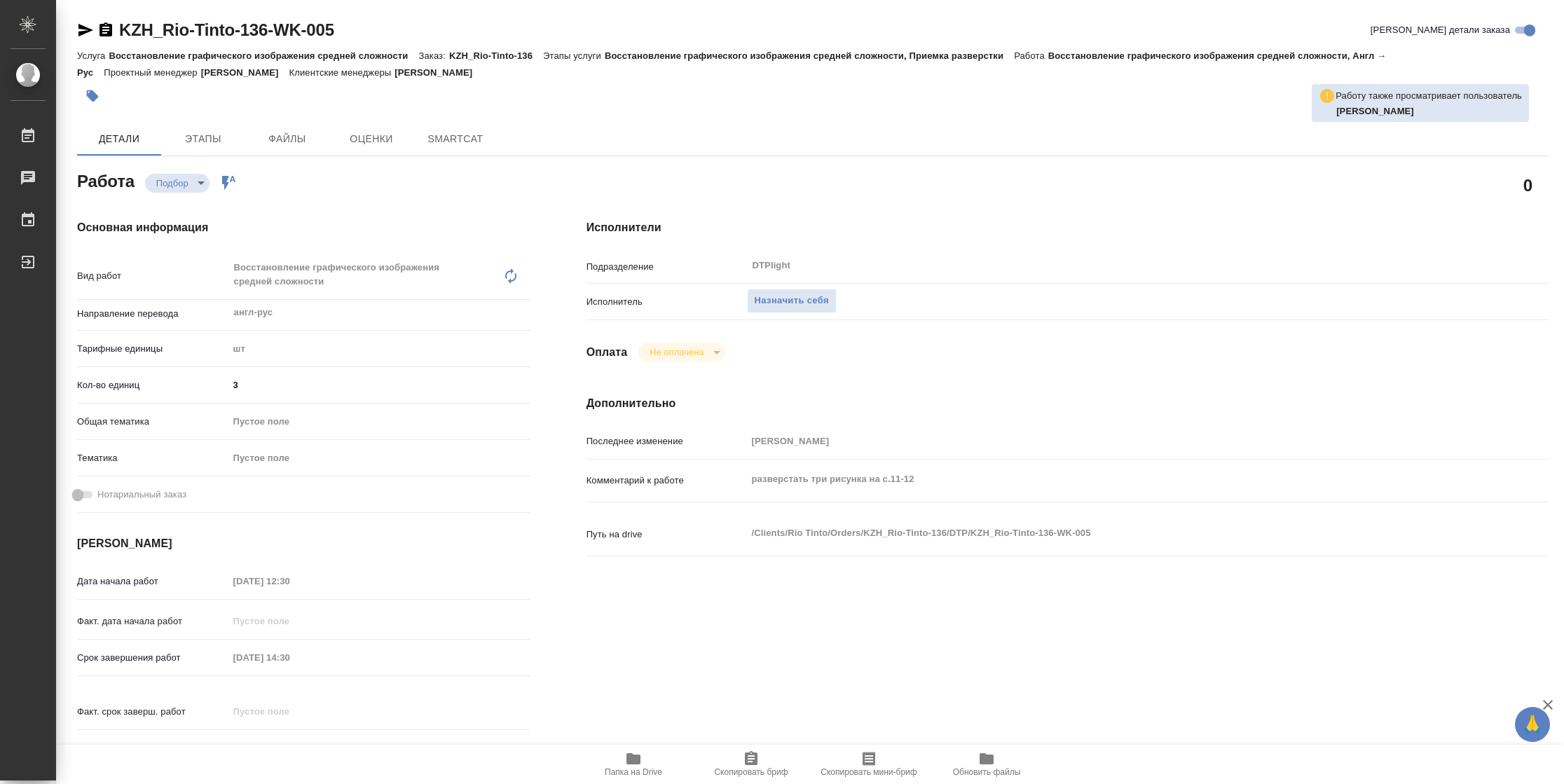
type textarea "x"
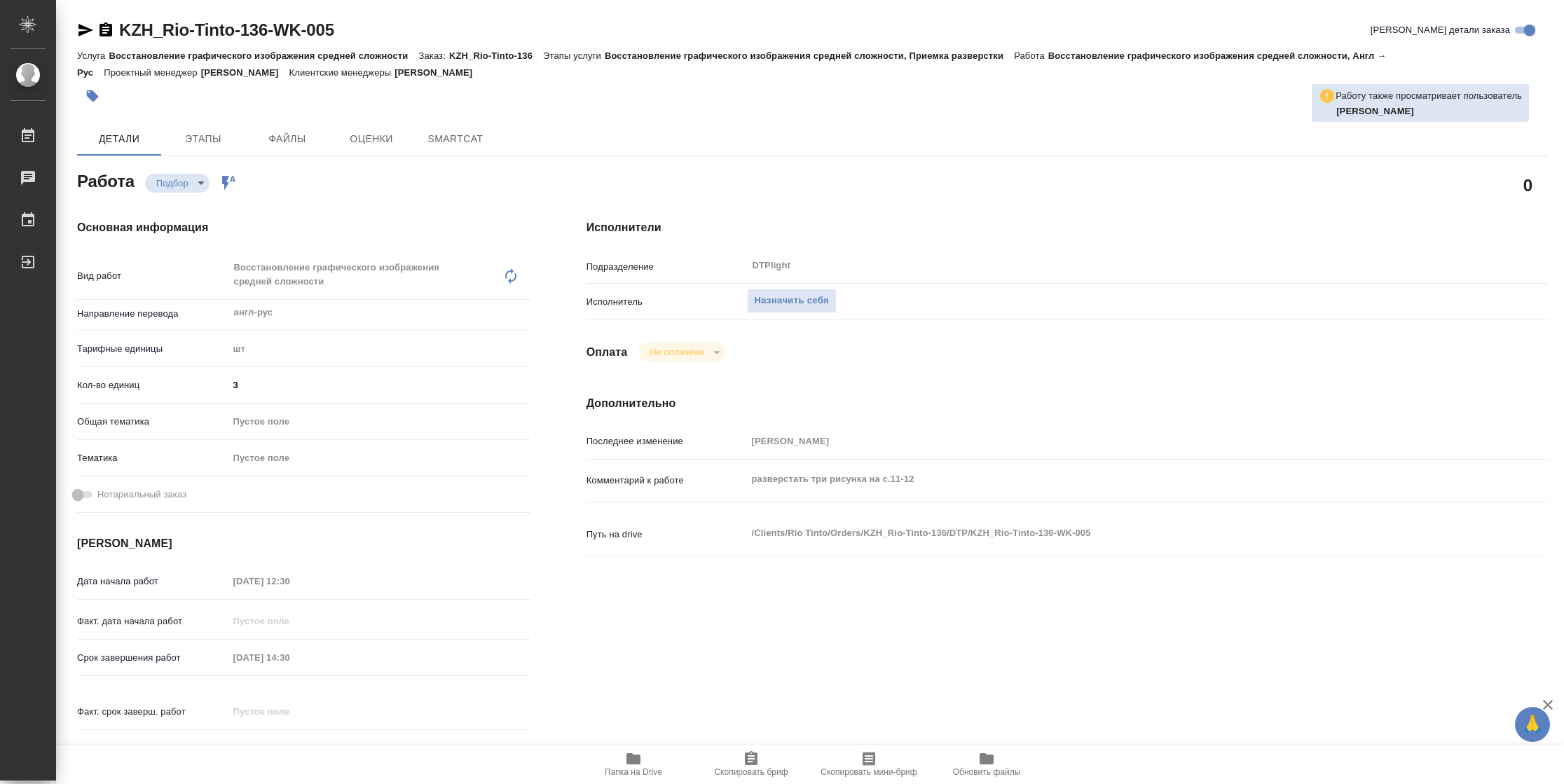
type textarea "x"
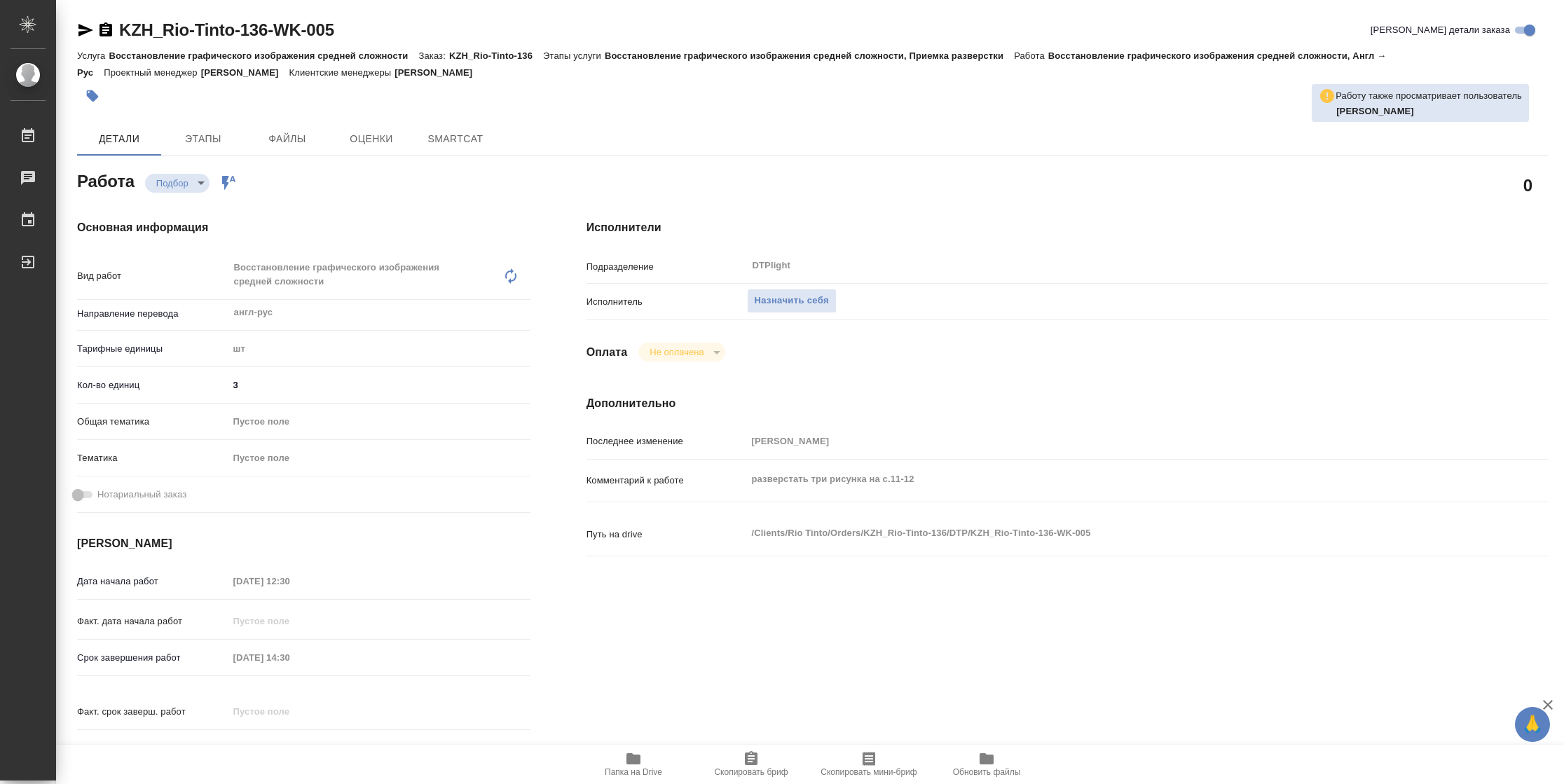
type textarea "x"
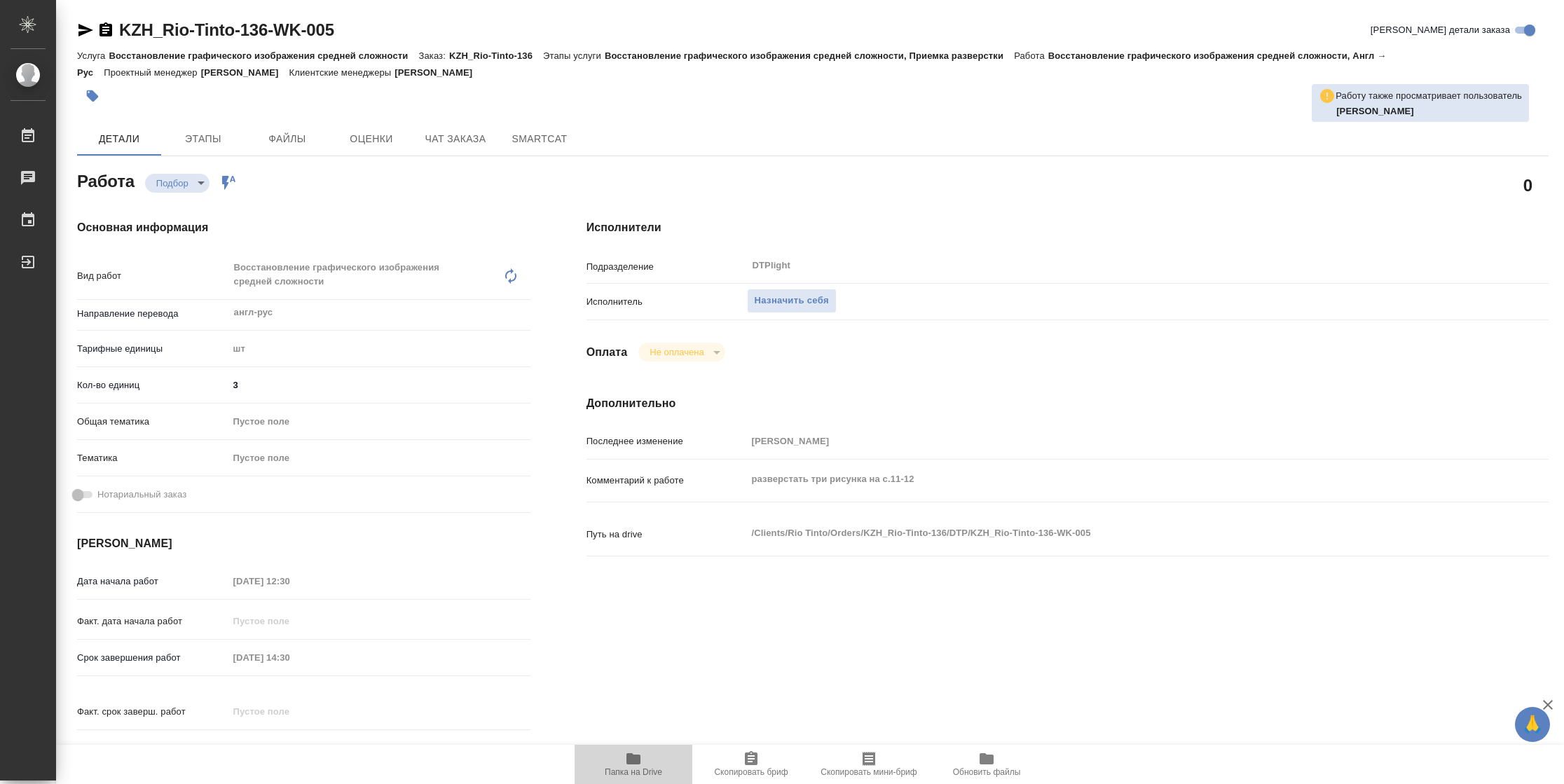
click at [625, 763] on icon "button" at bounding box center [634, 759] width 17 height 17
type textarea "x"
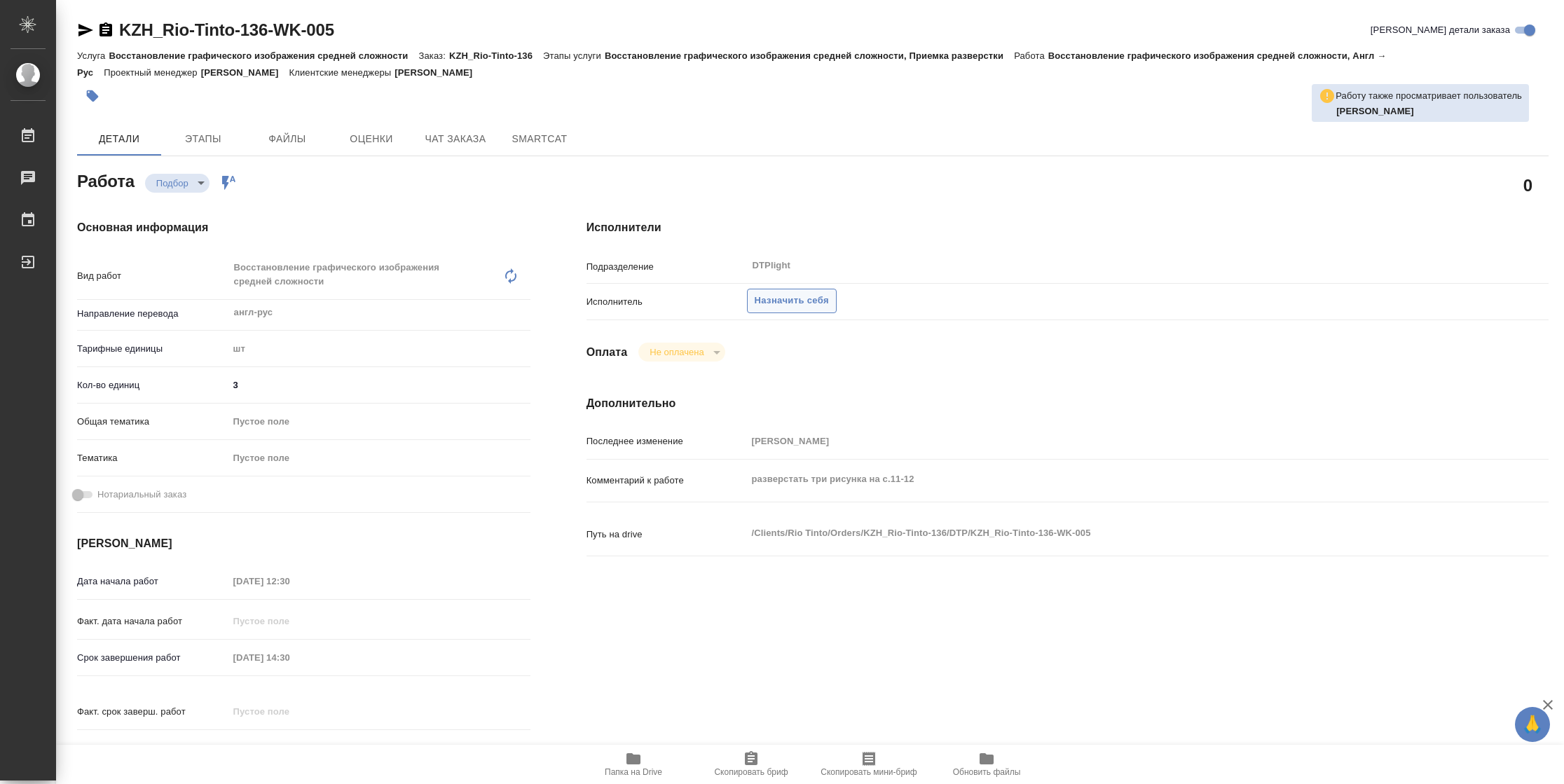
type textarea "x"
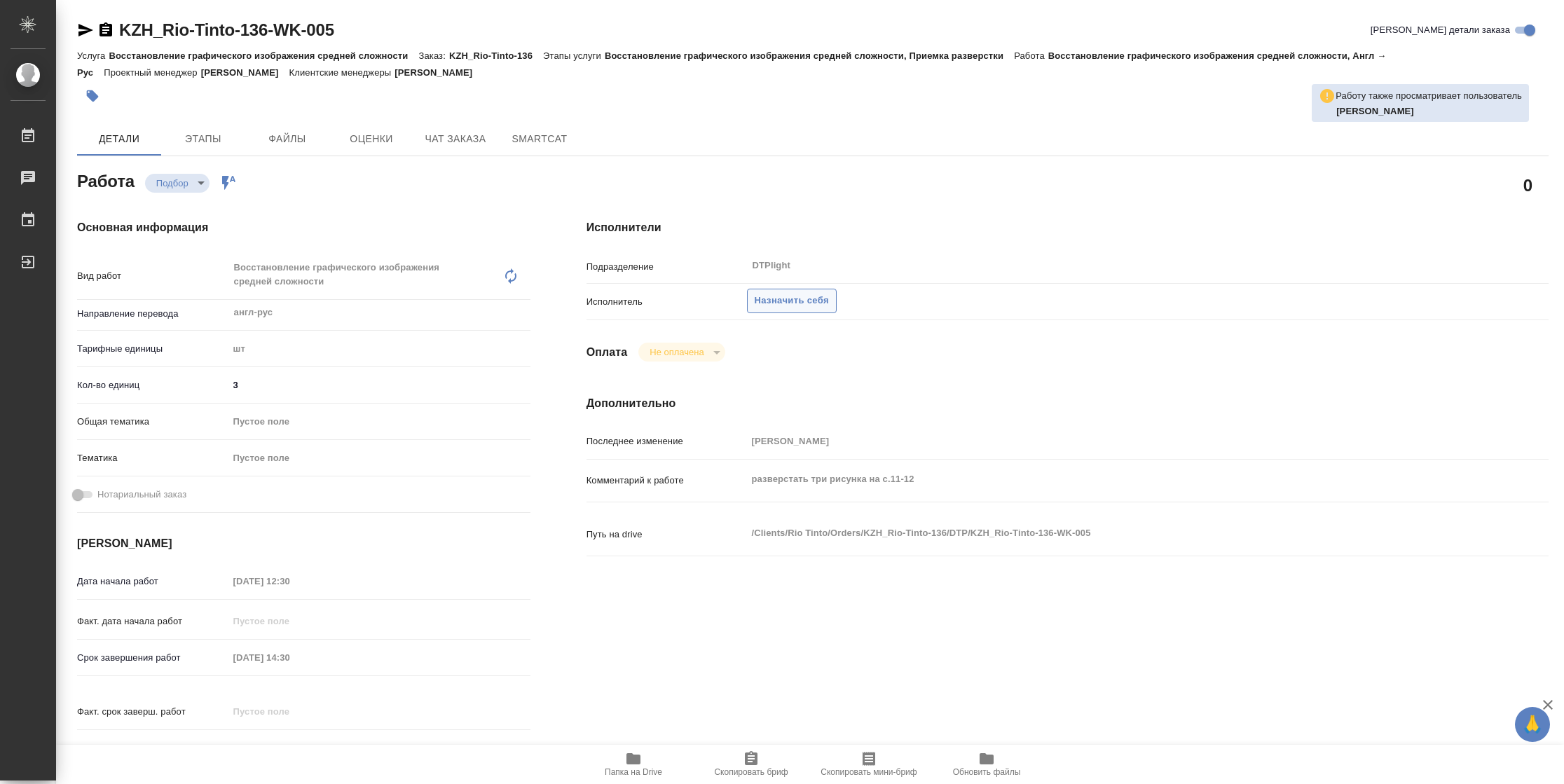
type textarea "x"
click at [623, 768] on span "Папка на Drive" at bounding box center [634, 772] width 58 height 10
type textarea "x"
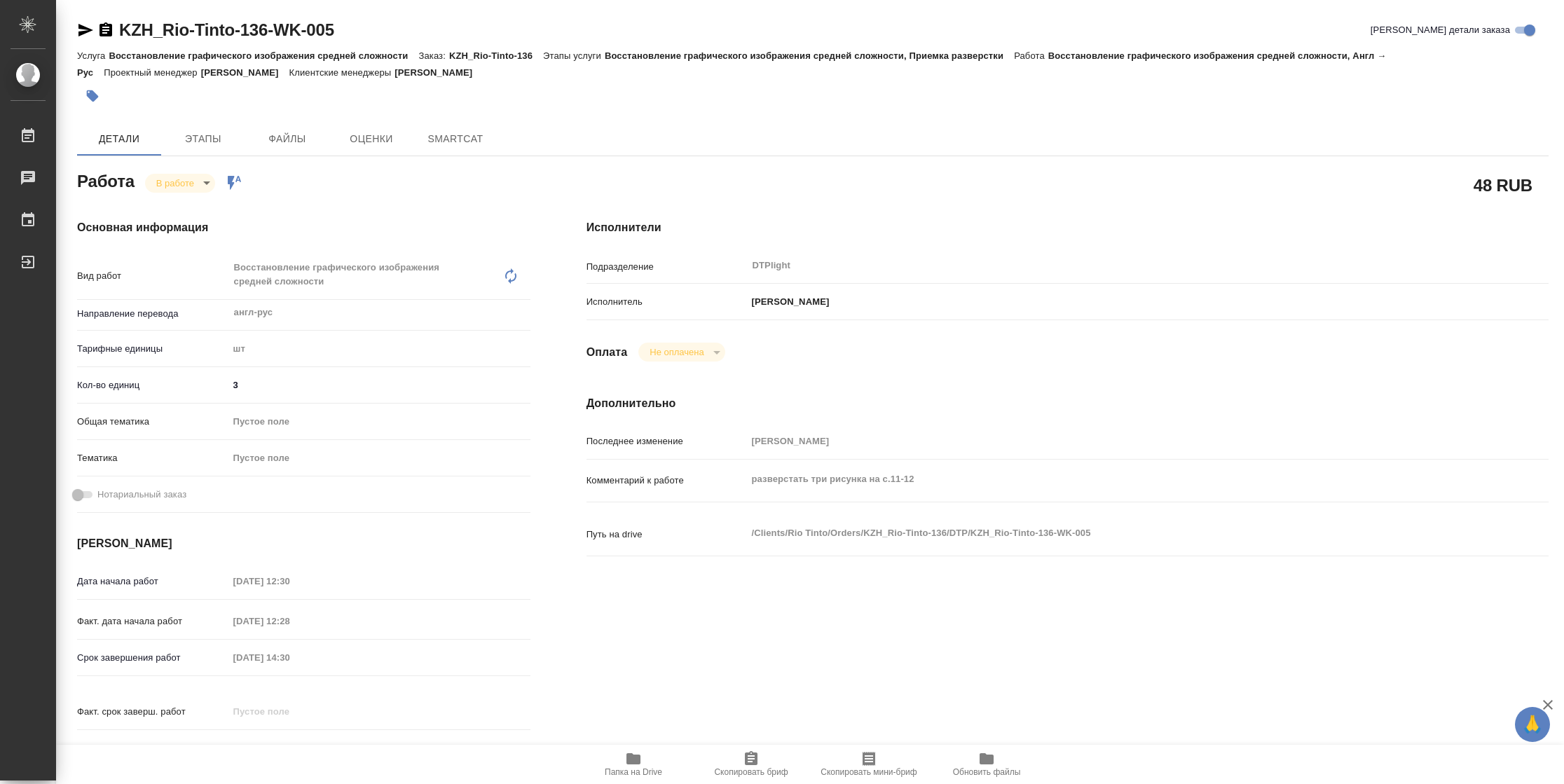
type textarea "x"
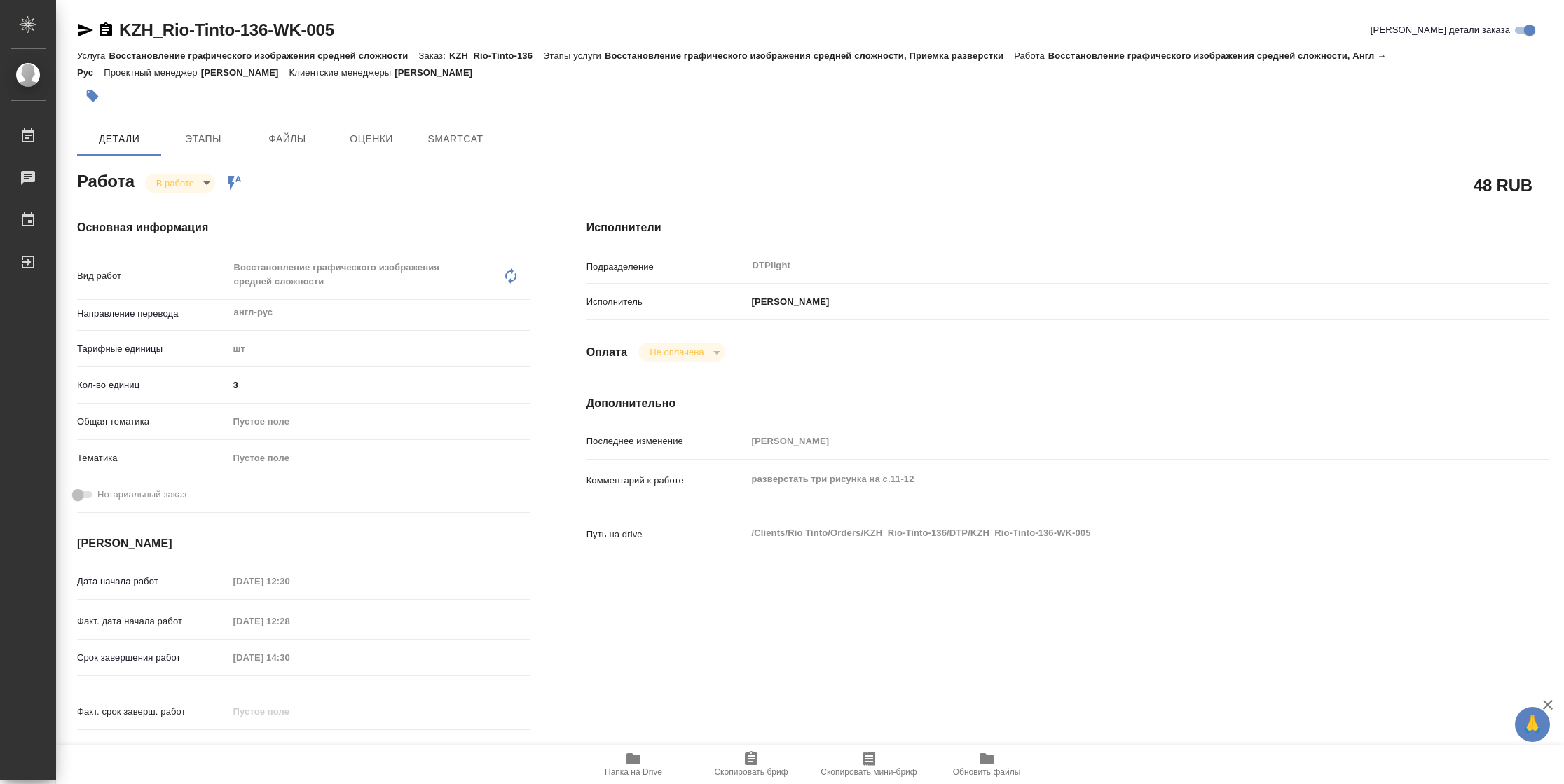
type textarea "x"
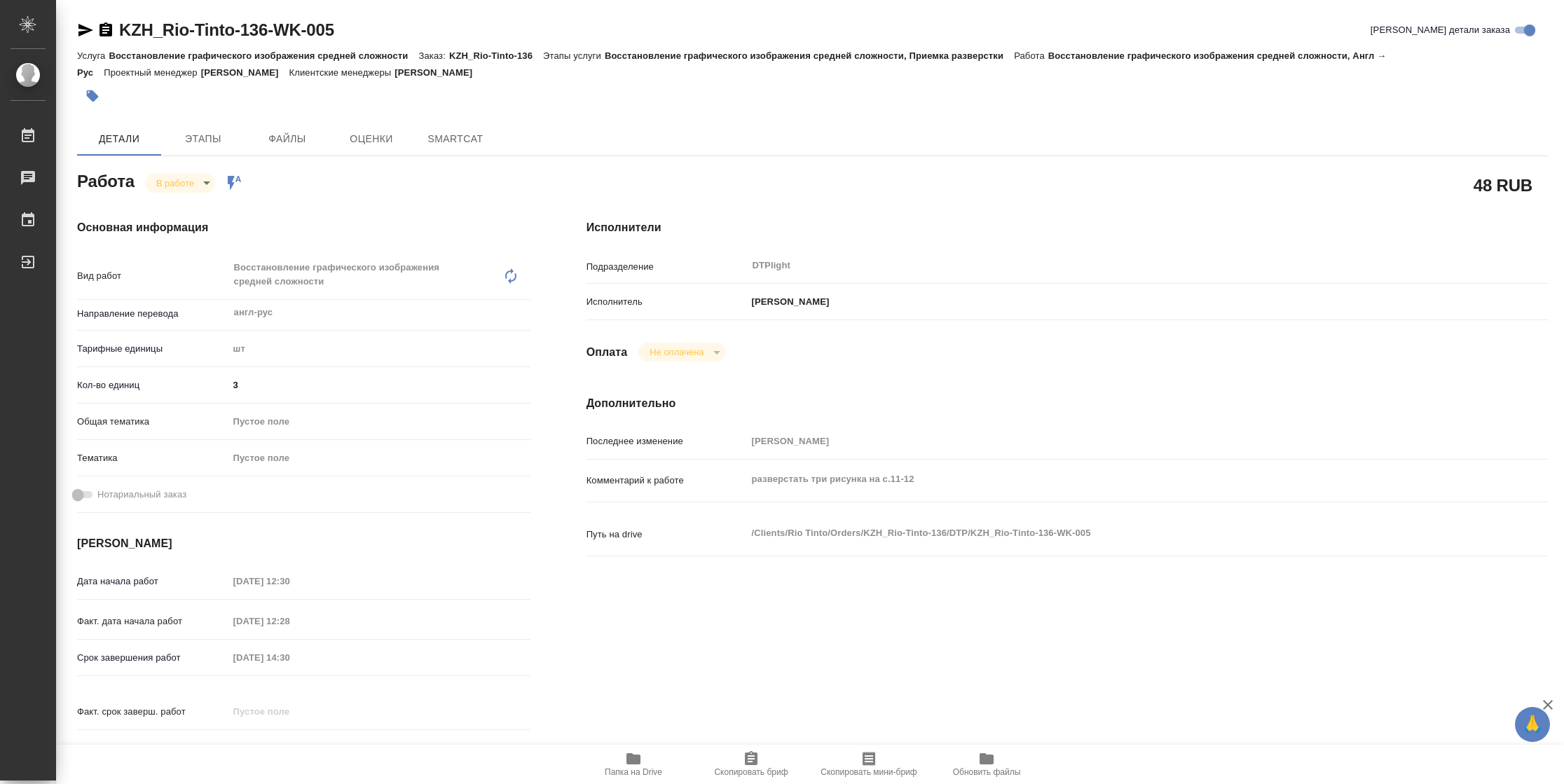
type textarea "x"
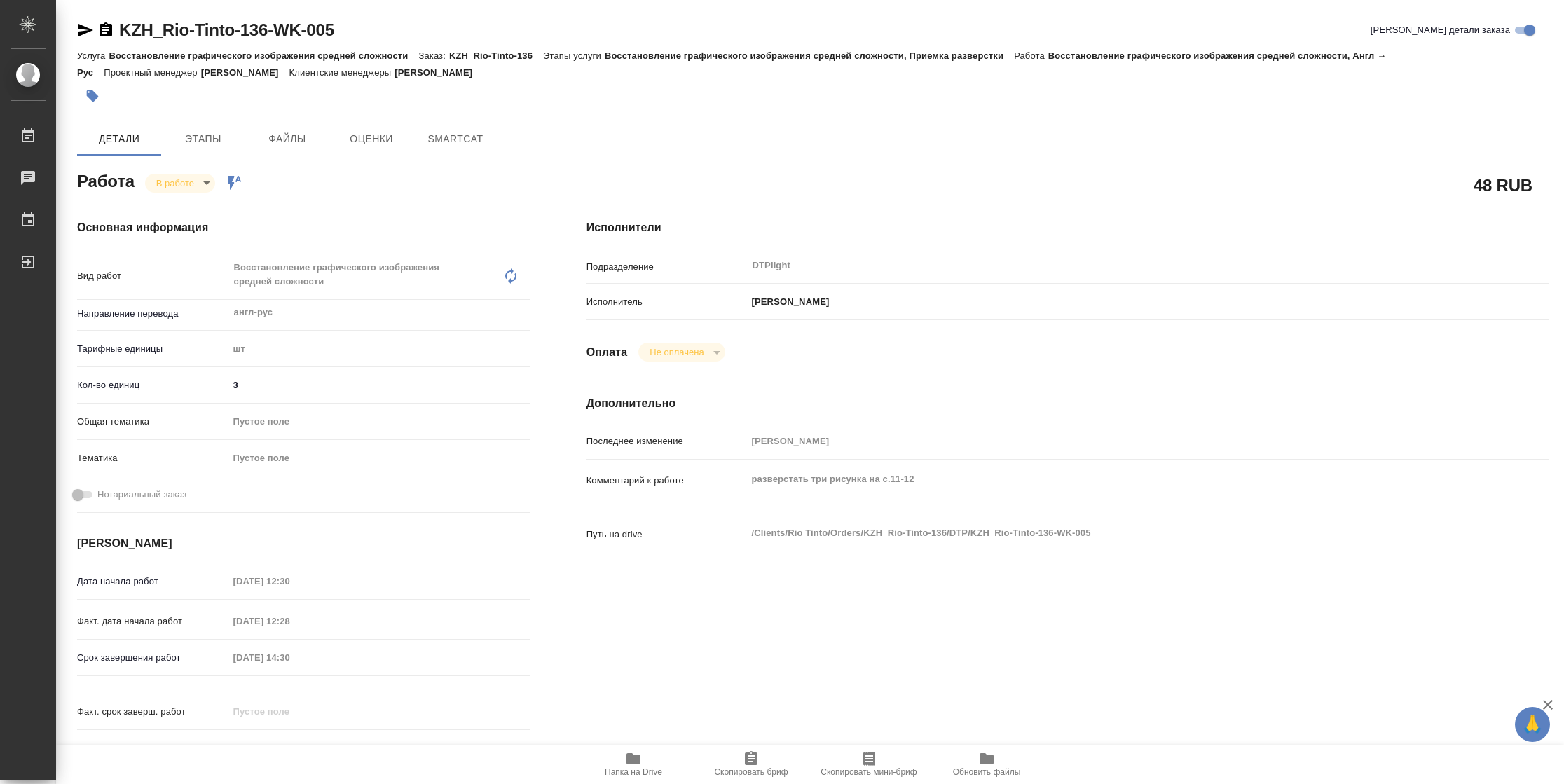
type textarea "x"
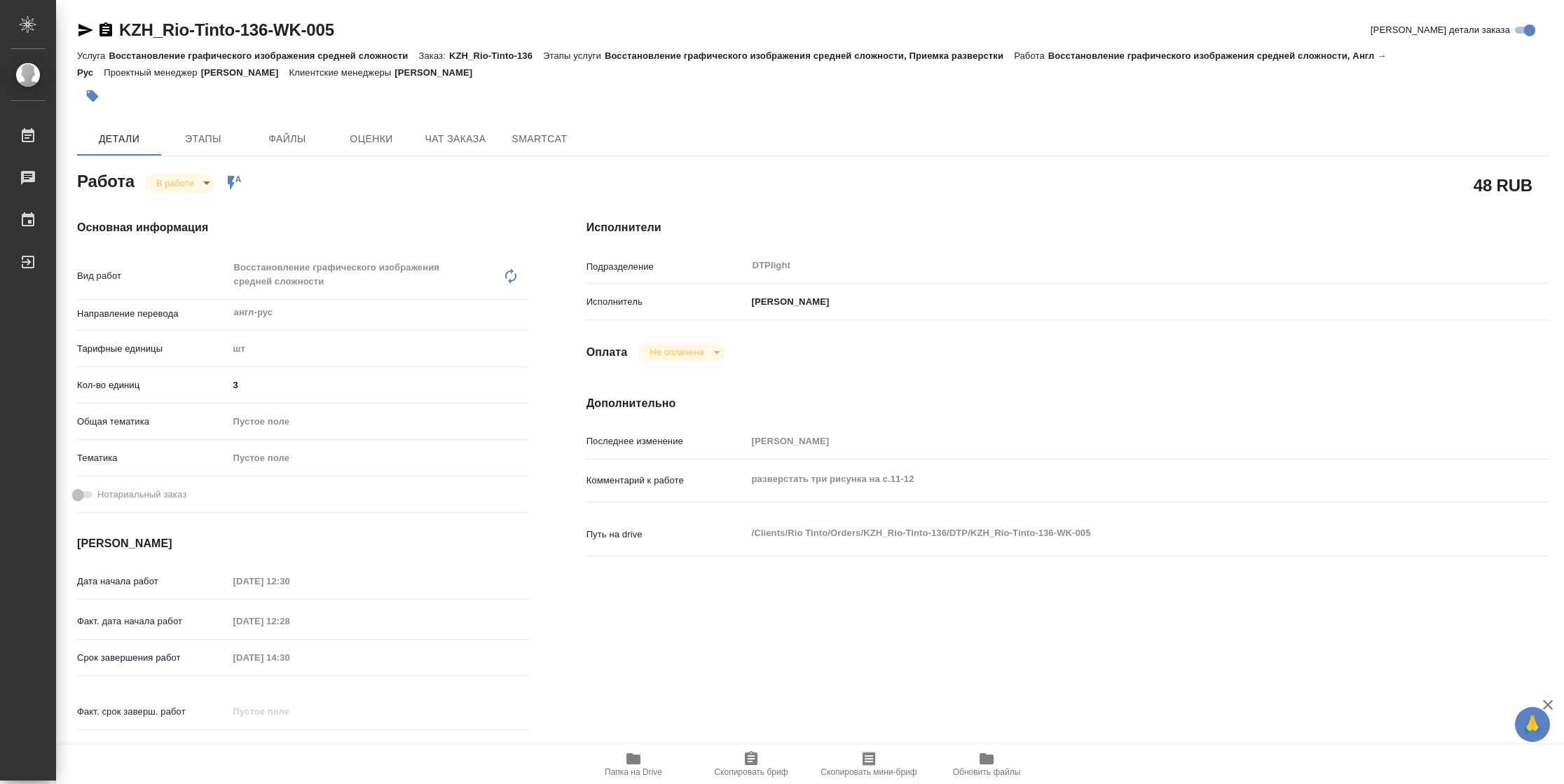
type textarea "x"
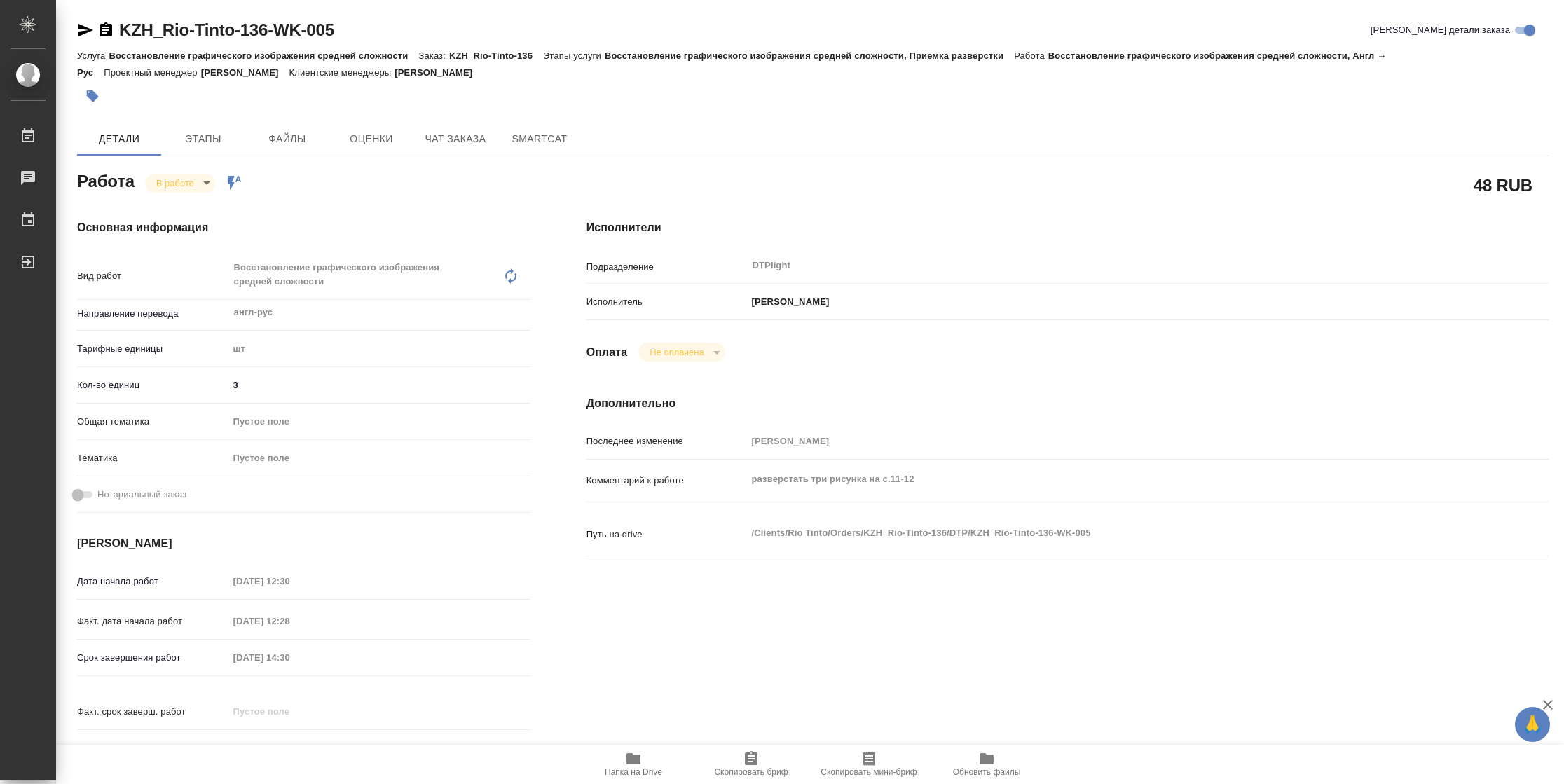
type textarea "x"
click at [644, 773] on span "Папка на Drive" at bounding box center [634, 772] width 58 height 10
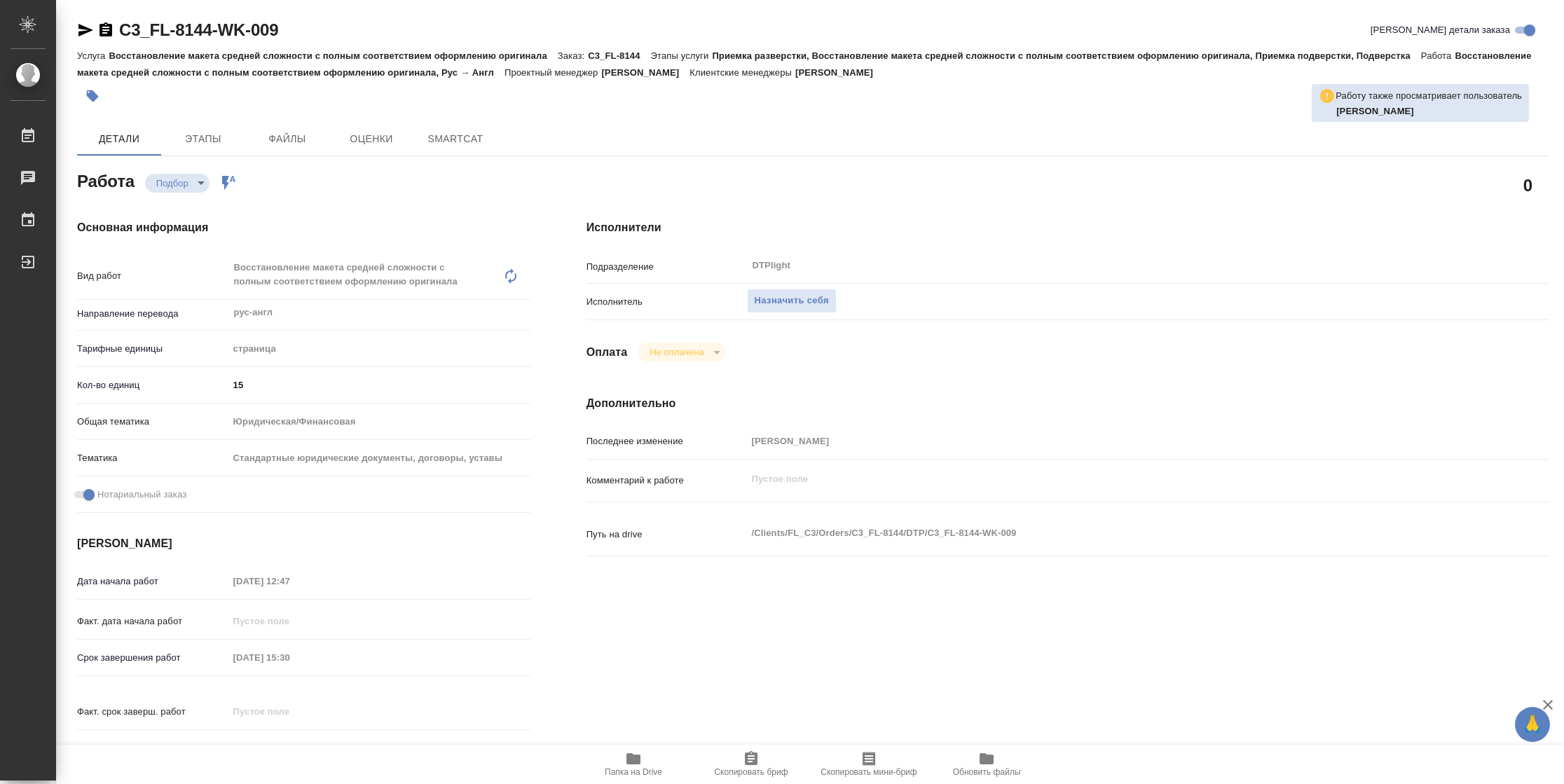
type textarea "x"
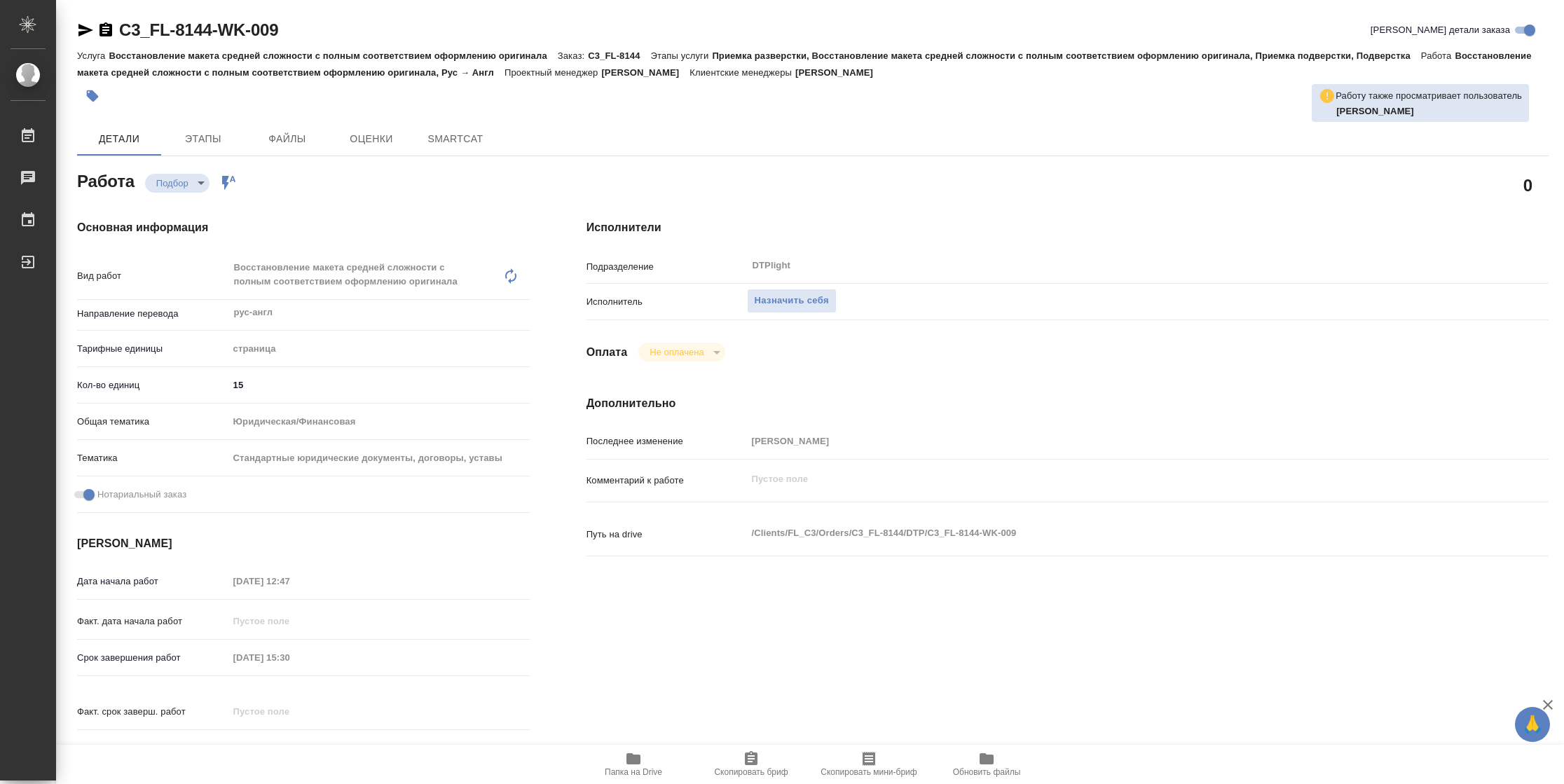
type textarea "x"
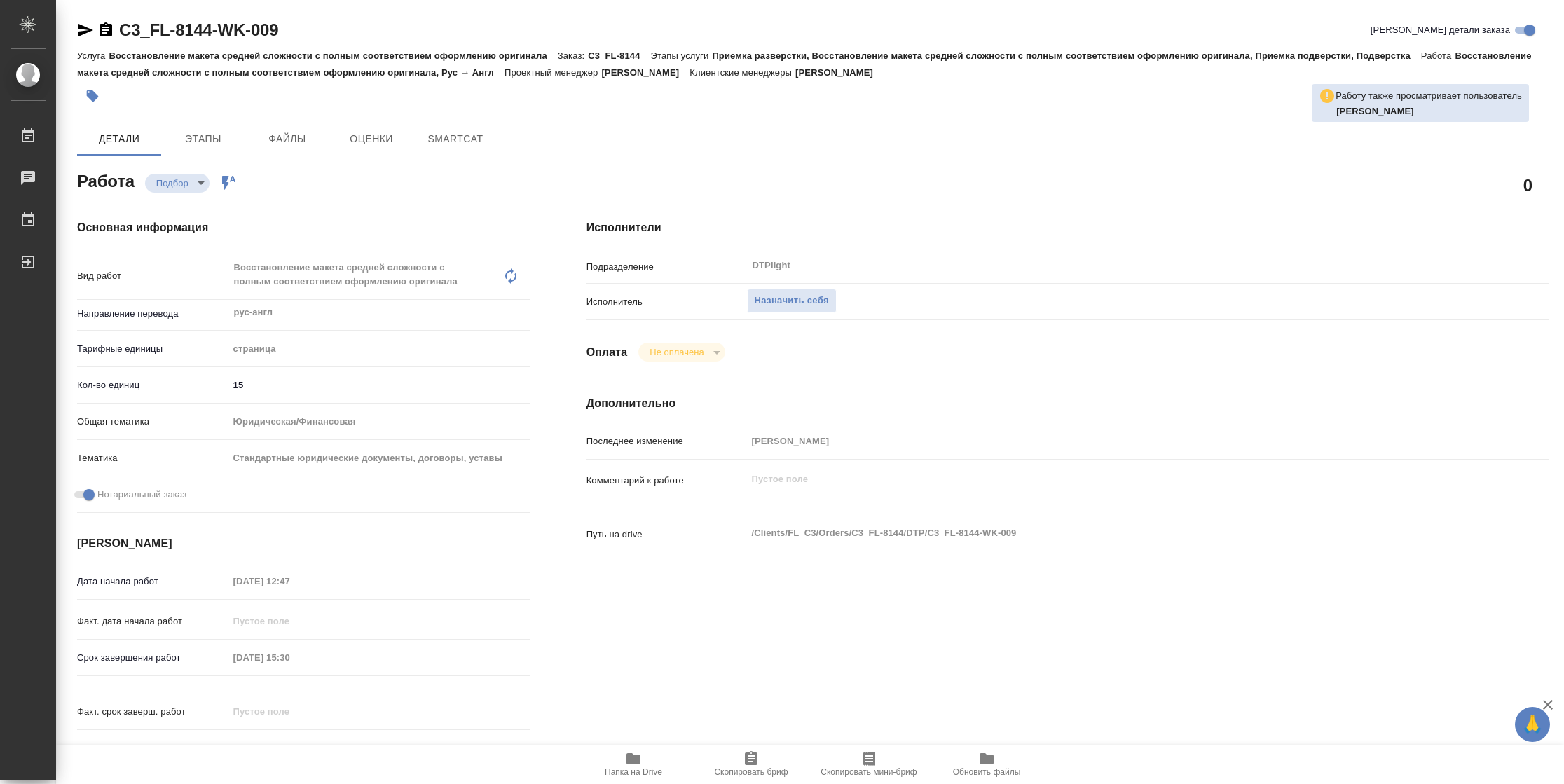
type textarea "x"
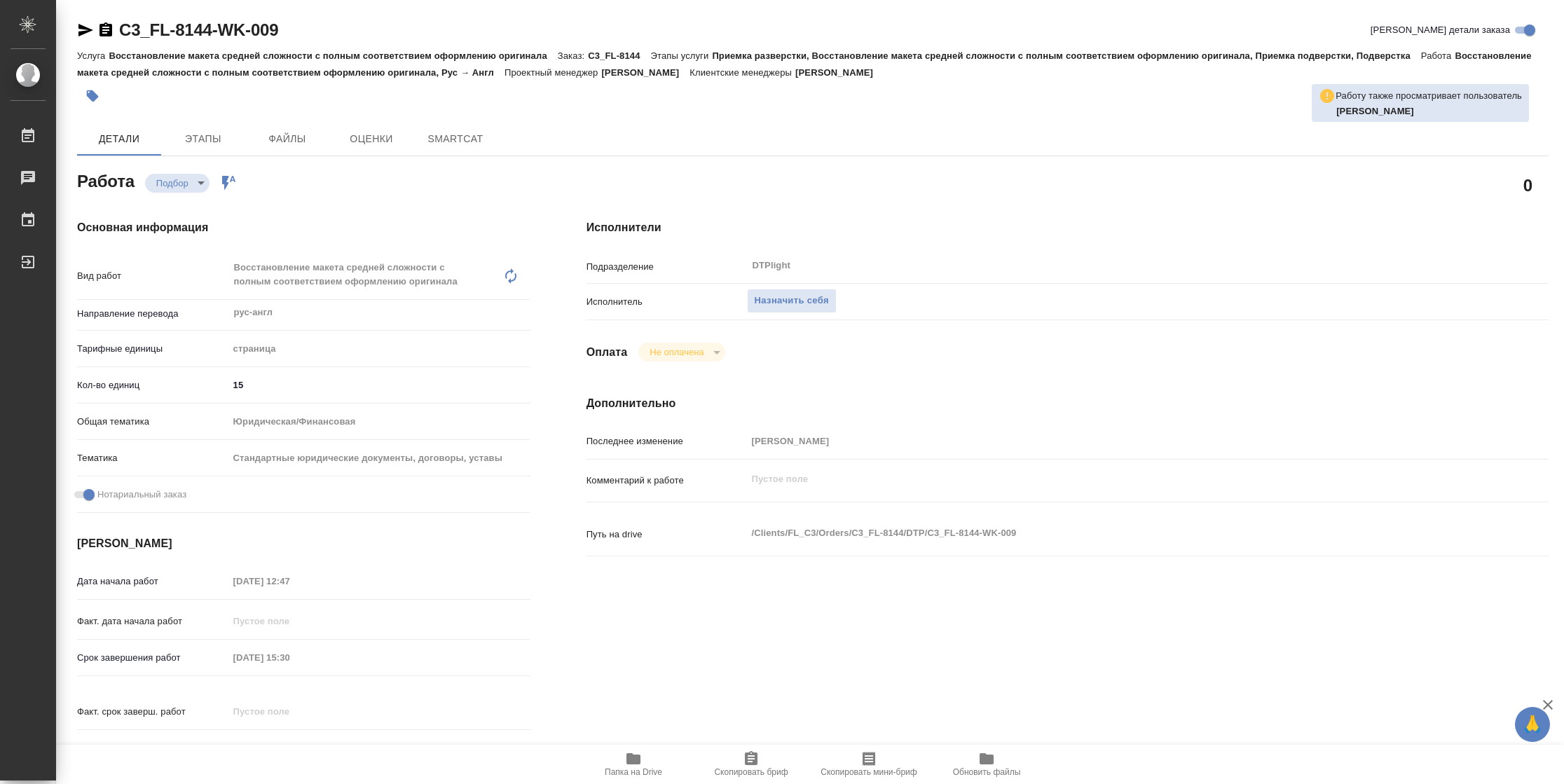
type textarea "x"
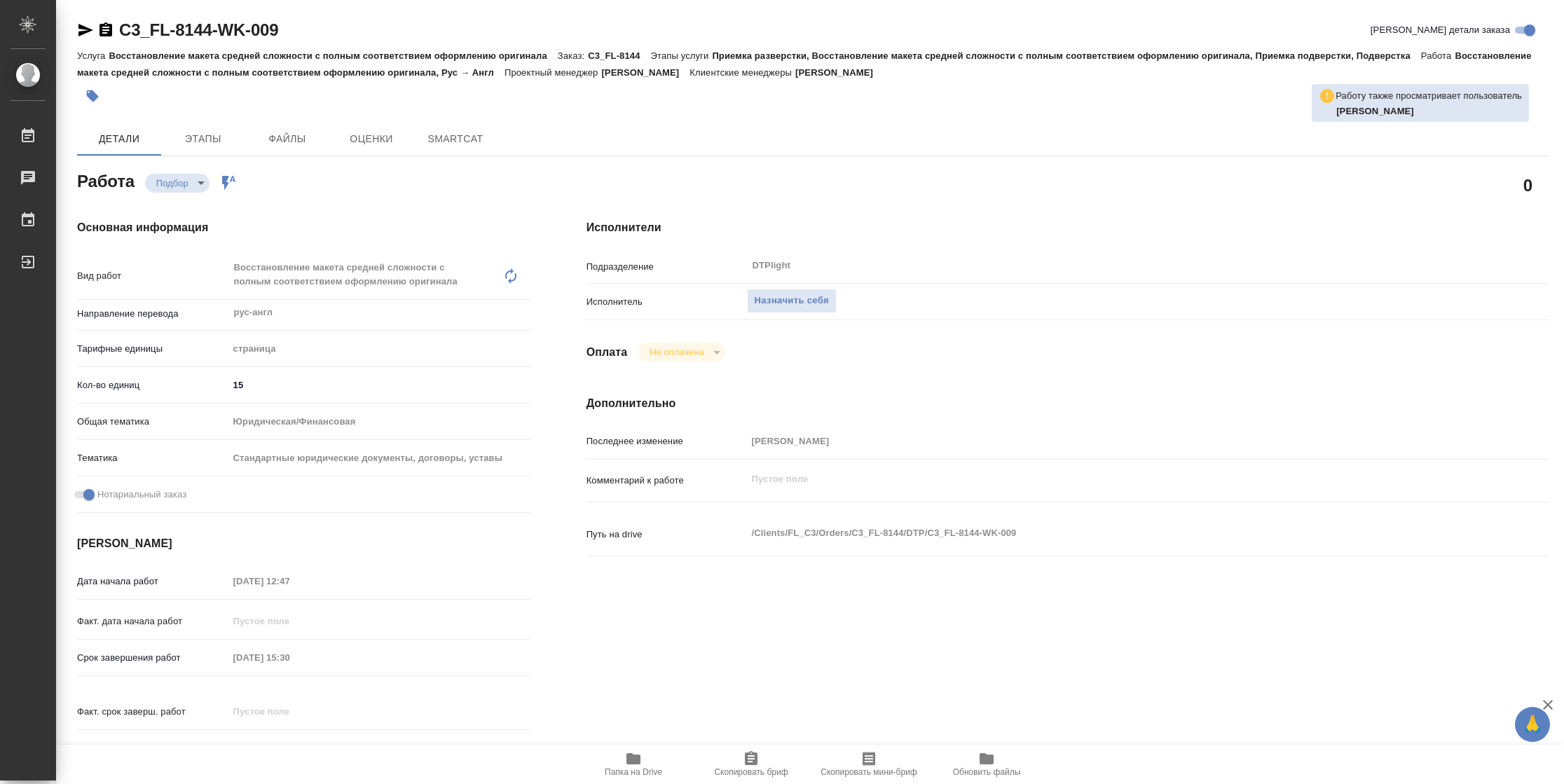
click at [617, 774] on span "Папка на Drive" at bounding box center [634, 772] width 58 height 10
type textarea "x"
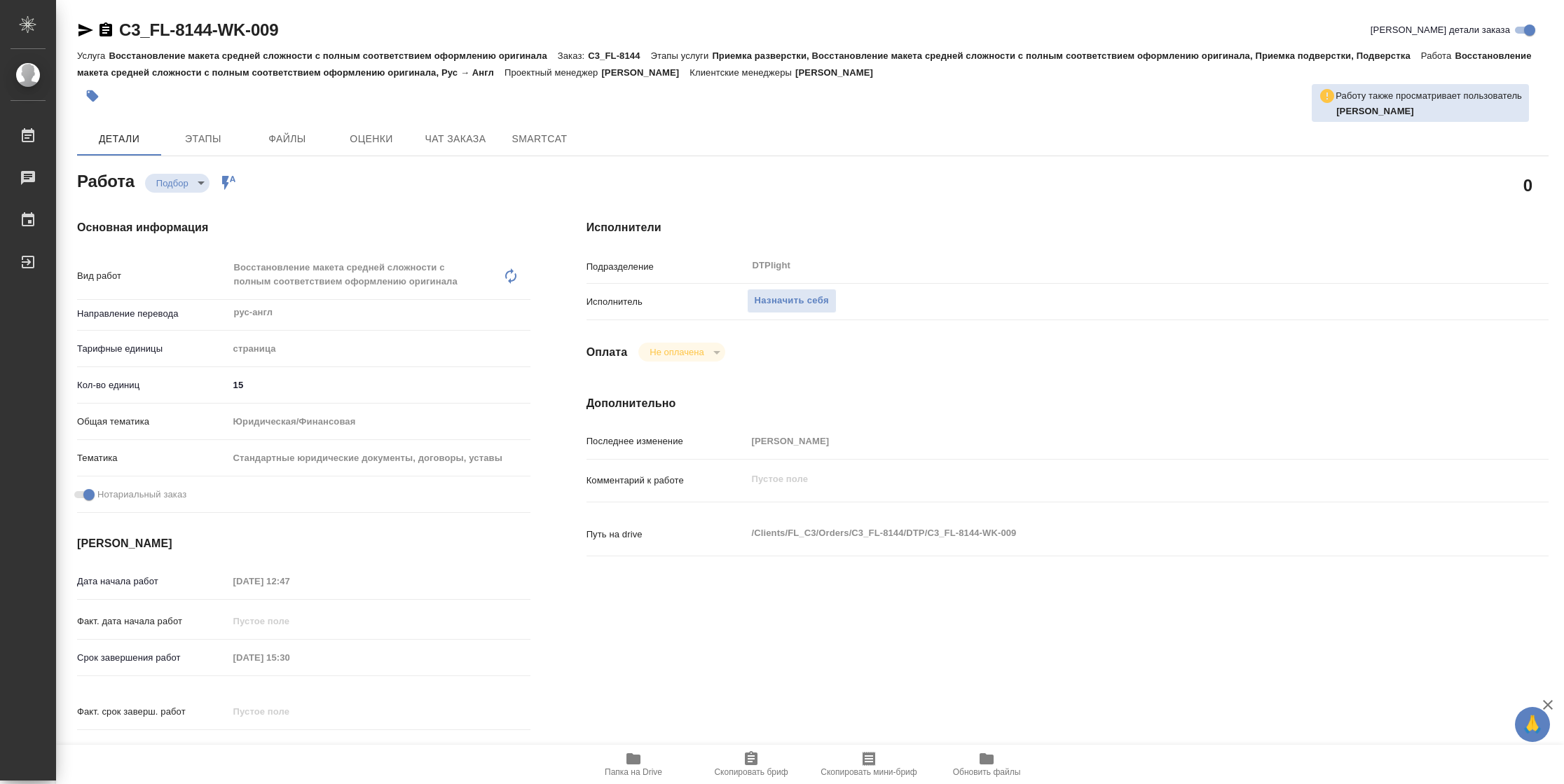
type textarea "x"
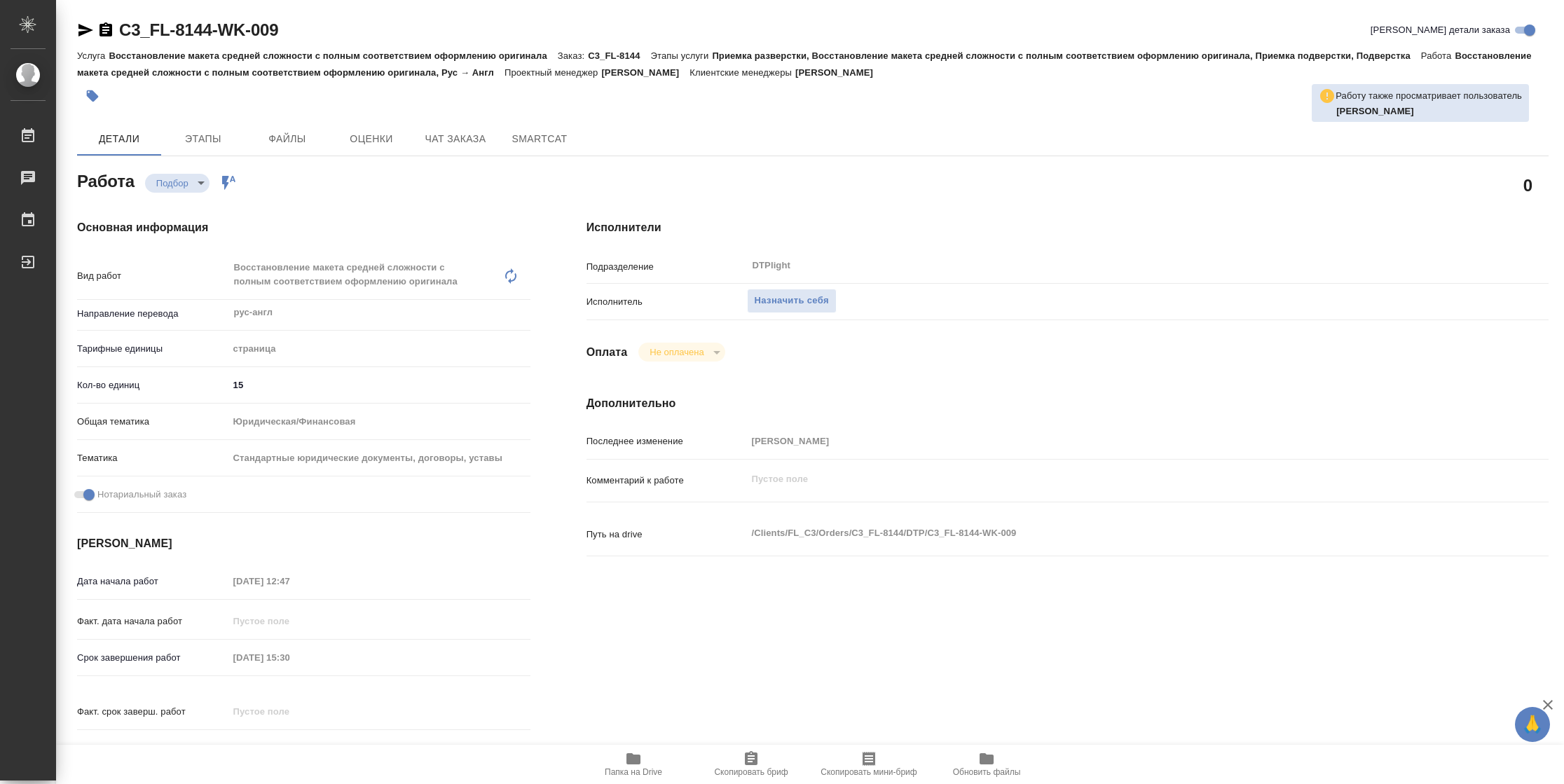
type textarea "x"
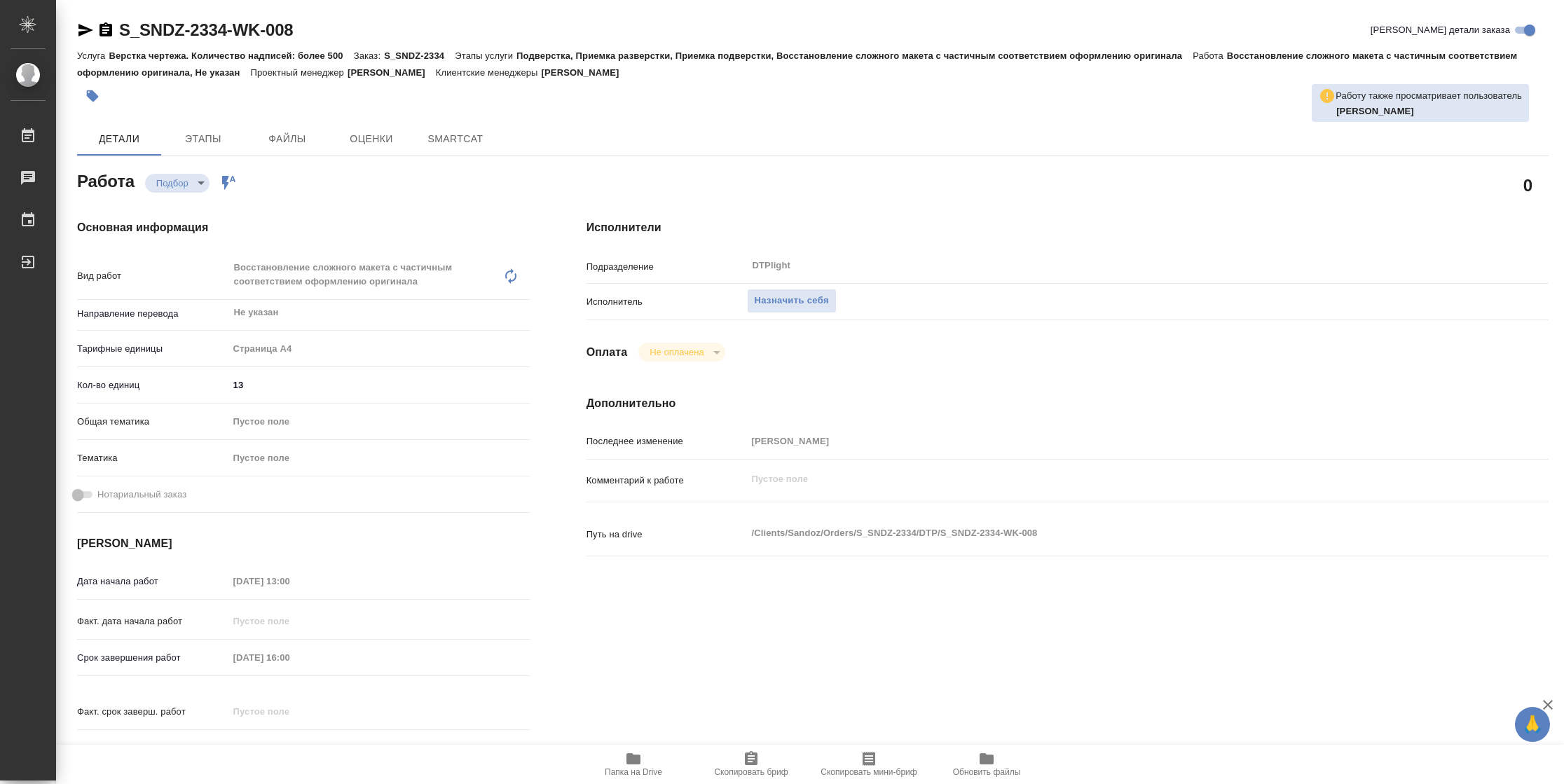
type textarea "x"
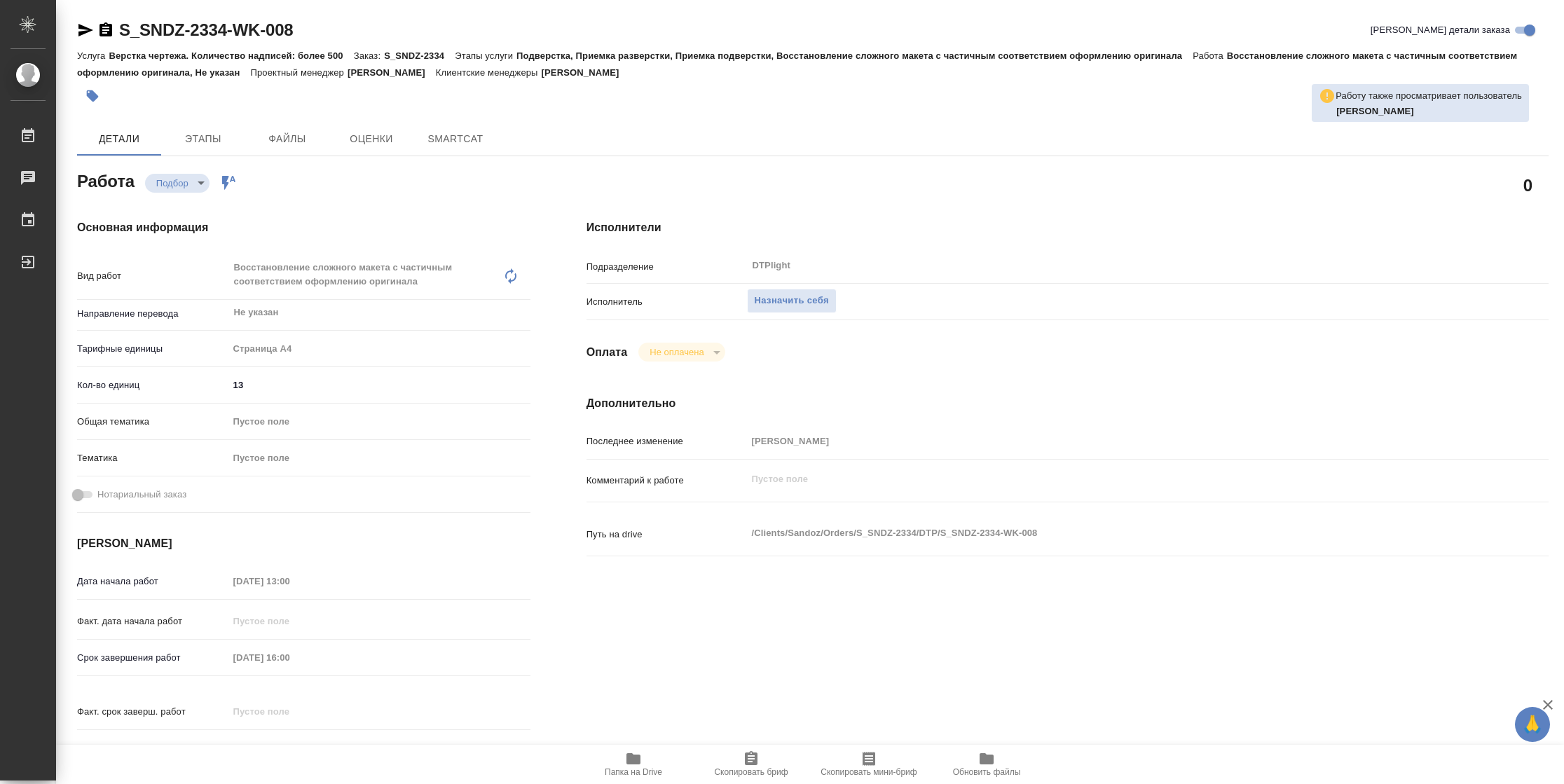
type textarea "x"
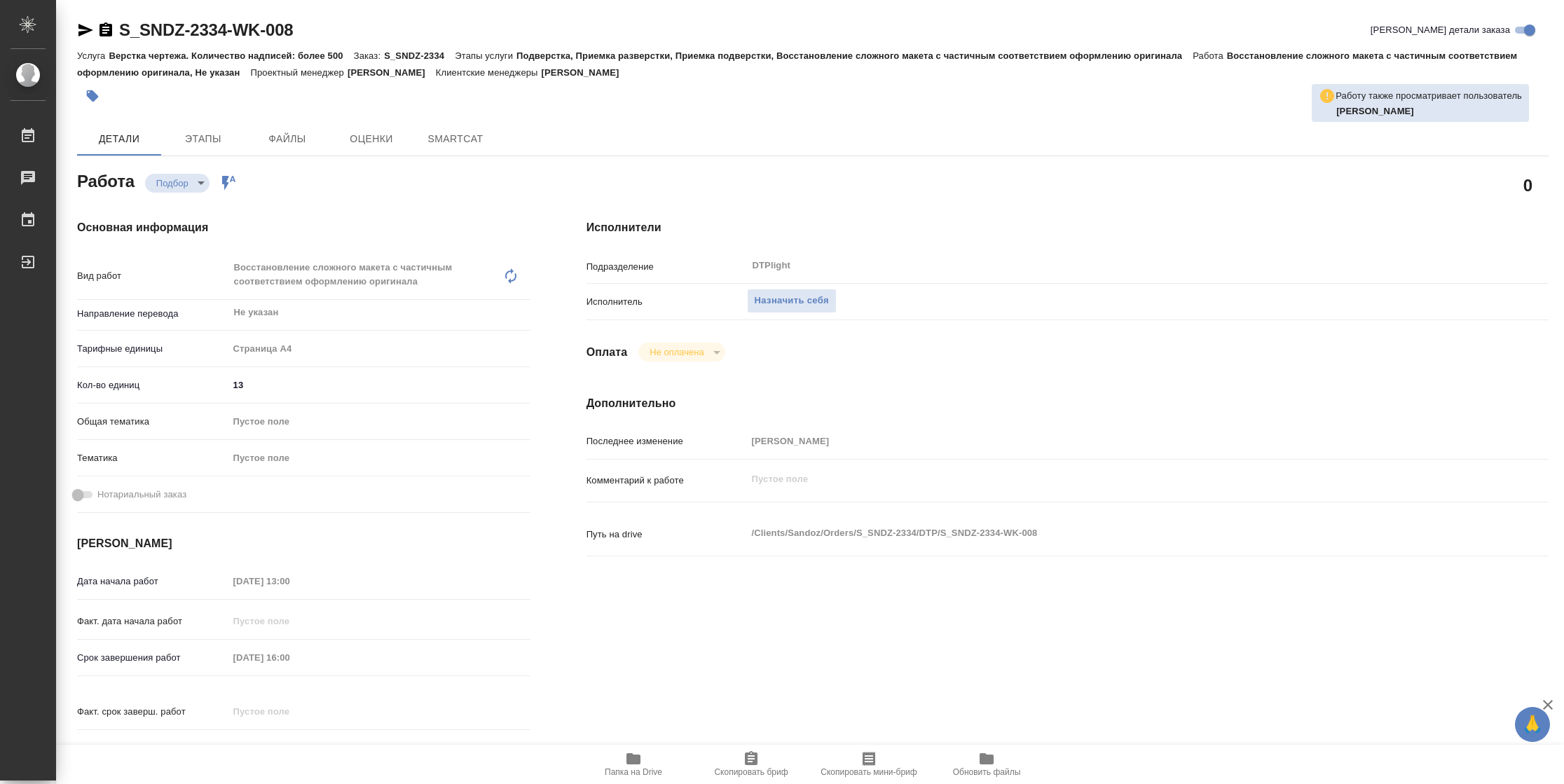
type textarea "x"
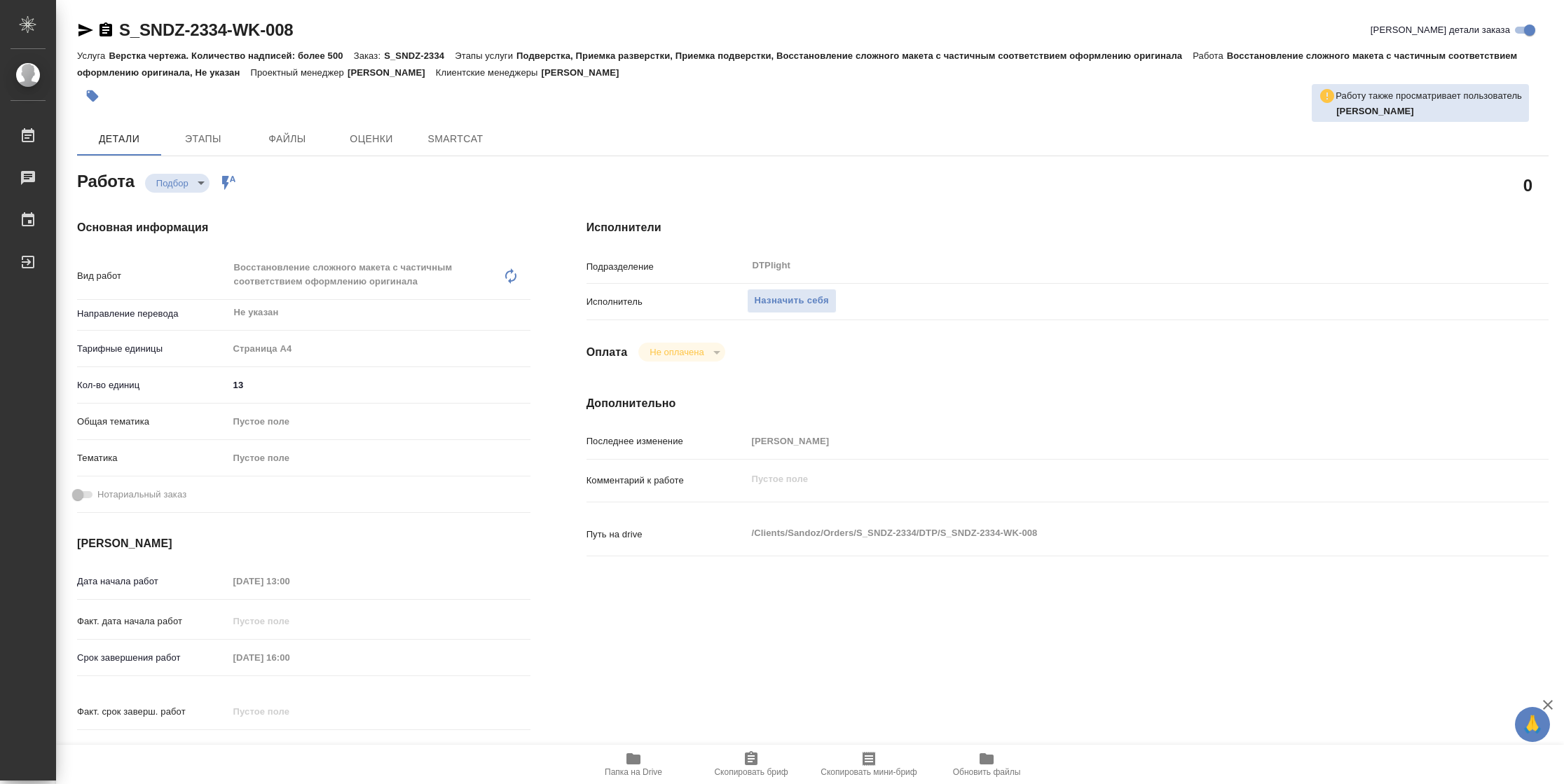
type textarea "x"
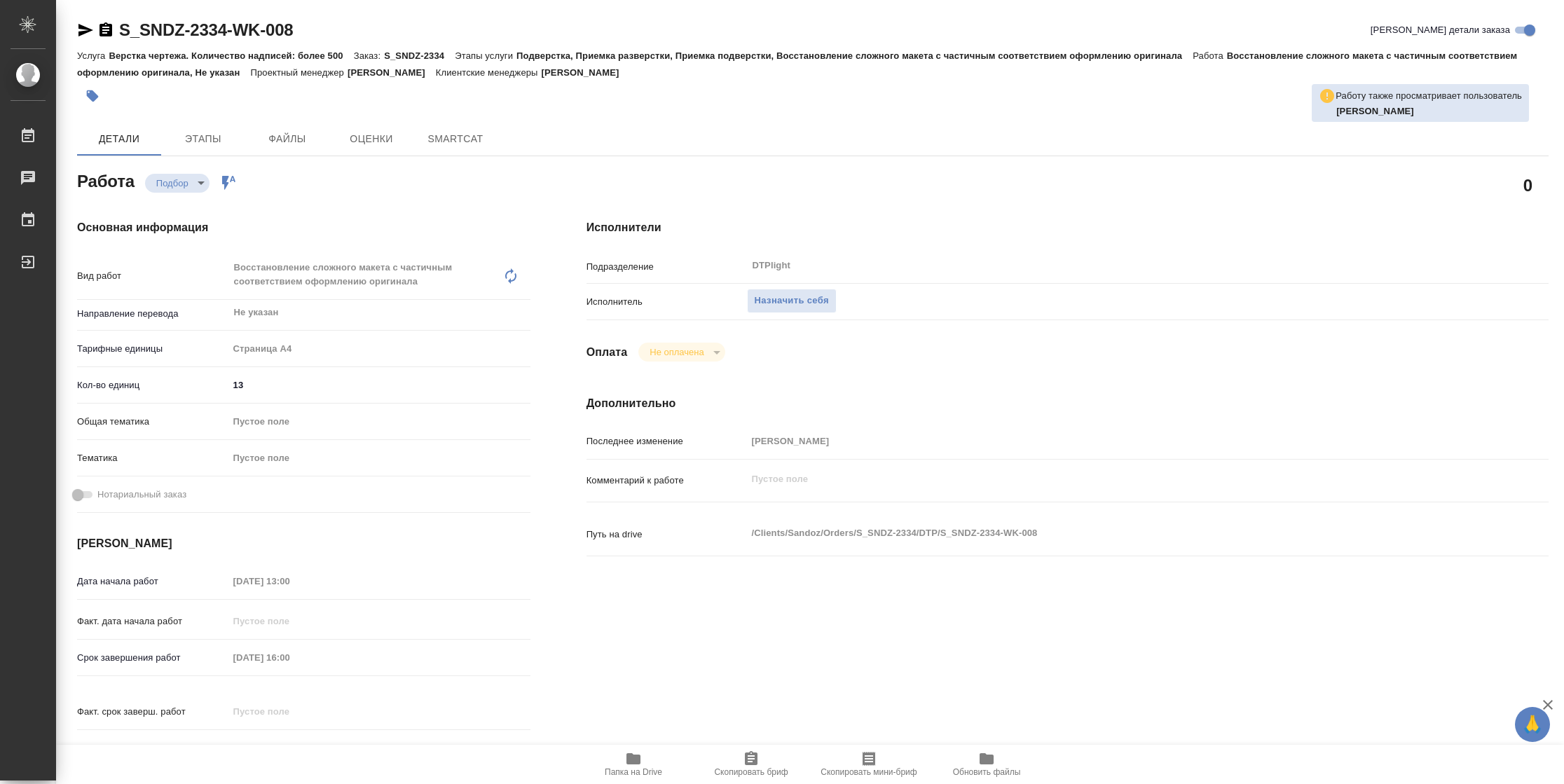
click at [612, 755] on span "Папка на Drive" at bounding box center [634, 764] width 101 height 26
type textarea "x"
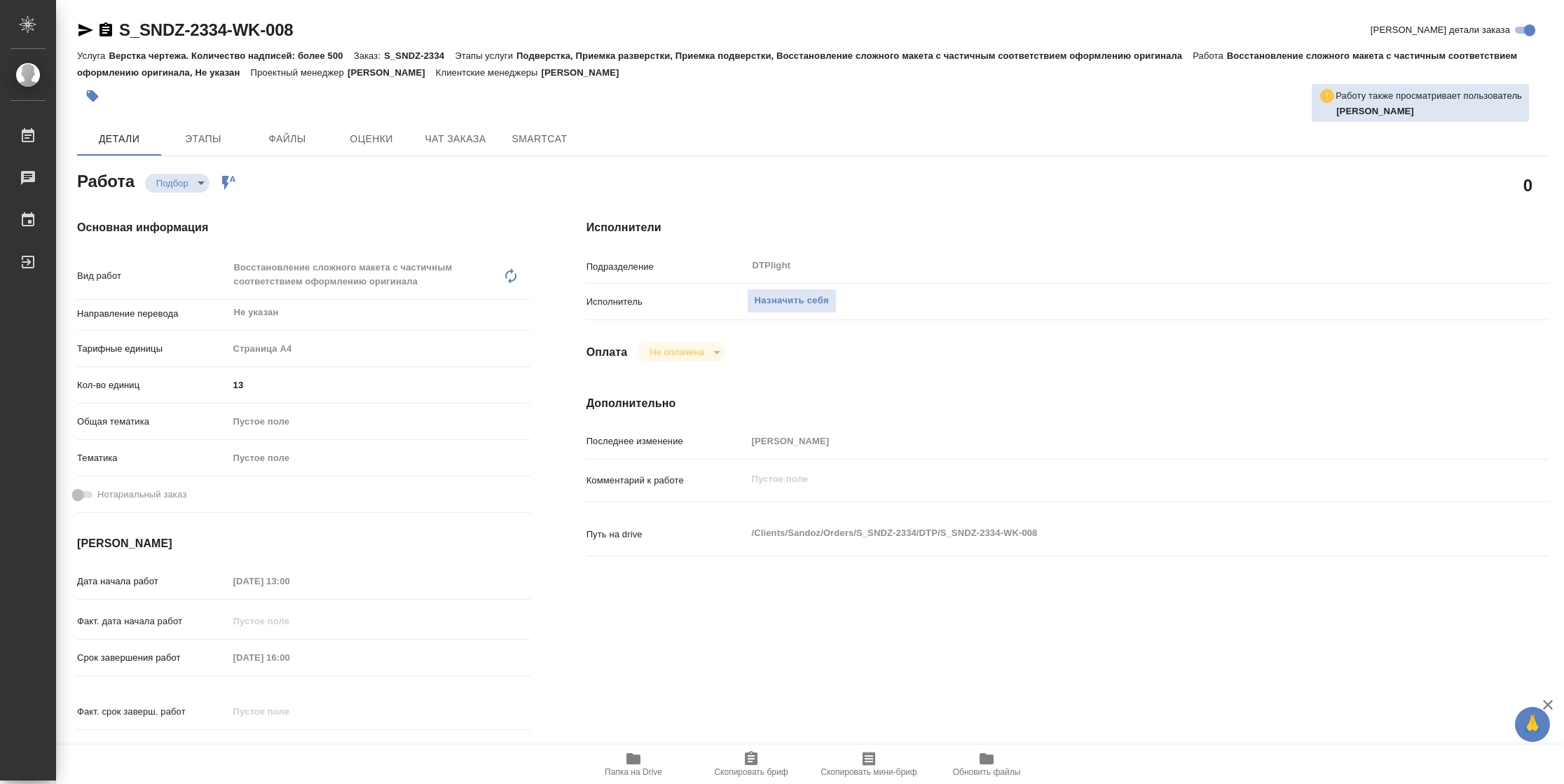
type textarea "x"
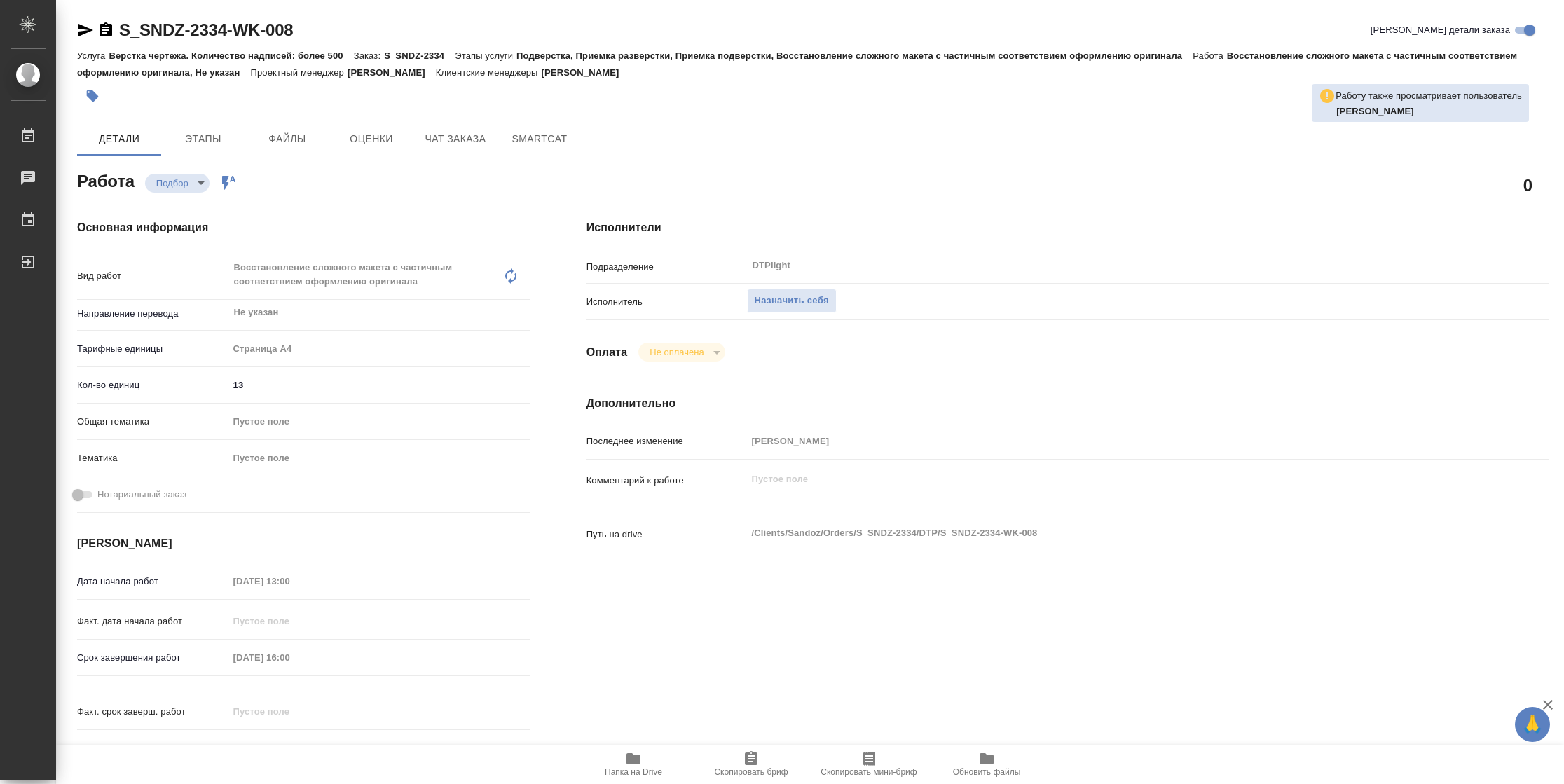
type textarea "x"
